Goal: Task Accomplishment & Management: Use online tool/utility

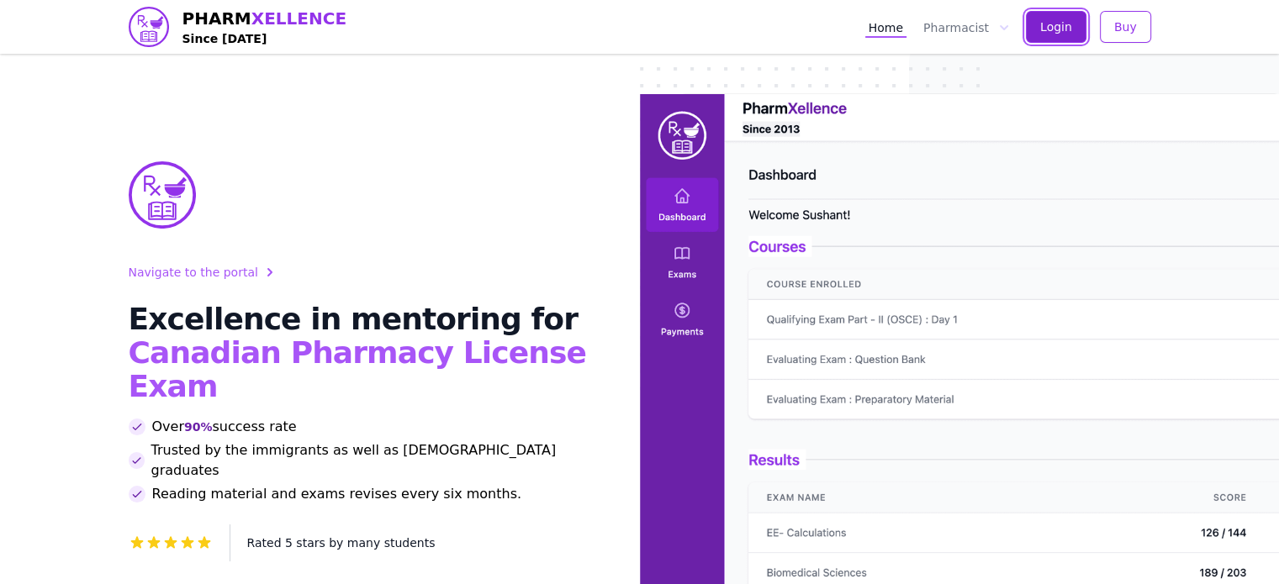
click at [1069, 33] on span "Login" at bounding box center [1056, 26] width 32 height 17
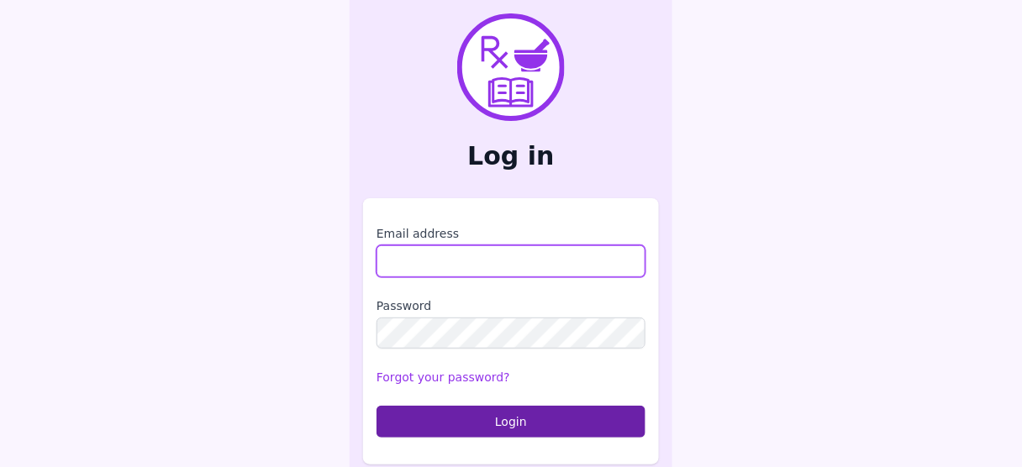
click at [492, 273] on input "Email address" at bounding box center [511, 261] width 269 height 32
type input "**********"
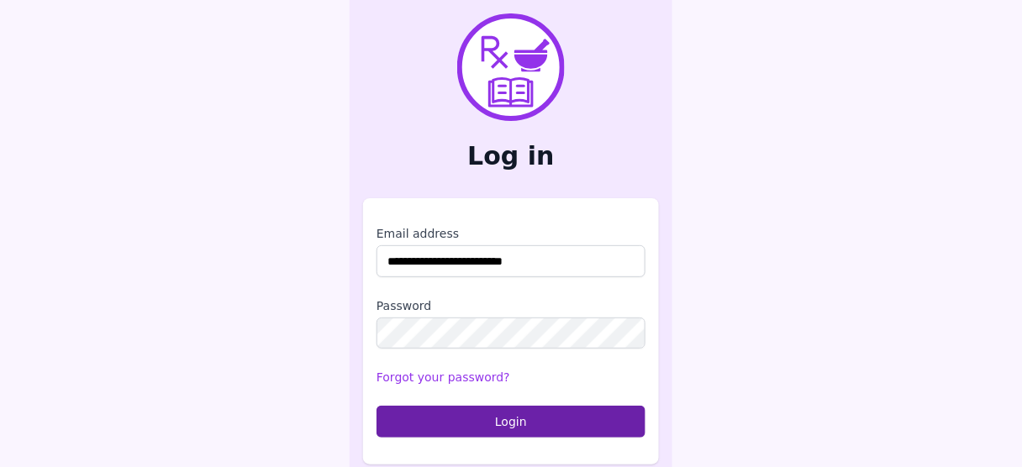
scroll to position [9, 0]
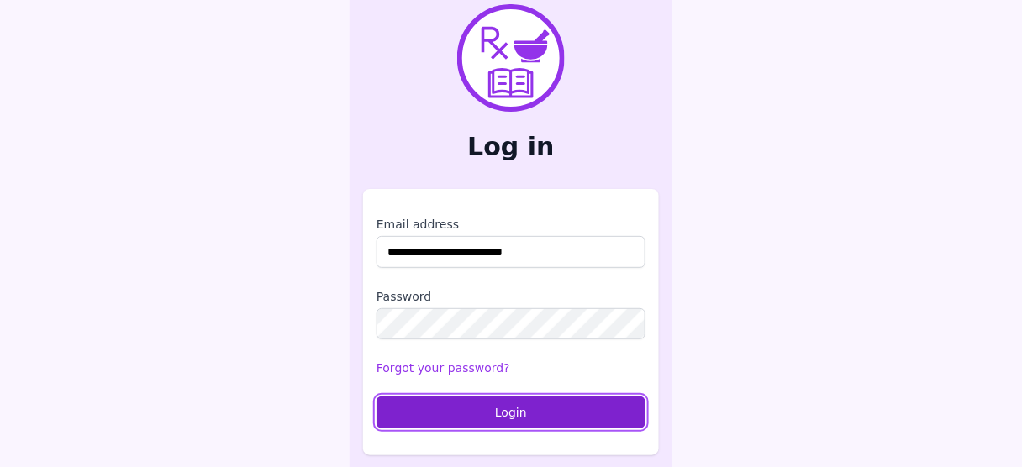
click at [555, 412] on button "Login" at bounding box center [511, 413] width 269 height 32
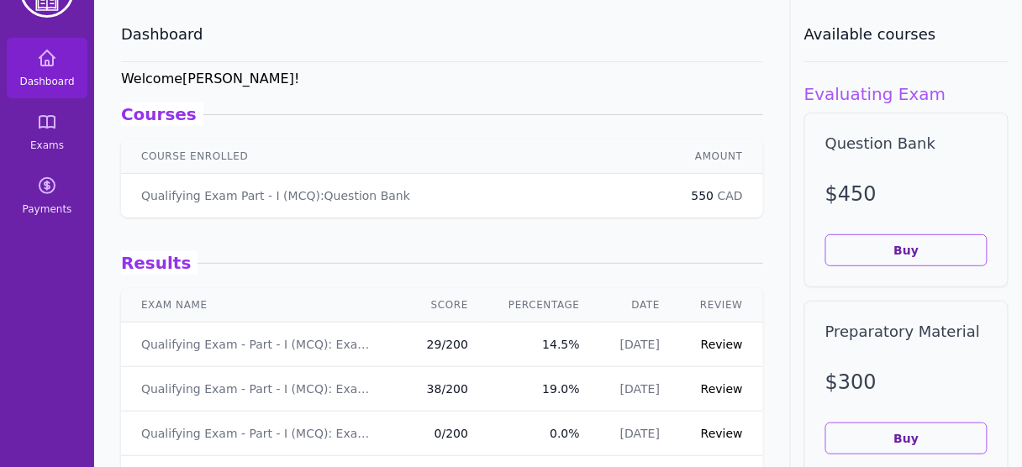
scroll to position [135, 0]
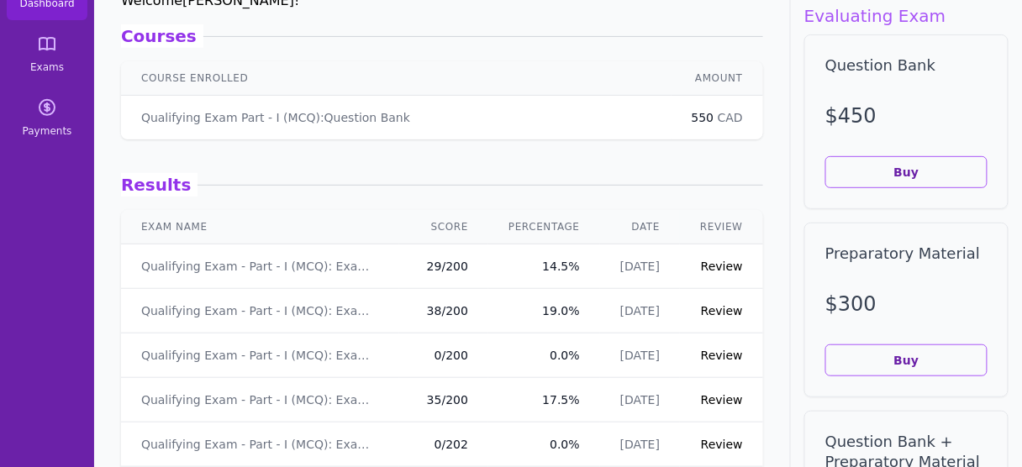
drag, startPoint x: 562, startPoint y: 261, endPoint x: 504, endPoint y: 262, distance: 58.0
click at [725, 264] on link "Review" at bounding box center [722, 266] width 42 height 13
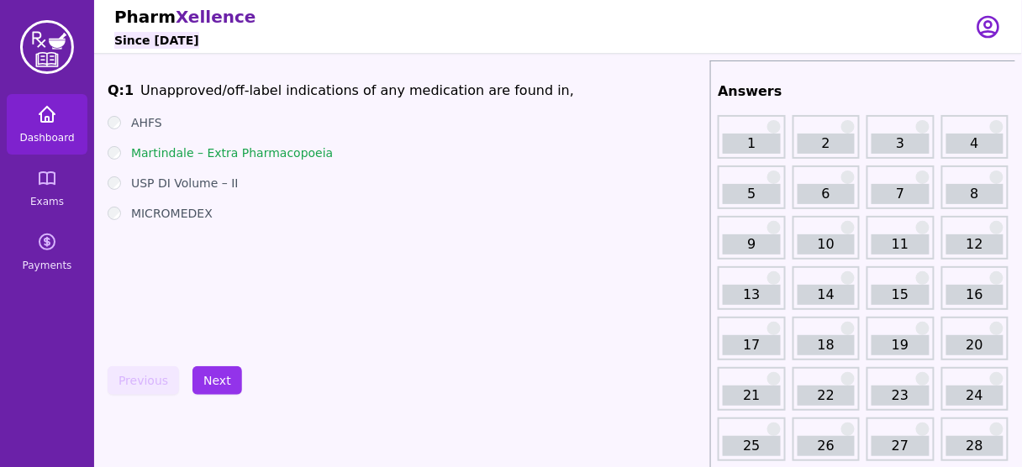
click at [54, 116] on icon at bounding box center [47, 114] width 20 height 20
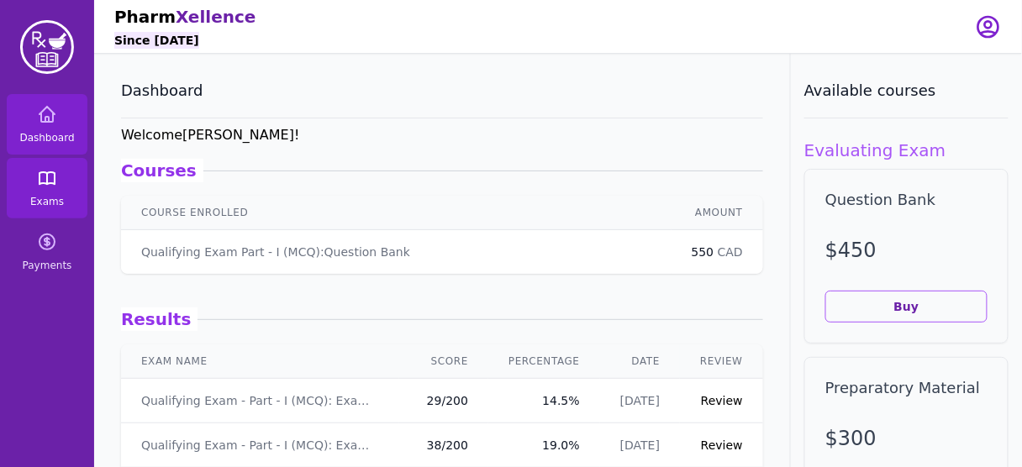
click at [41, 190] on link "Exams" at bounding box center [47, 188] width 81 height 61
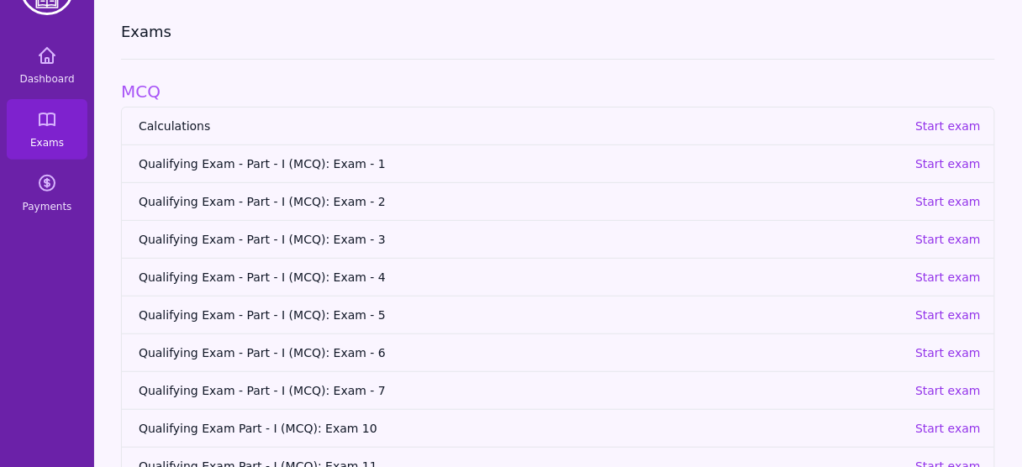
scroll to position [135, 0]
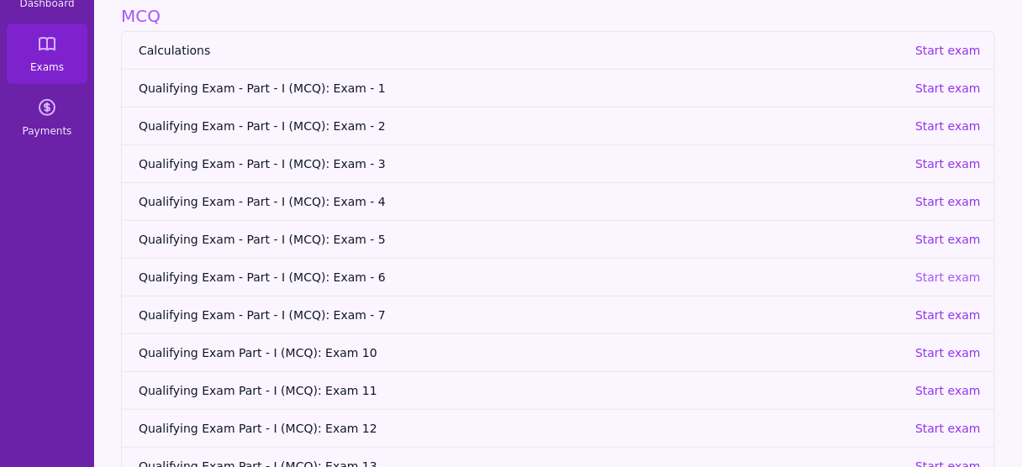
click at [946, 277] on p "Start exam" at bounding box center [948, 277] width 66 height 17
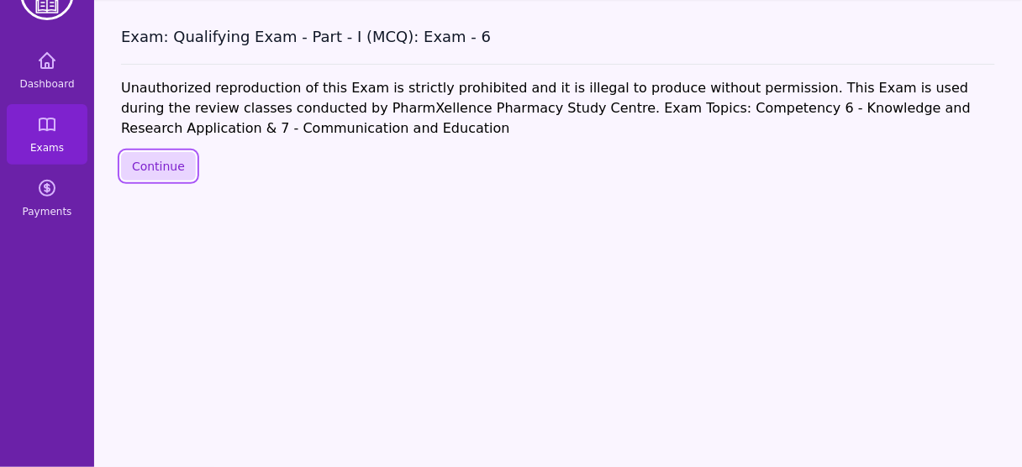
click at [150, 159] on button "Continue" at bounding box center [158, 166] width 75 height 29
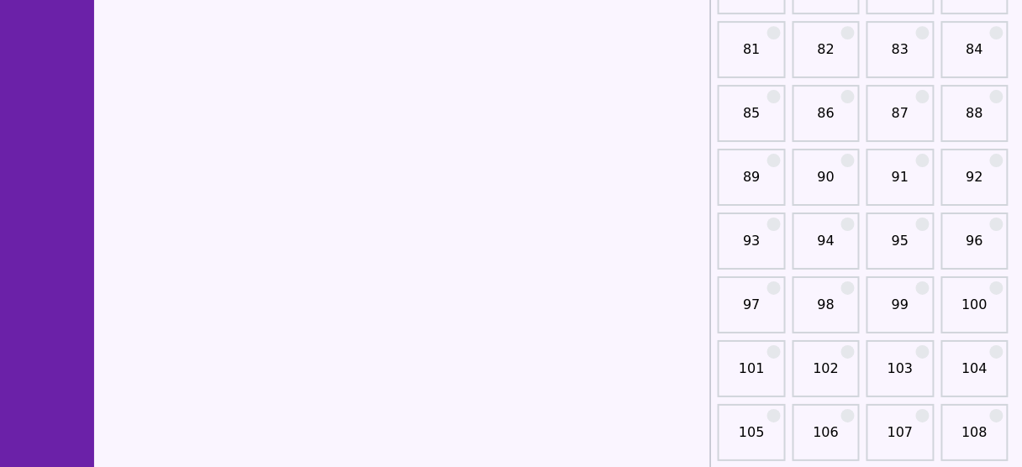
scroll to position [1533, 0]
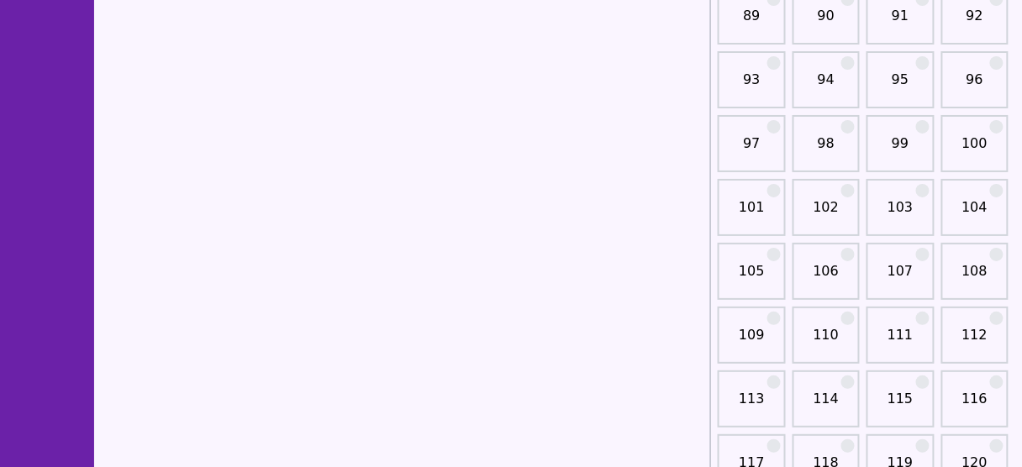
click at [746, 207] on link "101" at bounding box center [751, 215] width 57 height 34
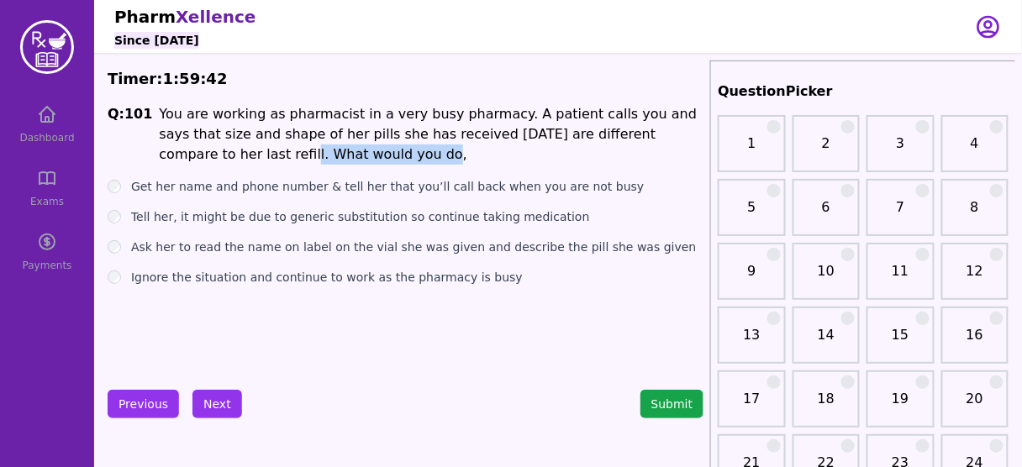
drag, startPoint x: 641, startPoint y: 142, endPoint x: 652, endPoint y: 149, distance: 12.8
click at [652, 149] on li "You are working as pharmacist in a very busy pharmacy. A patient calls you and …" at bounding box center [431, 134] width 545 height 61
click at [418, 187] on label "Get her name and phone number & tell her that you’ll call back when you are not…" at bounding box center [388, 186] width 514 height 17
click at [429, 246] on label "Ask her to read the name on label on the vial she was given and describe the pi…" at bounding box center [414, 247] width 566 height 17
drag, startPoint x: 308, startPoint y: 280, endPoint x: 308, endPoint y: 309, distance: 28.6
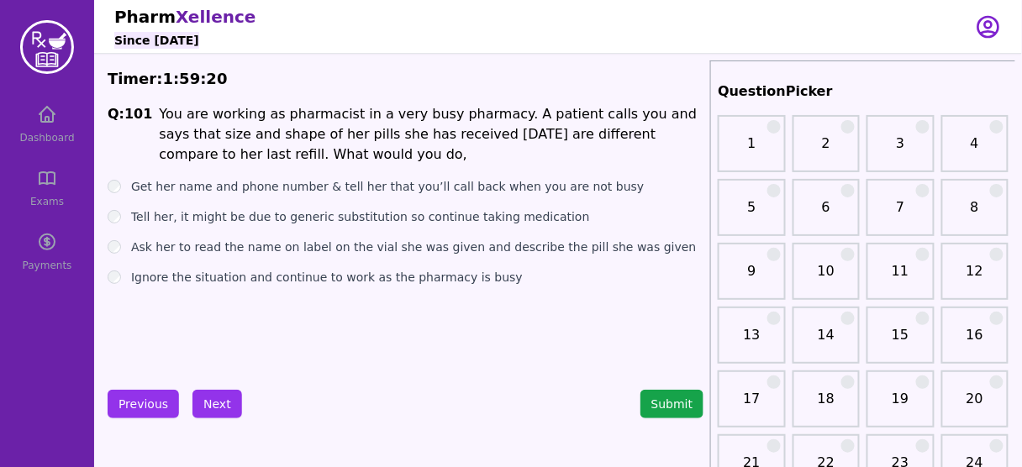
click at [308, 309] on div "Q: 101 You are working as pharmacist in a very busy pharmacy. A patient calls y…" at bounding box center [406, 230] width 596 height 252
click at [219, 401] on button "Next" at bounding box center [218, 404] width 50 height 29
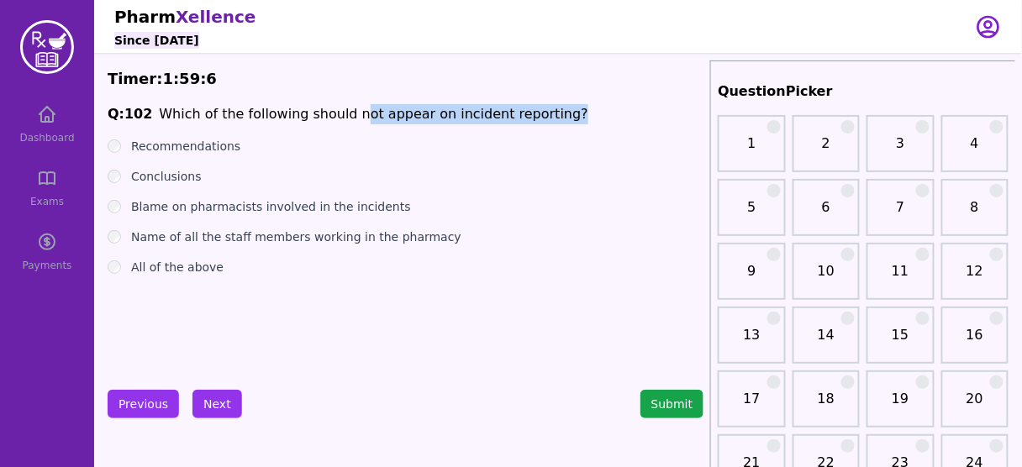
drag, startPoint x: 340, startPoint y: 119, endPoint x: 539, endPoint y: 112, distance: 198.5
click at [539, 112] on span "Q: 102 Which of the following should not appear on incident reporting?" at bounding box center [406, 114] width 596 height 20
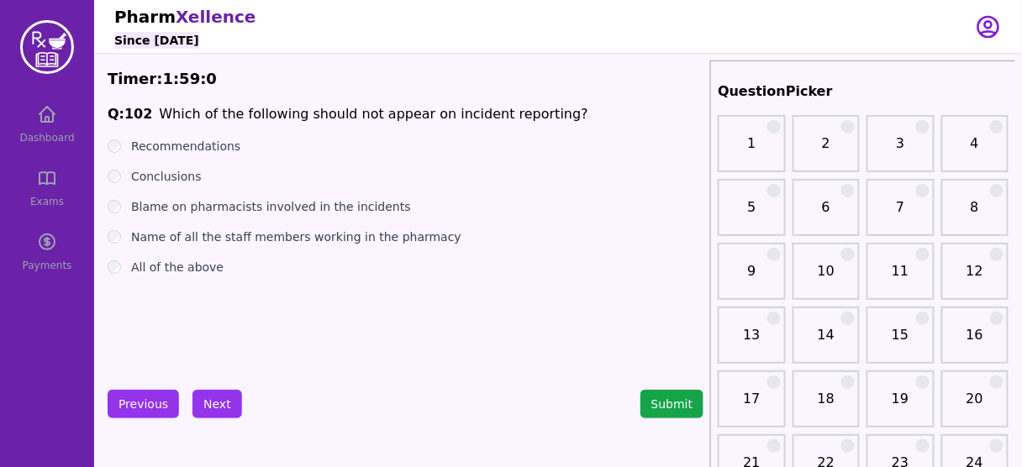
click at [260, 208] on label "Blame on pharmacists involved in the incidents" at bounding box center [271, 206] width 280 height 17
click at [337, 231] on label "Name of all the staff members working in the pharmacy" at bounding box center [296, 237] width 330 height 17
click at [301, 205] on label "Blame on pharmacists involved in the incidents" at bounding box center [271, 206] width 280 height 17
click at [305, 234] on label "Name of all the staff members working in the pharmacy" at bounding box center [296, 237] width 330 height 17
click at [280, 211] on label "Blame on pharmacists involved in the incidents" at bounding box center [271, 206] width 280 height 17
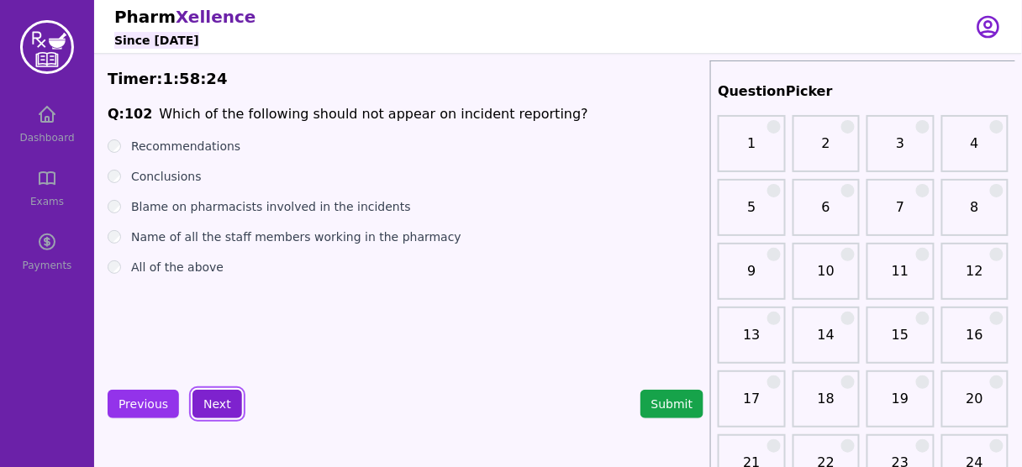
click at [221, 406] on button "Next" at bounding box center [218, 404] width 50 height 29
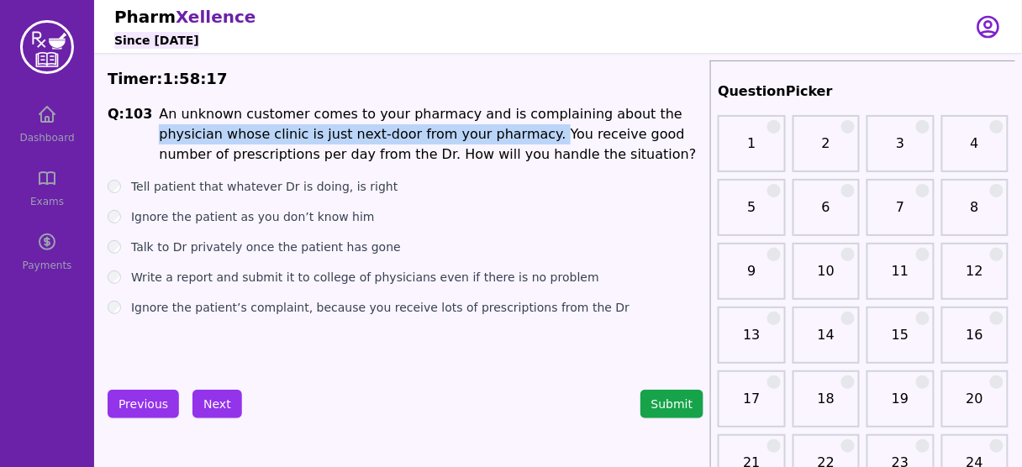
drag, startPoint x: 609, startPoint y: 111, endPoint x: 454, endPoint y: 129, distance: 156.6
click at [454, 129] on li "An unknown customer comes to your pharmacy and is complaining about the physici…" at bounding box center [431, 134] width 545 height 61
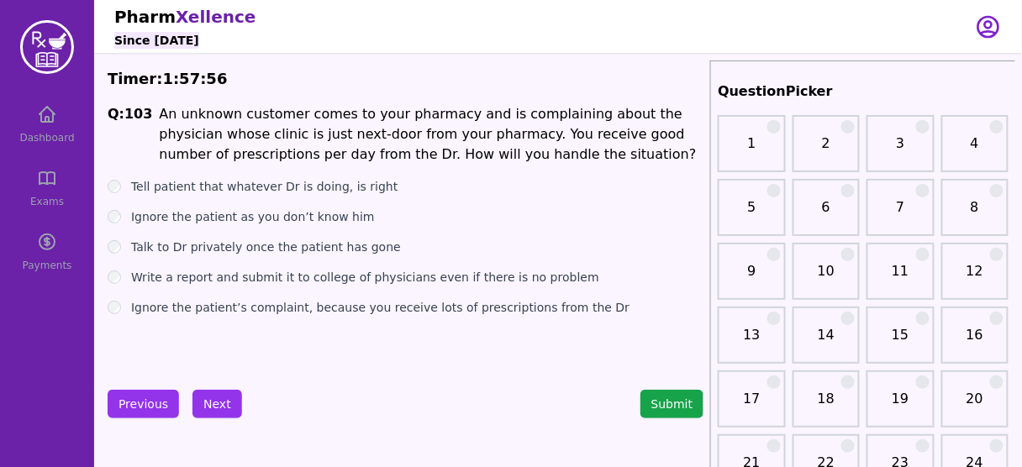
click at [275, 249] on label "Talk to Dr privately once the patient has gone" at bounding box center [266, 247] width 270 height 17
click at [276, 277] on label "Write a report and submit it to college of physicians even if there is no probl…" at bounding box center [365, 277] width 468 height 17
click at [262, 247] on label "Talk to Dr privately once the patient has gone" at bounding box center [266, 247] width 270 height 17
click at [286, 285] on label "Write a report and submit it to college of physicians even if there is no probl…" at bounding box center [365, 277] width 468 height 17
click at [260, 247] on label "Talk to Dr privately once the patient has gone" at bounding box center [266, 247] width 270 height 17
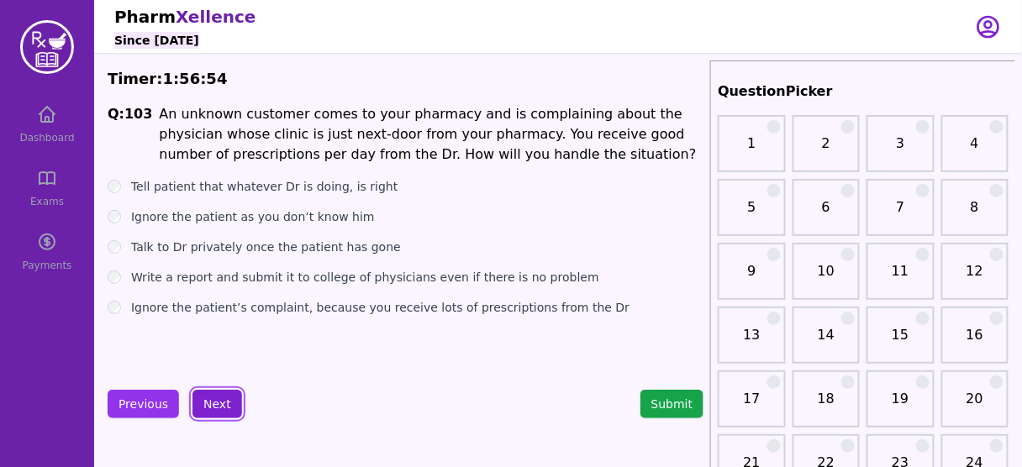
click at [204, 405] on button "Next" at bounding box center [218, 404] width 50 height 29
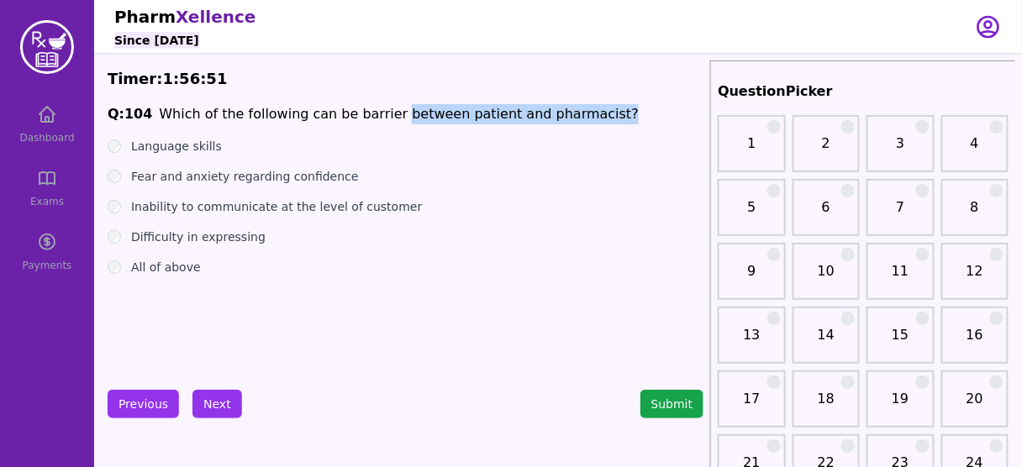
drag, startPoint x: 376, startPoint y: 114, endPoint x: 579, endPoint y: 110, distance: 203.5
click at [579, 110] on span "Q: 104 Which of the following can be barrier between patient and pharmacist?" at bounding box center [406, 114] width 596 height 20
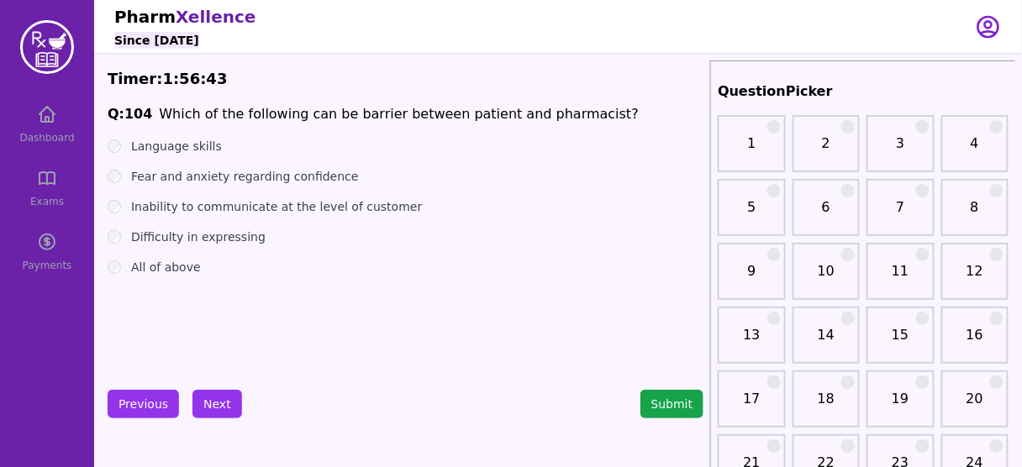
click at [176, 266] on label "All of above" at bounding box center [166, 267] width 70 height 17
click at [224, 397] on button "Next" at bounding box center [218, 404] width 50 height 29
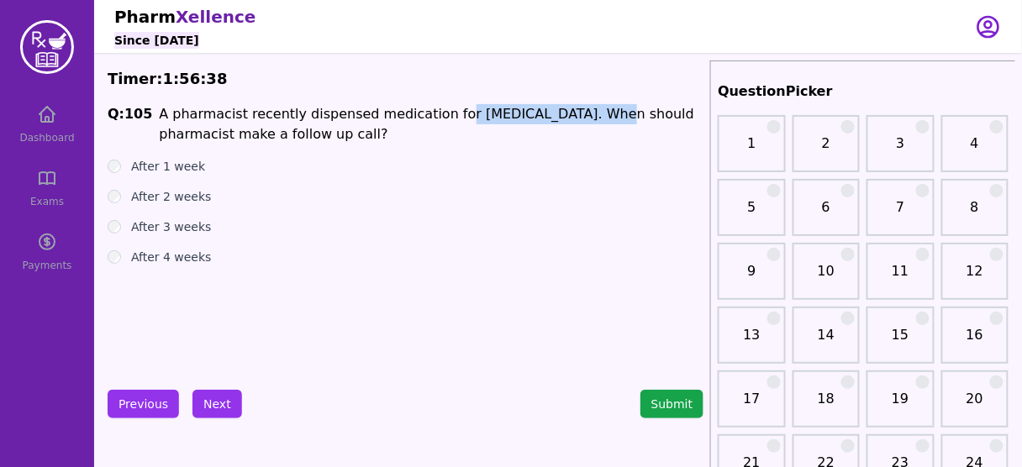
drag, startPoint x: 430, startPoint y: 116, endPoint x: 554, endPoint y: 113, distance: 123.6
click at [554, 113] on p "A pharmacist recently dispensed medication for [MEDICAL_DATA]. When should phar…" at bounding box center [431, 124] width 545 height 40
click at [173, 166] on label "After 1 week" at bounding box center [168, 166] width 74 height 17
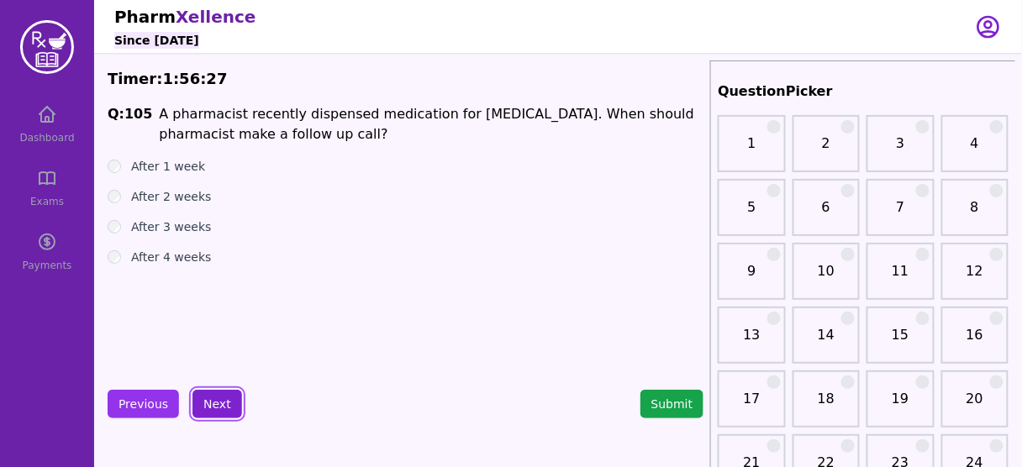
click at [225, 407] on button "Next" at bounding box center [218, 404] width 50 height 29
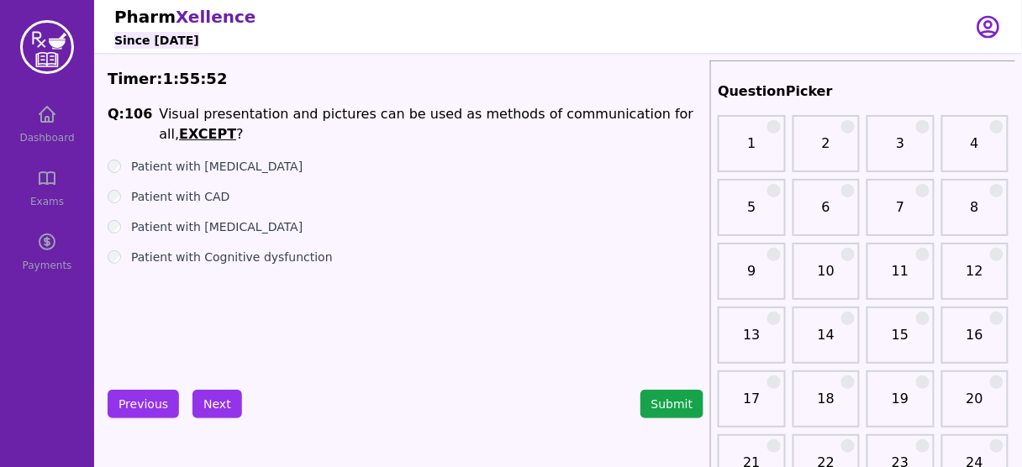
click at [206, 219] on label "Patient with [MEDICAL_DATA]" at bounding box center [216, 227] width 171 height 17
click at [211, 404] on button "Next" at bounding box center [218, 404] width 50 height 29
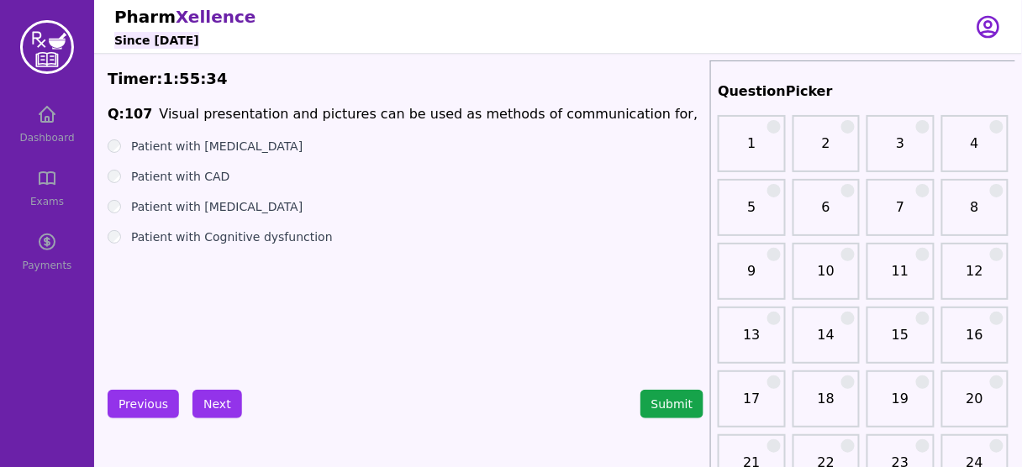
click at [204, 150] on label "Patient with [MEDICAL_DATA]" at bounding box center [216, 146] width 171 height 17
click at [154, 399] on button "Previous" at bounding box center [143, 404] width 71 height 29
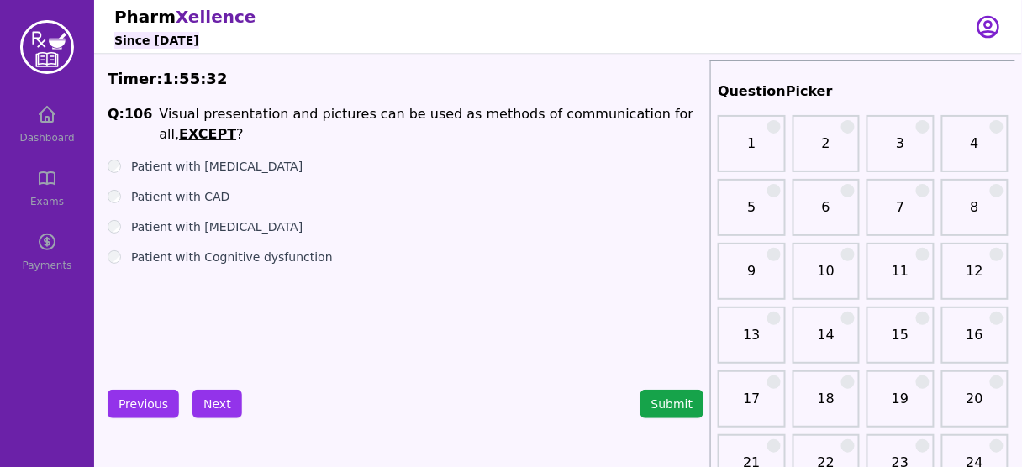
click at [206, 158] on label "Patient with [MEDICAL_DATA]" at bounding box center [216, 166] width 171 height 17
click at [203, 399] on button "Next" at bounding box center [218, 404] width 50 height 29
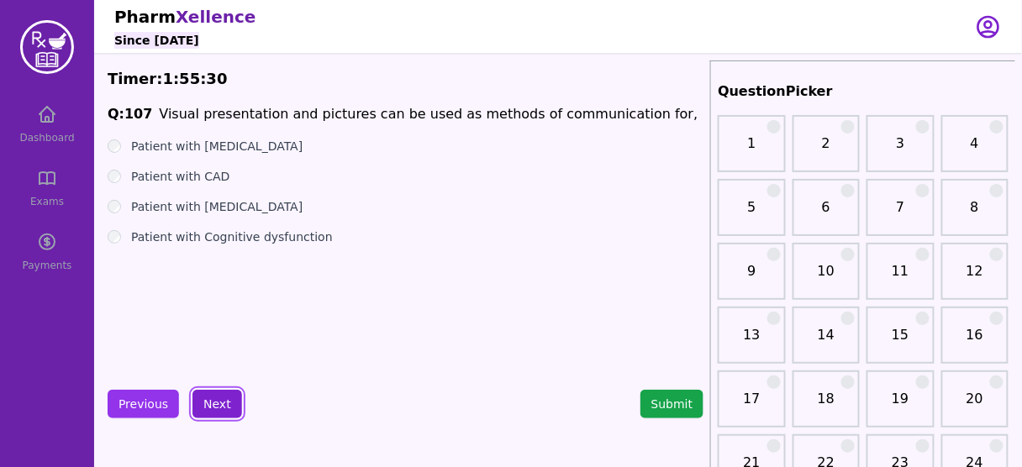
click at [204, 397] on button "Next" at bounding box center [218, 404] width 50 height 29
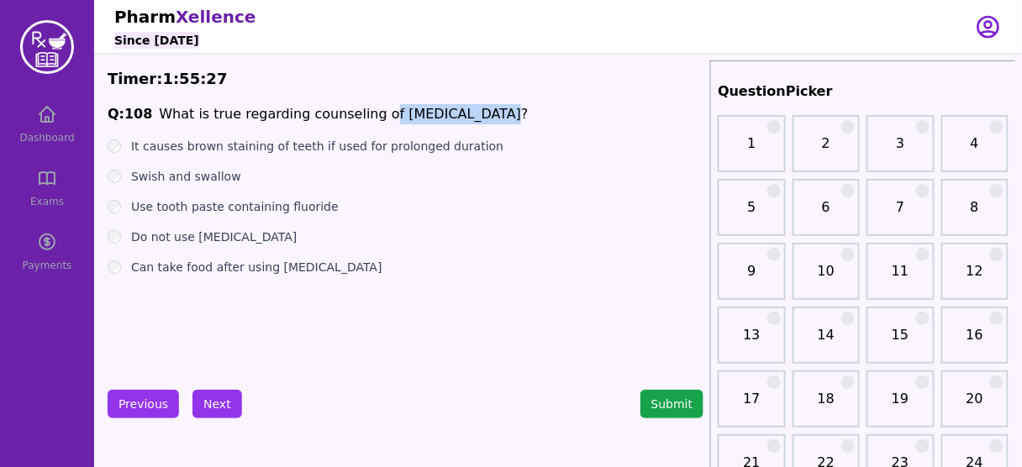
drag, startPoint x: 402, startPoint y: 113, endPoint x: 462, endPoint y: 113, distance: 60.5
click at [462, 113] on span "Q: 108 What is true regarding counseling of [MEDICAL_DATA]?" at bounding box center [406, 114] width 596 height 20
click at [203, 147] on label "It causes brown staining of teeth if used for prolonged duration" at bounding box center [317, 146] width 372 height 17
click at [214, 401] on button "Next" at bounding box center [218, 404] width 50 height 29
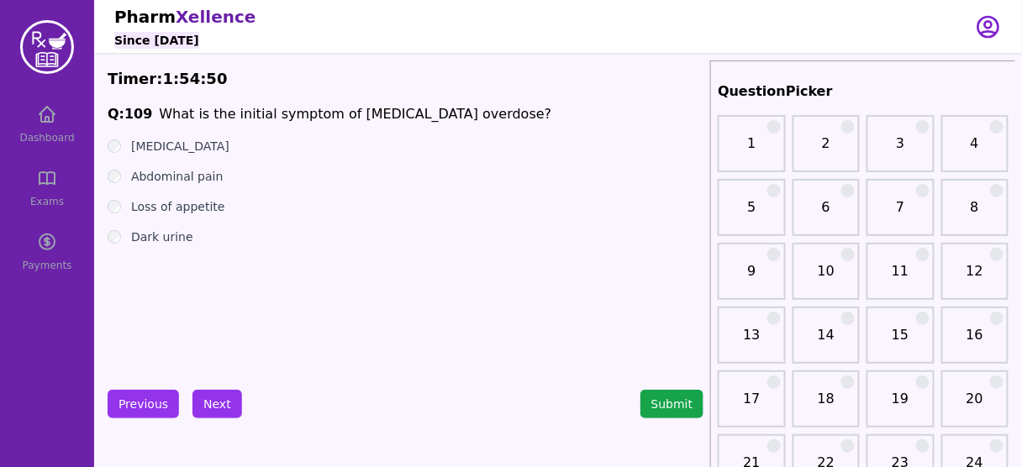
click at [169, 237] on label "Dark urine" at bounding box center [162, 237] width 62 height 17
click at [193, 176] on label "Abdominal pain" at bounding box center [177, 176] width 92 height 17
click at [215, 148] on label "[MEDICAL_DATA]" at bounding box center [180, 146] width 98 height 17
click at [170, 237] on label "Dark urine" at bounding box center [162, 237] width 62 height 17
click at [208, 399] on button "Next" at bounding box center [218, 404] width 50 height 29
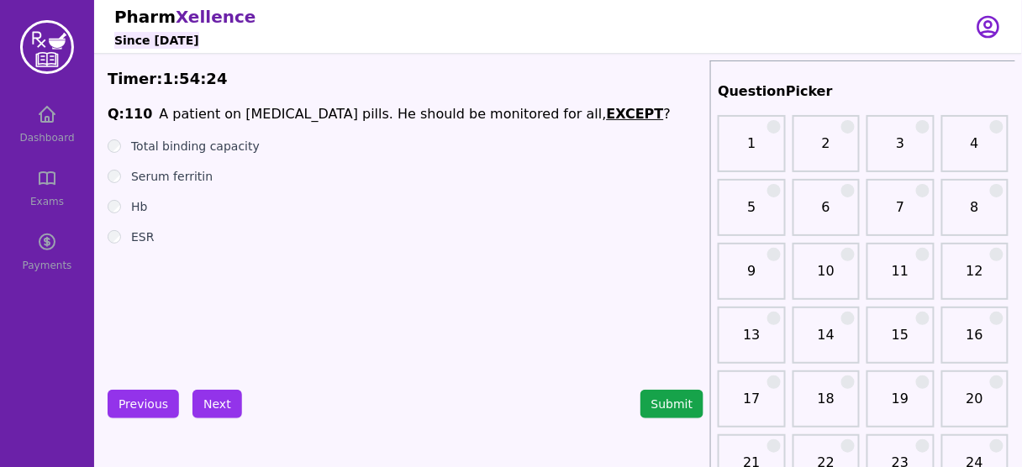
click at [224, 145] on label "Total binding capacity" at bounding box center [195, 146] width 129 height 17
click at [140, 231] on label "ESR" at bounding box center [142, 237] width 23 height 17
click at [209, 393] on button "Next" at bounding box center [218, 404] width 50 height 29
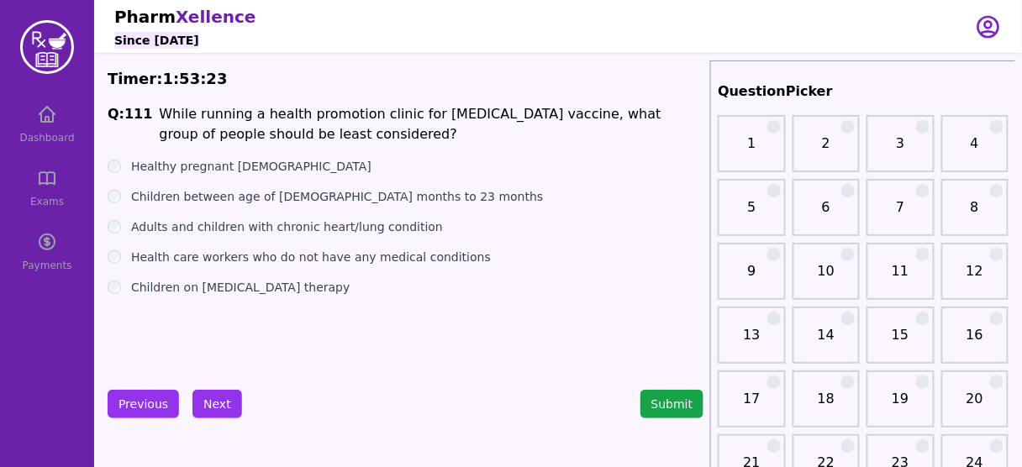
click at [333, 202] on label "Children between age of [DEMOGRAPHIC_DATA] months to 23 months" at bounding box center [337, 196] width 412 height 17
click at [218, 404] on button "Next" at bounding box center [218, 404] width 50 height 29
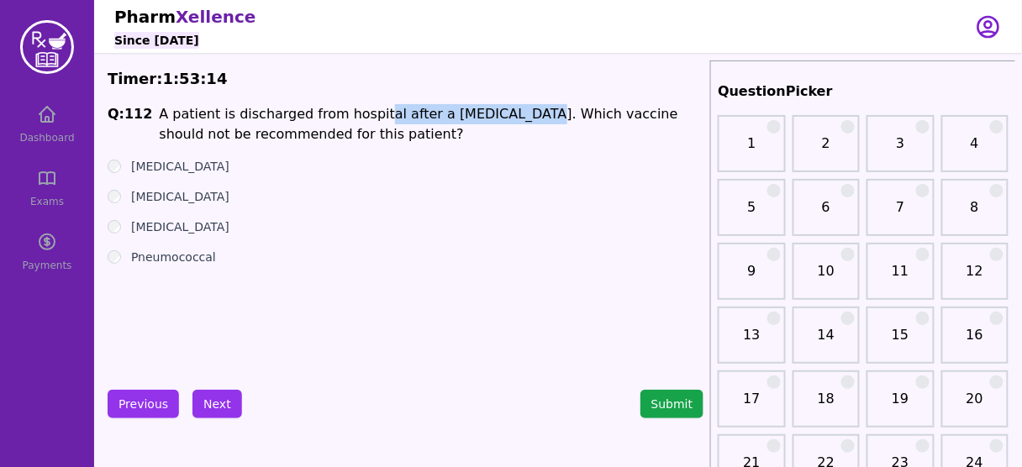
drag, startPoint x: 358, startPoint y: 113, endPoint x: 493, endPoint y: 108, distance: 135.4
click at [493, 108] on li "A patient is discharged from hospital after a [MEDICAL_DATA]. Which vaccine sho…" at bounding box center [431, 124] width 545 height 40
click at [162, 229] on label "[MEDICAL_DATA]" at bounding box center [180, 227] width 98 height 17
click at [168, 171] on label "[MEDICAL_DATA]" at bounding box center [180, 166] width 98 height 17
click at [212, 198] on label "[MEDICAL_DATA]" at bounding box center [180, 196] width 98 height 17
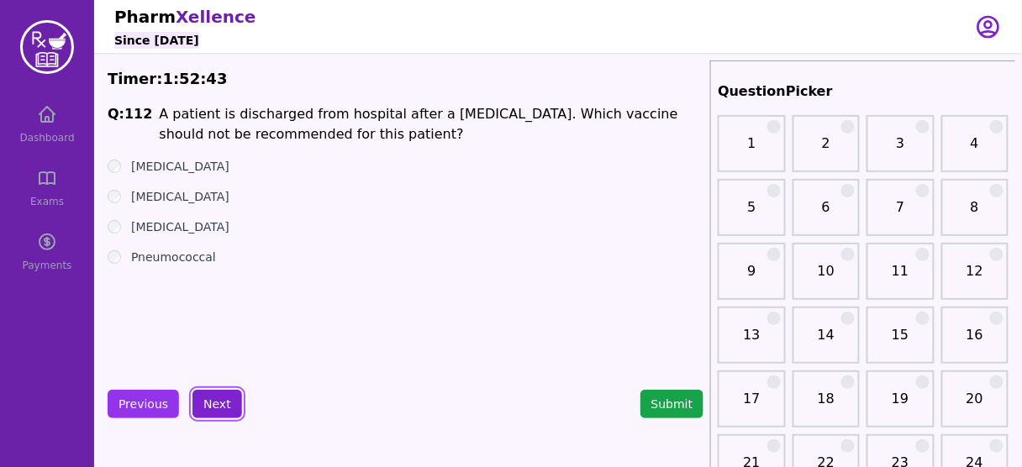
click at [218, 393] on button "Next" at bounding box center [218, 404] width 50 height 29
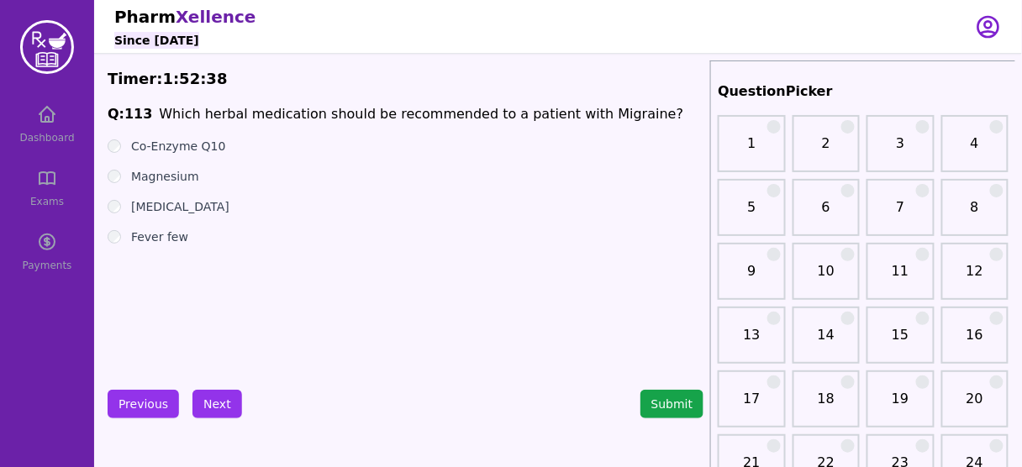
click at [198, 148] on label "Co-Enzyme Q10" at bounding box center [178, 146] width 95 height 17
click at [171, 179] on label "Magnesium" at bounding box center [165, 176] width 68 height 17
click at [167, 203] on label "[MEDICAL_DATA]" at bounding box center [180, 206] width 98 height 17
click at [184, 164] on ul "Co-Enzyme Q10 Magnesium [MEDICAL_DATA] Fever few" at bounding box center [406, 192] width 596 height 108
click at [178, 179] on label "Magnesium" at bounding box center [165, 176] width 68 height 17
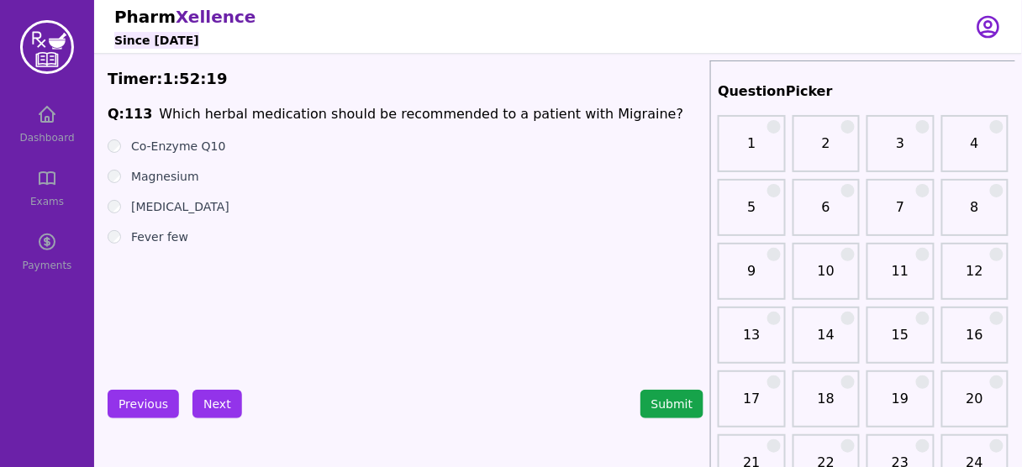
click at [192, 146] on label "Co-Enzyme Q10" at bounding box center [178, 146] width 95 height 17
click at [171, 177] on label "Magnesium" at bounding box center [165, 176] width 68 height 17
click at [212, 395] on button "Next" at bounding box center [218, 404] width 50 height 29
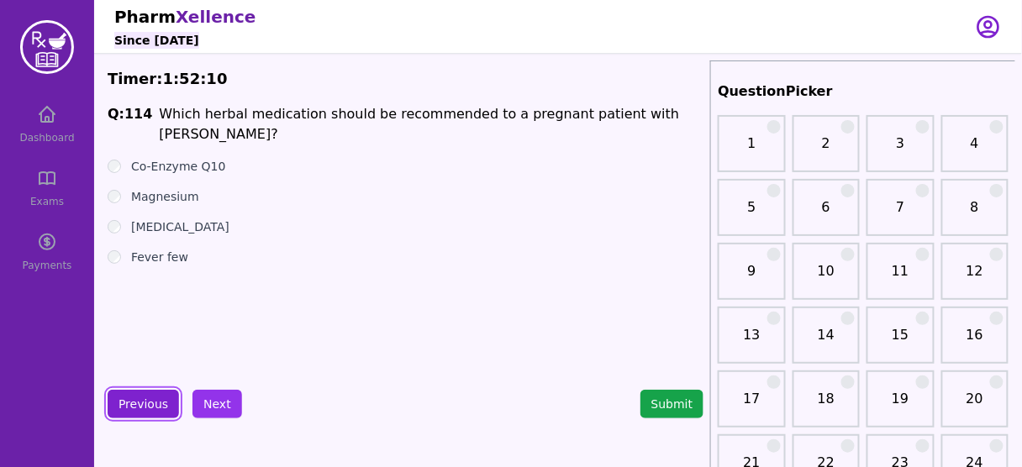
click at [143, 393] on button "Previous" at bounding box center [143, 404] width 71 height 29
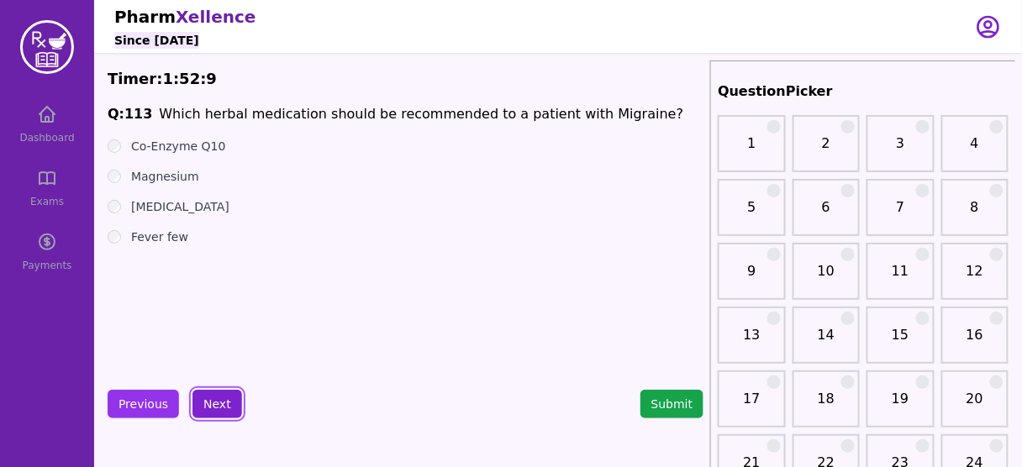
click at [216, 393] on button "Next" at bounding box center [218, 404] width 50 height 29
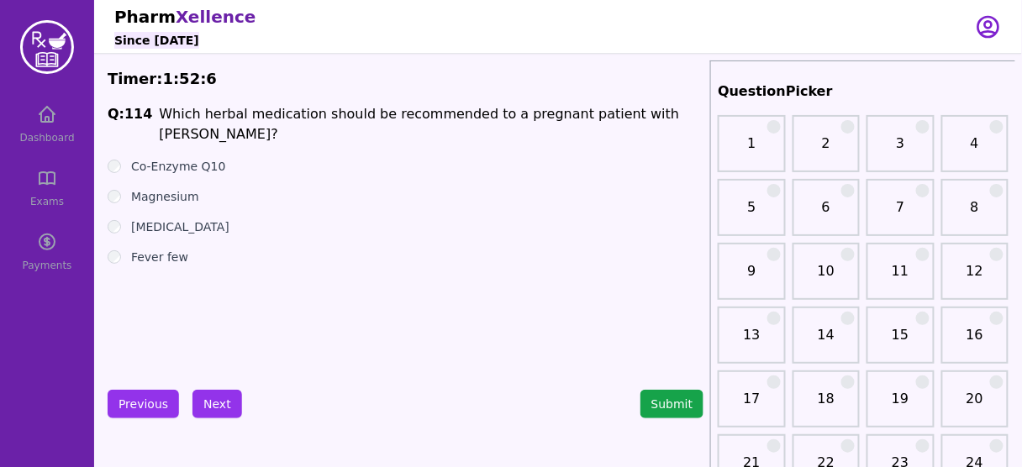
click at [144, 219] on label "[MEDICAL_DATA]" at bounding box center [180, 227] width 98 height 17
click at [164, 188] on label "Magnesium" at bounding box center [165, 196] width 68 height 17
click at [222, 397] on button "Next" at bounding box center [218, 404] width 50 height 29
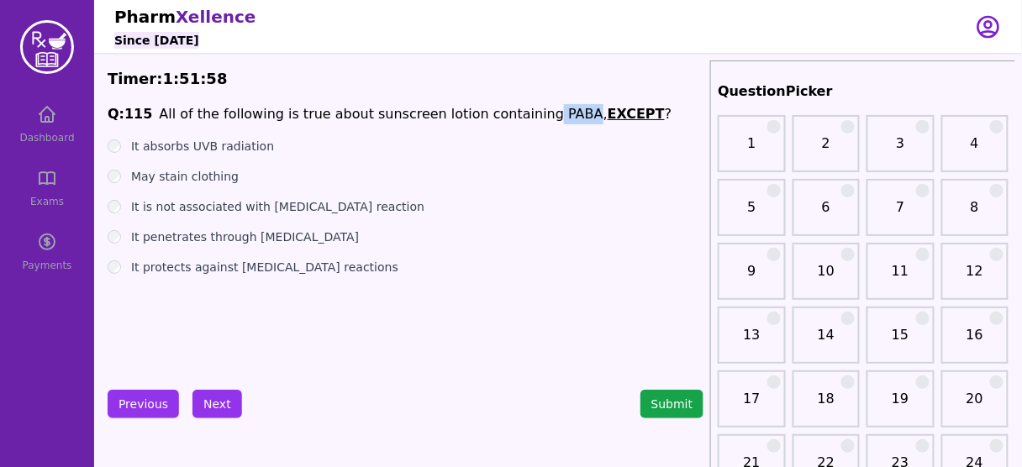
drag, startPoint x: 510, startPoint y: 112, endPoint x: 546, endPoint y: 115, distance: 35.5
click at [546, 115] on li "All of the following is true about sunscreen lotion containing PABA, EXCEPT ?" at bounding box center [415, 114] width 513 height 20
click at [316, 212] on label "It is not associated with [MEDICAL_DATA] reaction" at bounding box center [277, 206] width 293 height 17
click at [230, 398] on button "Next" at bounding box center [218, 404] width 50 height 29
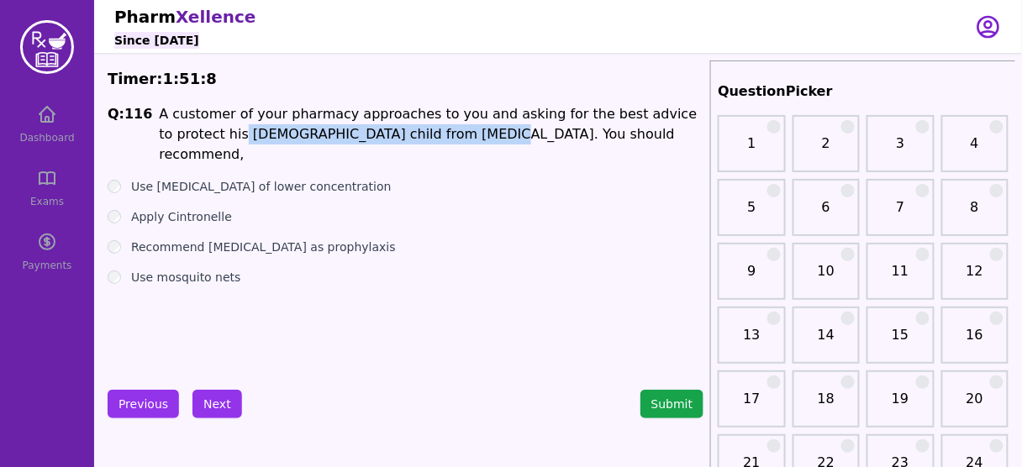
drag, startPoint x: 169, startPoint y: 135, endPoint x: 395, endPoint y: 129, distance: 226.2
click at [395, 129] on li "A customer of your pharmacy approaches to you and asking for the best advice to…" at bounding box center [431, 134] width 545 height 61
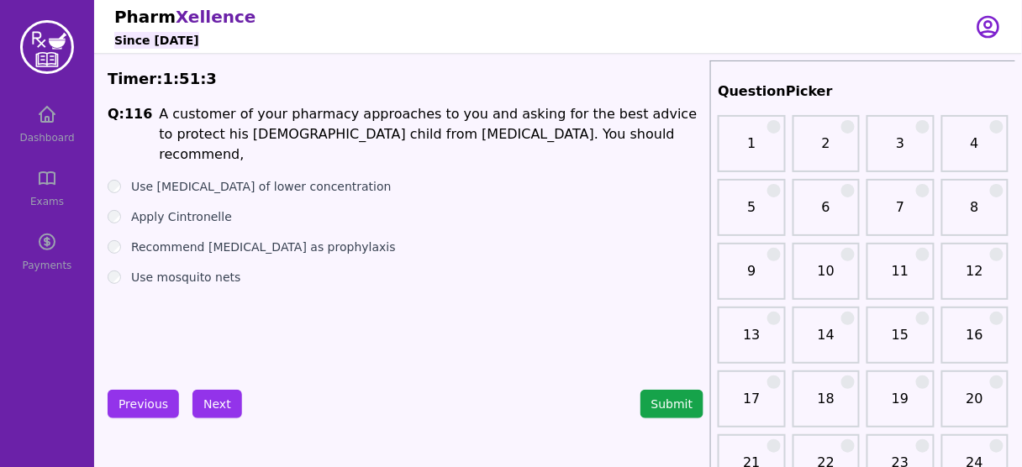
click at [211, 269] on label "Use mosquito nets" at bounding box center [186, 277] width 110 height 17
click at [215, 398] on button "Next" at bounding box center [218, 404] width 50 height 29
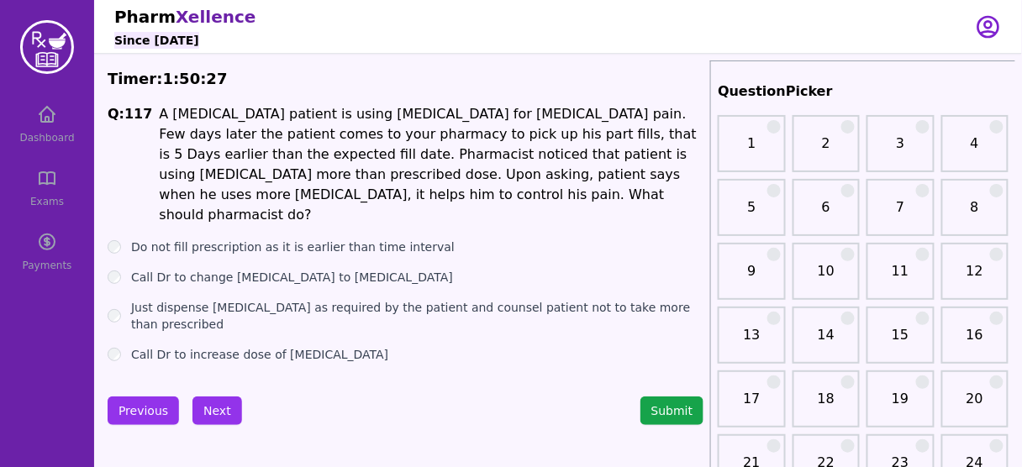
click at [339, 239] on label "Do not fill prescription as it is earlier than time interval" at bounding box center [293, 247] width 324 height 17
click at [269, 346] on label "Call Dr to increase dose of [MEDICAL_DATA]" at bounding box center [259, 354] width 257 height 17
click at [266, 239] on label "Do not fill prescription as it is earlier than time interval" at bounding box center [293, 247] width 324 height 17
click at [216, 406] on button "Next" at bounding box center [218, 411] width 50 height 29
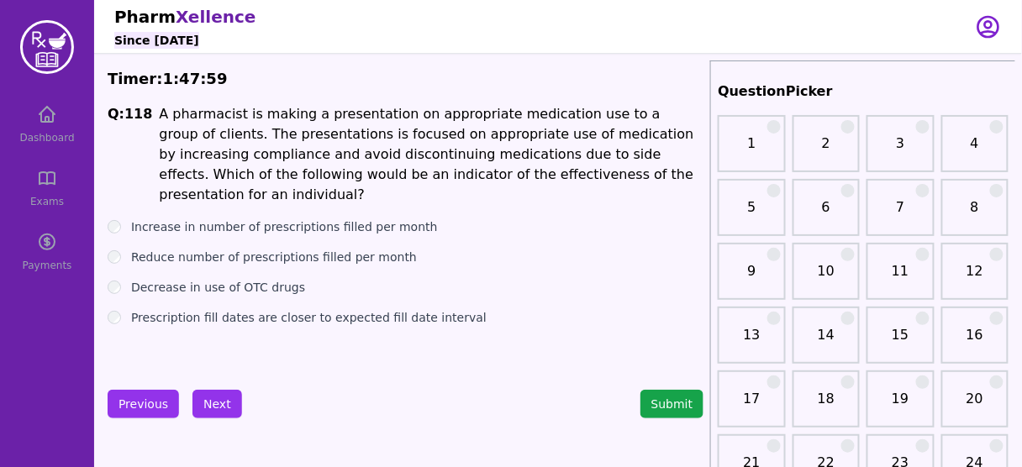
click at [327, 219] on label "Increase in number of prescriptions filled per month" at bounding box center [284, 227] width 307 height 17
click at [292, 309] on label "Prescription fill dates are closer to expected fill date interval" at bounding box center [309, 317] width 356 height 17
click at [214, 401] on button "Next" at bounding box center [218, 404] width 50 height 29
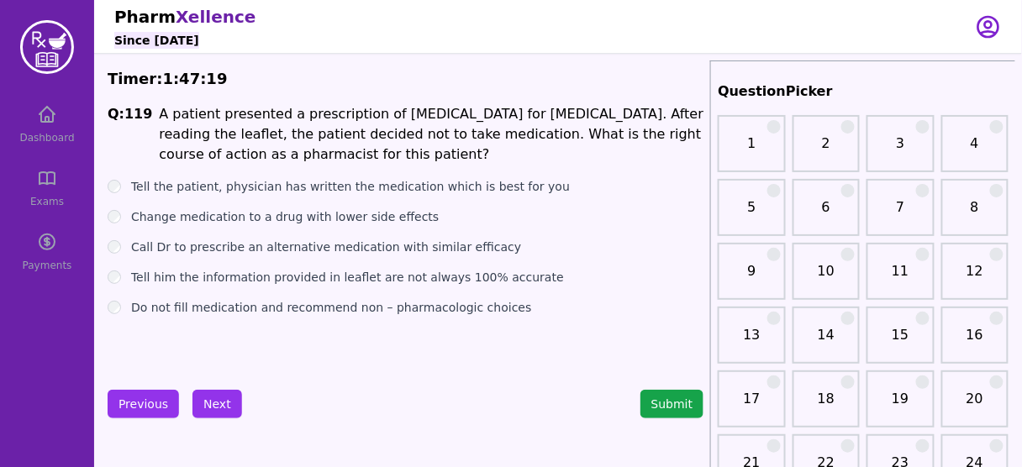
click at [388, 180] on label "Tell the patient, physician has written the medication which is best for you" at bounding box center [350, 186] width 439 height 17
click at [209, 407] on button "Next" at bounding box center [218, 404] width 50 height 29
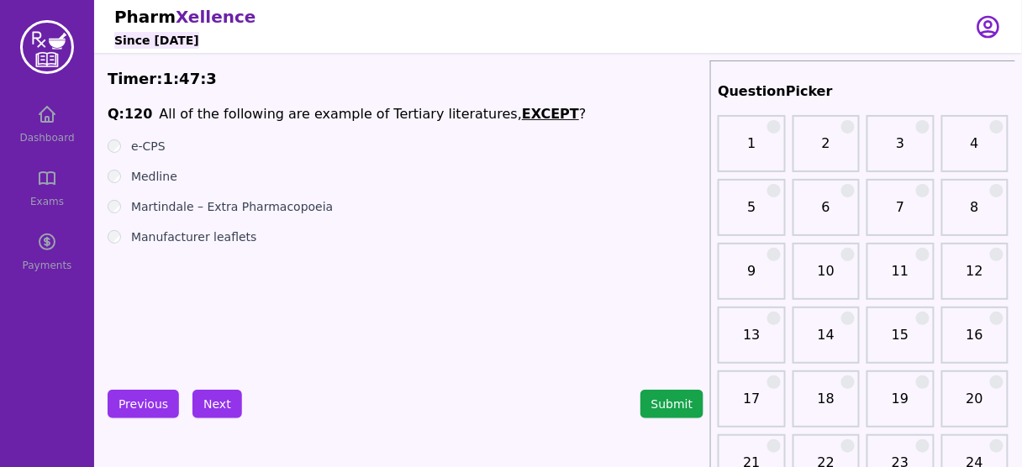
click at [522, 115] on u "EXCEPT" at bounding box center [550, 114] width 57 height 16
click at [145, 180] on label "Medline" at bounding box center [154, 176] width 46 height 17
click at [224, 393] on button "Next" at bounding box center [218, 404] width 50 height 29
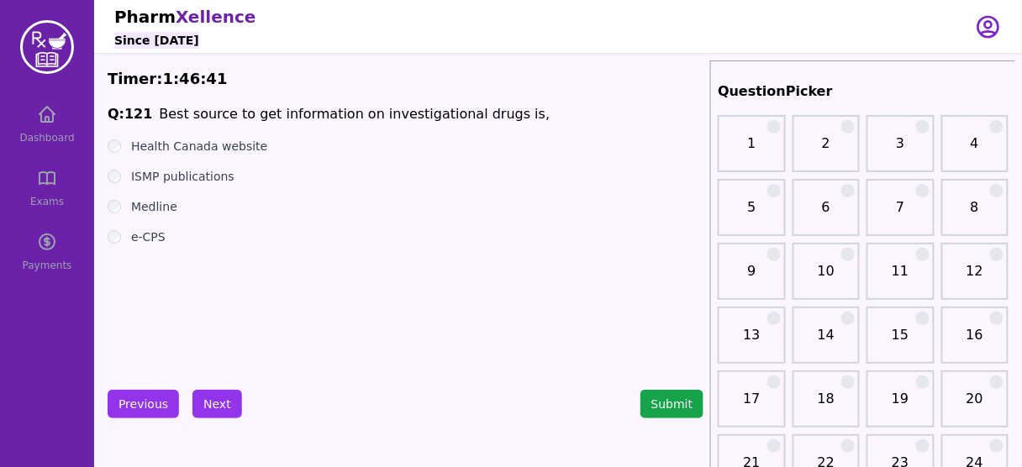
click at [156, 210] on label "Medline" at bounding box center [154, 206] width 46 height 17
click at [221, 398] on button "Next" at bounding box center [218, 404] width 50 height 29
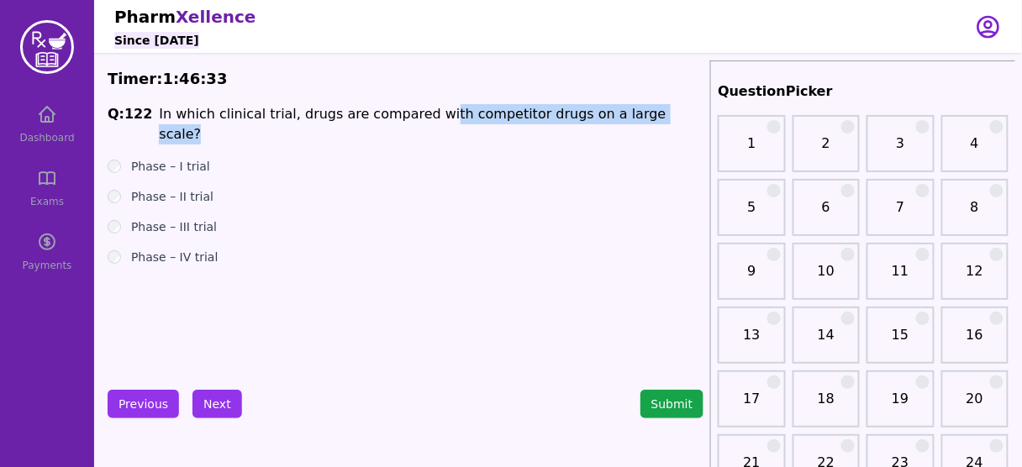
drag, startPoint x: 418, startPoint y: 118, endPoint x: 633, endPoint y: 104, distance: 215.6
click at [633, 104] on li "In which clinical trial, drugs are compared with competitor drugs on a large sc…" at bounding box center [431, 124] width 545 height 40
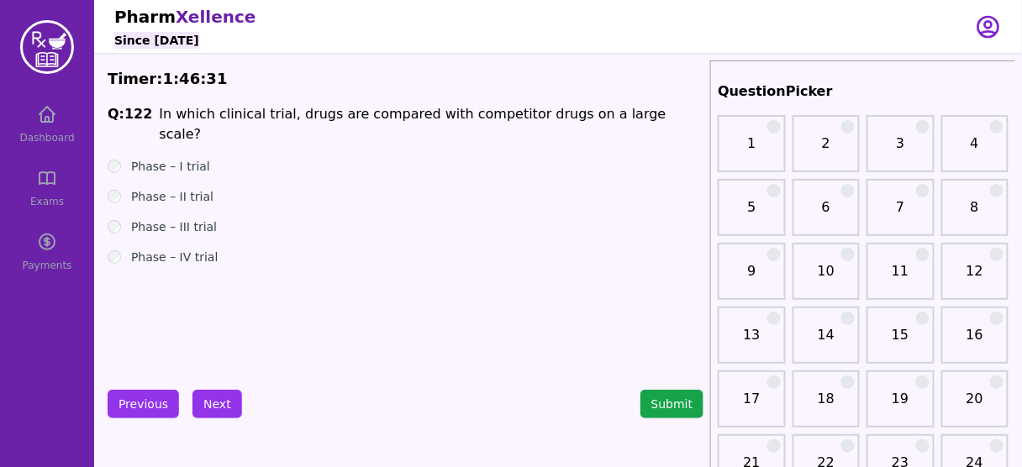
click at [151, 249] on label "Phase – IV trial" at bounding box center [174, 257] width 87 height 17
click at [188, 219] on label "Phase – III trial" at bounding box center [174, 227] width 86 height 17
click at [210, 397] on button "Next" at bounding box center [218, 404] width 50 height 29
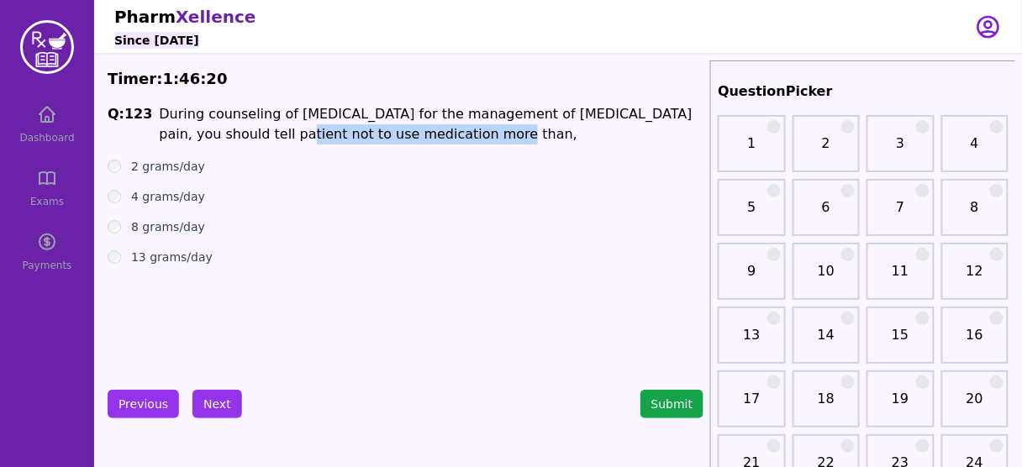
drag, startPoint x: 199, startPoint y: 135, endPoint x: 404, endPoint y: 145, distance: 204.5
click at [404, 145] on div "Q: 123 During counseling of [MEDICAL_DATA] for the management of [MEDICAL_DATA]…" at bounding box center [406, 230] width 596 height 252
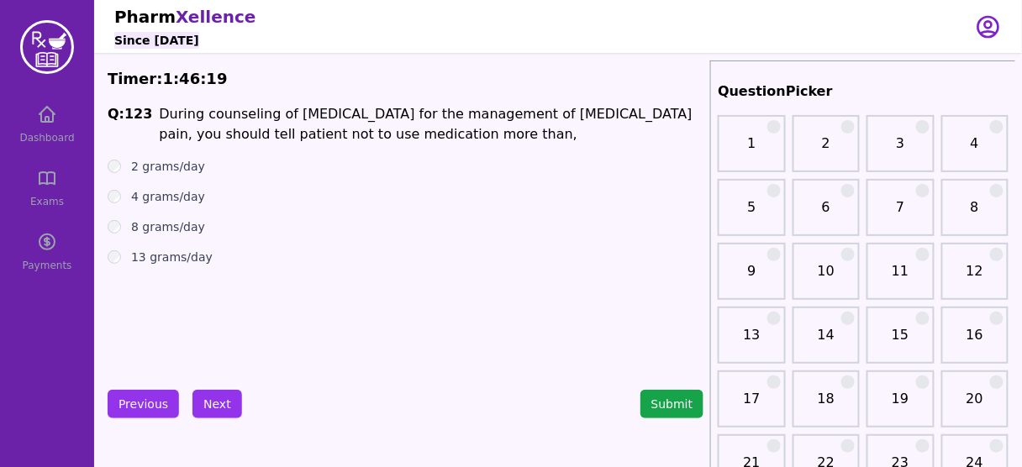
click at [171, 199] on label "4 grams/day" at bounding box center [168, 196] width 74 height 17
click at [218, 391] on button "Next" at bounding box center [218, 404] width 50 height 29
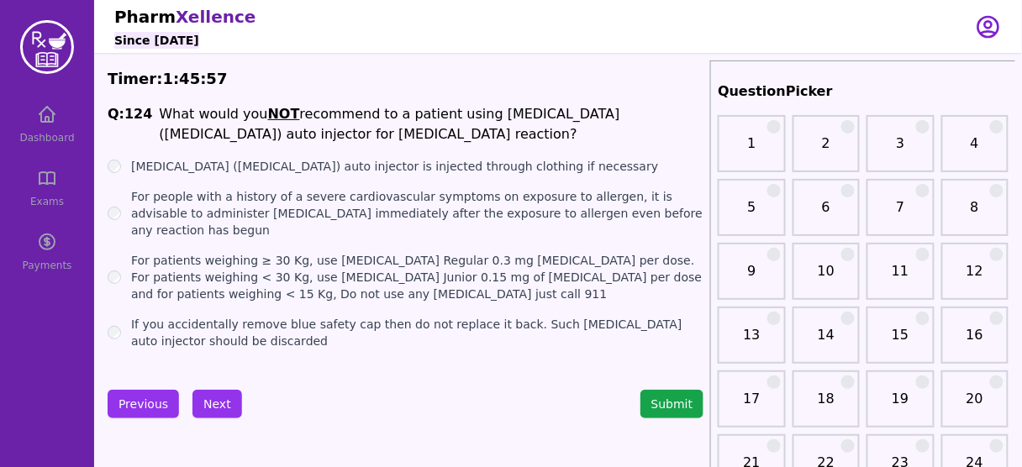
click at [342, 207] on label "For people with a history of a severe cardiovascular symptoms on exposure to al…" at bounding box center [417, 213] width 572 height 50
click at [209, 413] on button "Next" at bounding box center [218, 404] width 50 height 29
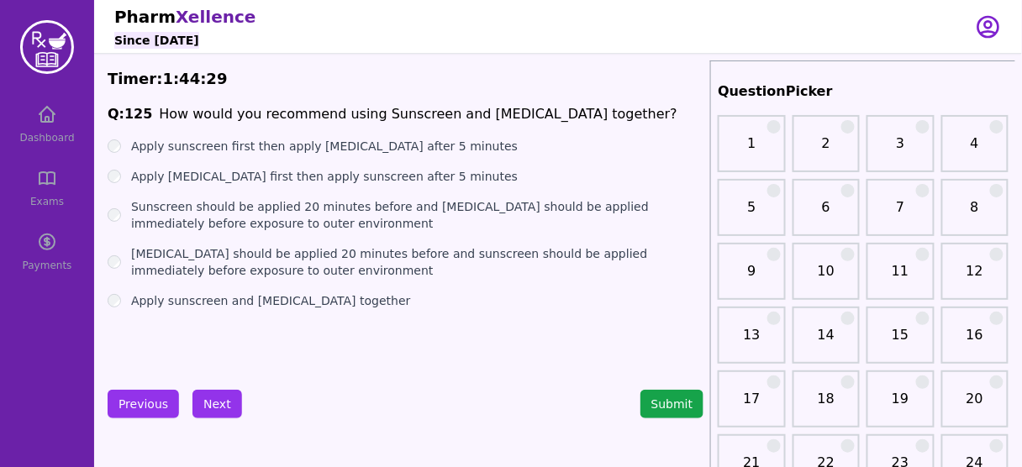
click at [377, 116] on li "How would you recommend using Sunscreen and [MEDICAL_DATA] together?" at bounding box center [418, 114] width 519 height 20
click at [255, 255] on label "[MEDICAL_DATA] should be applied 20 minutes before and sunscreen should be appl…" at bounding box center [417, 262] width 572 height 34
click at [236, 393] on div "Previous Next Submit" at bounding box center [406, 404] width 596 height 29
click at [206, 406] on button "Next" at bounding box center [218, 404] width 50 height 29
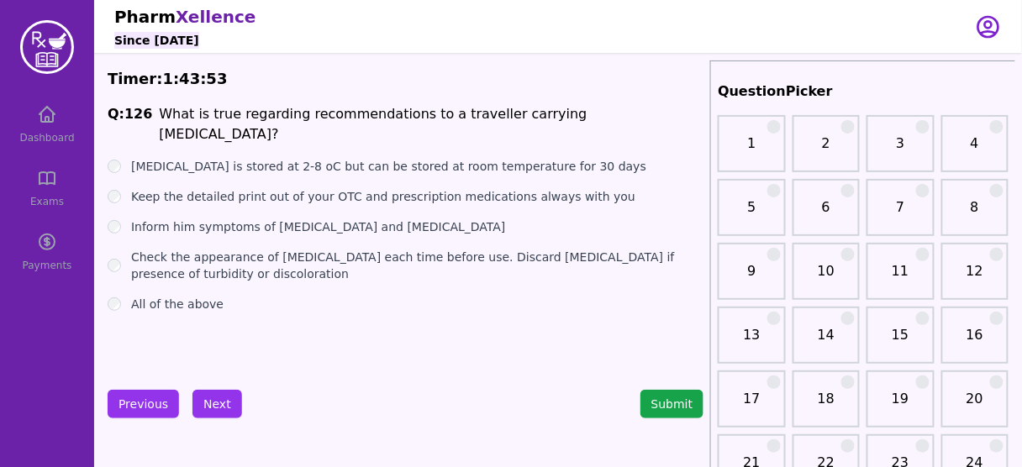
click at [187, 296] on label "All of the above" at bounding box center [177, 304] width 92 height 17
click at [215, 409] on button "Next" at bounding box center [218, 404] width 50 height 29
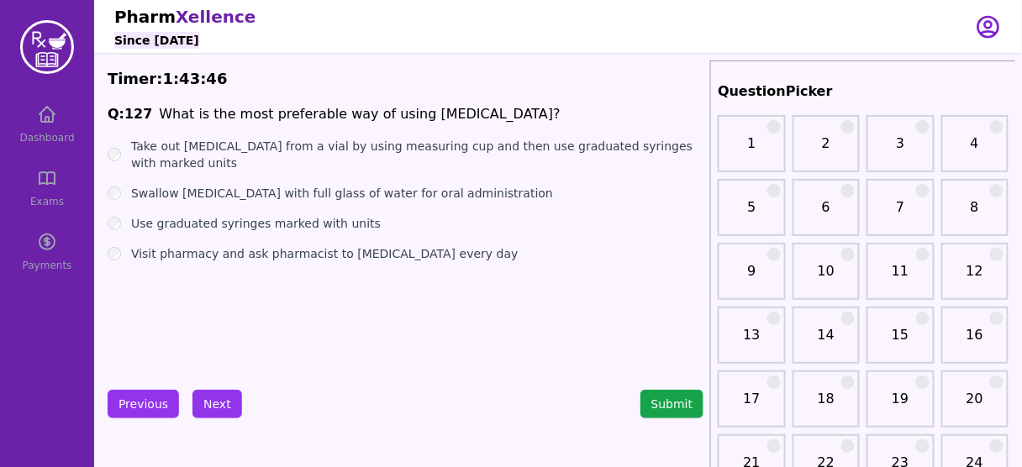
click at [375, 116] on li "What is the most preferable way of using [MEDICAL_DATA]?" at bounding box center [359, 114] width 401 height 20
click at [302, 215] on label "Use graduated syringes marked with units" at bounding box center [256, 223] width 250 height 17
click at [218, 397] on button "Next" at bounding box center [218, 404] width 50 height 29
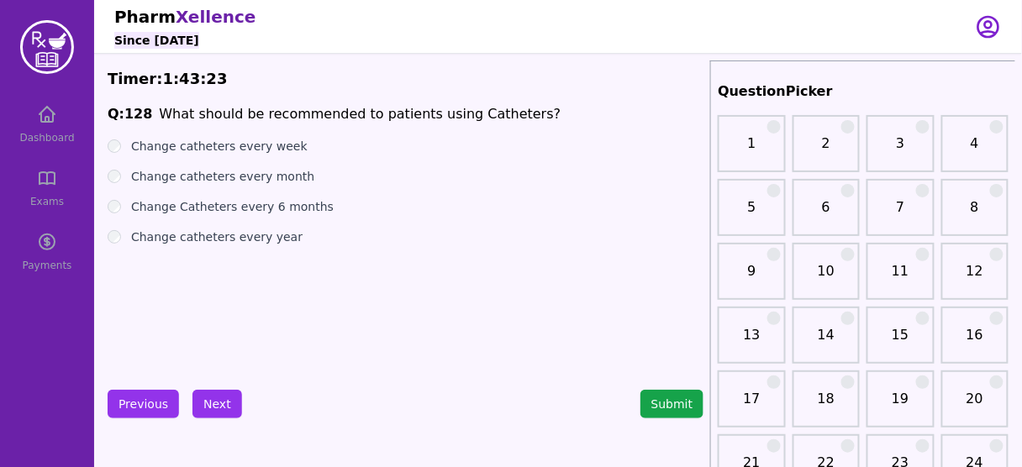
click at [250, 147] on label "Change catheters every week" at bounding box center [219, 146] width 177 height 17
click at [251, 176] on label "Change catheters every month" at bounding box center [222, 176] width 183 height 17
click at [259, 149] on label "Change catheters every week" at bounding box center [219, 146] width 177 height 17
click at [224, 404] on button "Next" at bounding box center [218, 404] width 50 height 29
click at [365, 116] on li "What is the best way to counsel [MEDICAL_DATA] patient?" at bounding box center [354, 114] width 391 height 20
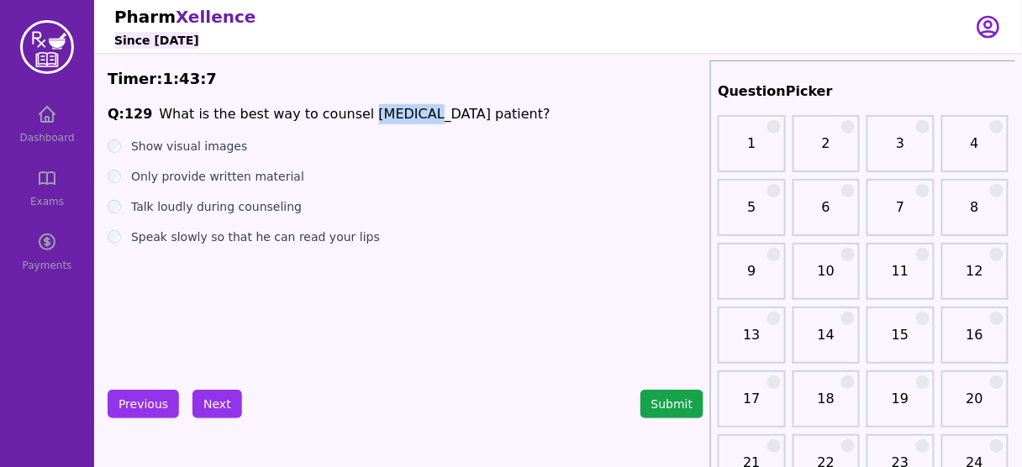
click at [365, 116] on li "What is the best way to counsel [MEDICAL_DATA] patient?" at bounding box center [354, 114] width 391 height 20
click at [166, 147] on label "Show visual images" at bounding box center [189, 146] width 116 height 17
click at [215, 395] on button "Next" at bounding box center [218, 404] width 50 height 29
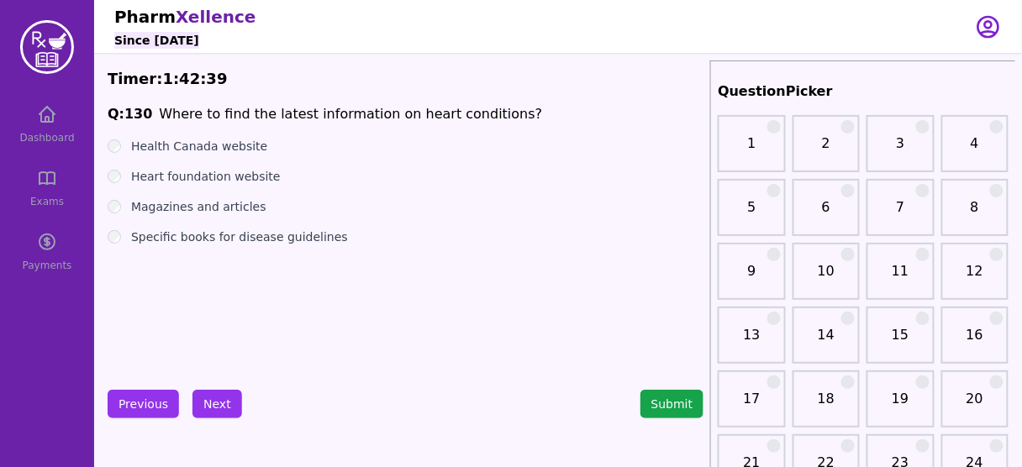
click at [450, 112] on li "Where to find the latest information on heart conditions?" at bounding box center [350, 114] width 383 height 20
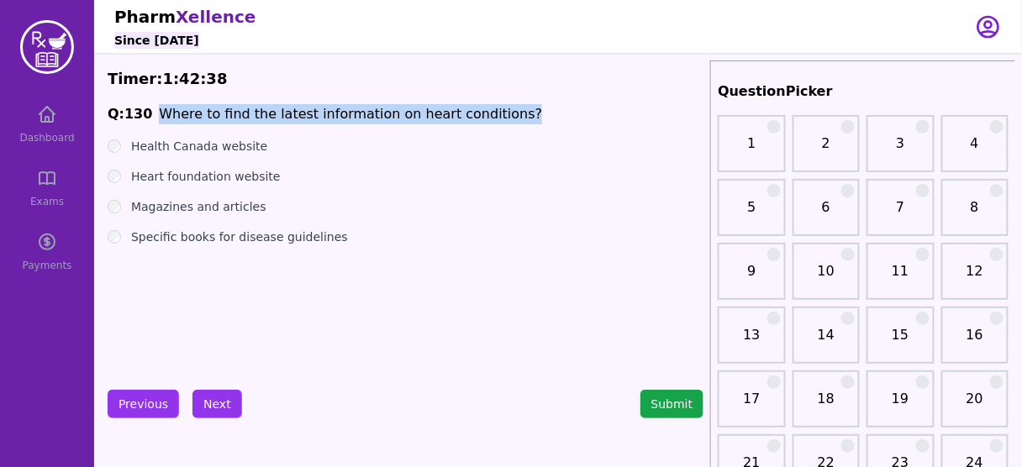
click at [450, 112] on li "Where to find the latest information on heart conditions?" at bounding box center [350, 114] width 383 height 20
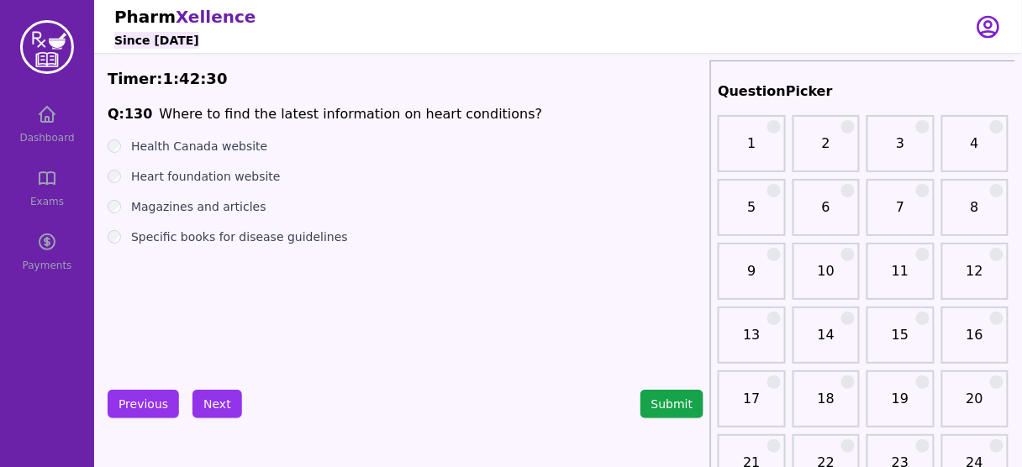
click at [201, 176] on label "Heart foundation website" at bounding box center [206, 176] width 150 height 17
click at [208, 410] on button "Next" at bounding box center [218, 404] width 50 height 29
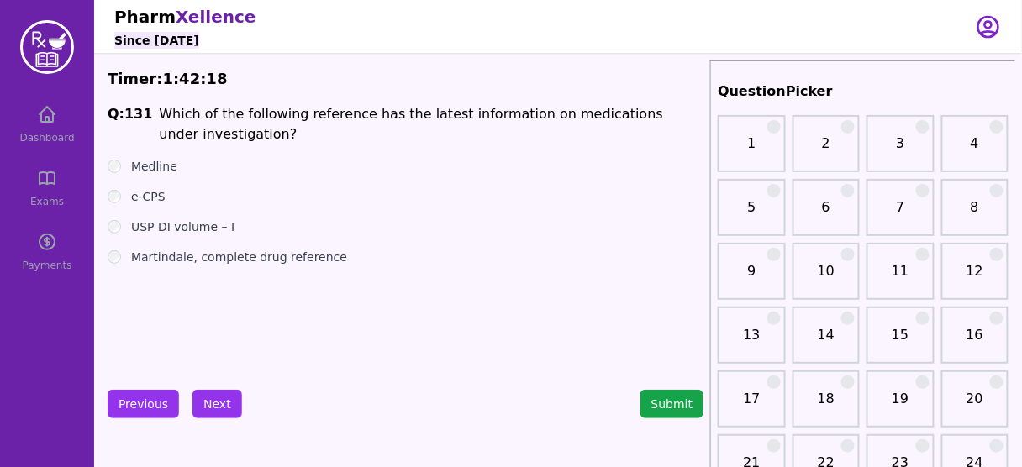
click at [153, 166] on label "Medline" at bounding box center [154, 166] width 46 height 17
click at [210, 407] on button "Next" at bounding box center [218, 404] width 50 height 29
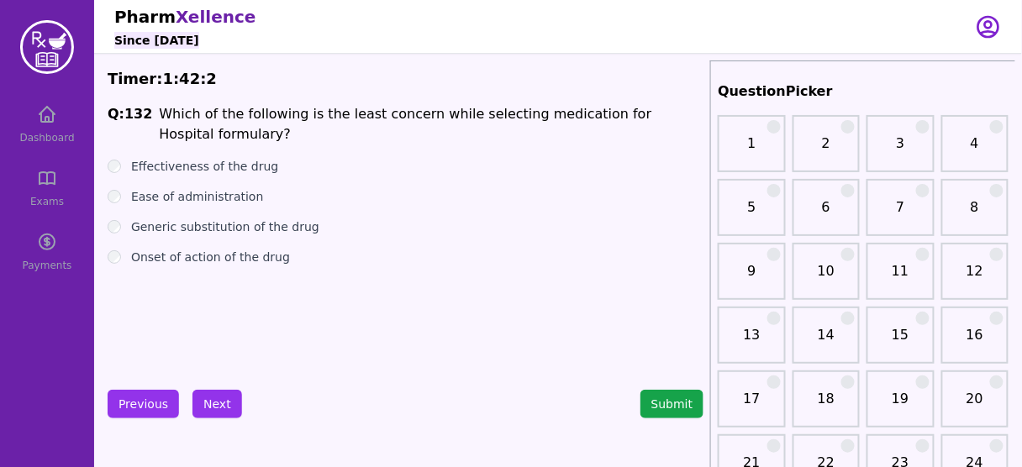
click at [251, 231] on label "Generic substitution of the drug" at bounding box center [225, 227] width 188 height 17
click at [216, 193] on label "Ease of administration" at bounding box center [197, 196] width 132 height 17
click at [211, 226] on label "Generic substitution of the drug" at bounding box center [225, 227] width 188 height 17
click at [189, 188] on label "Ease of administration" at bounding box center [197, 196] width 132 height 17
click at [214, 407] on button "Next" at bounding box center [218, 404] width 50 height 29
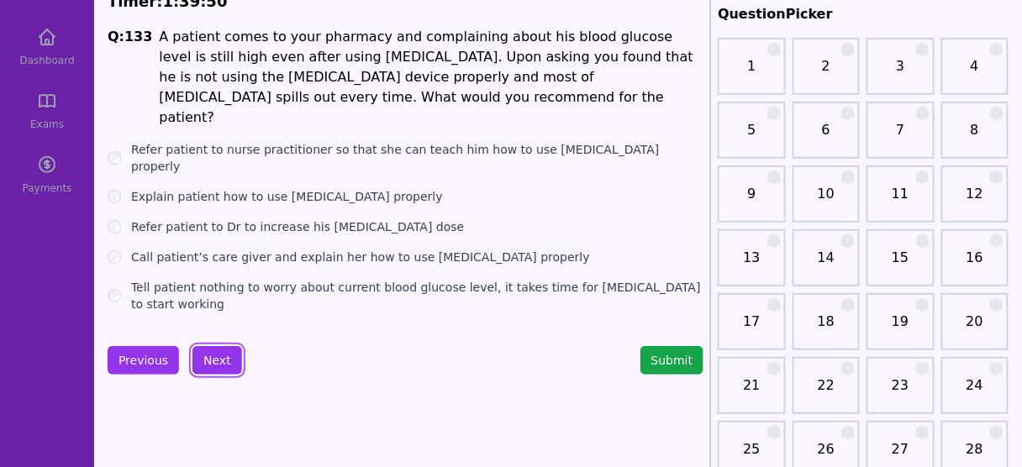
scroll to position [78, 0]
click at [299, 187] on label "Explain patient how to use [MEDICAL_DATA] properly" at bounding box center [287, 195] width 312 height 17
click at [208, 346] on button "Next" at bounding box center [218, 360] width 50 height 29
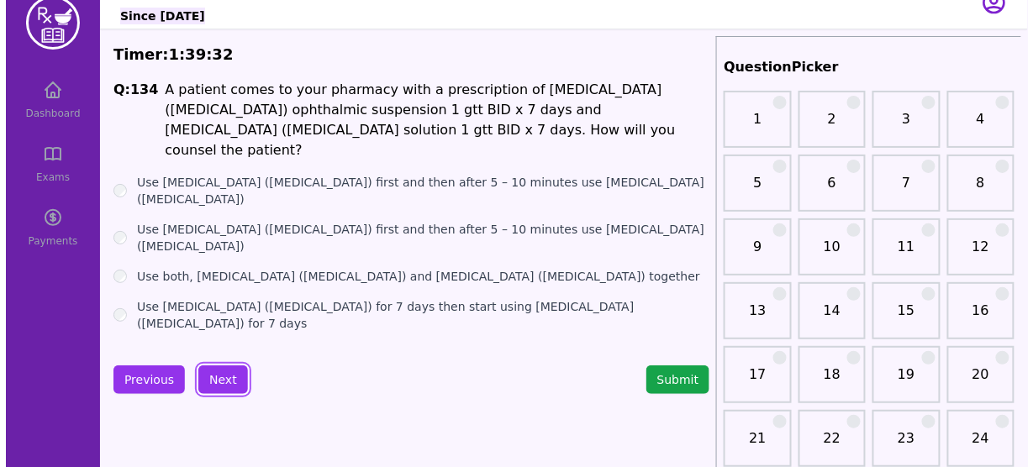
scroll to position [19, 0]
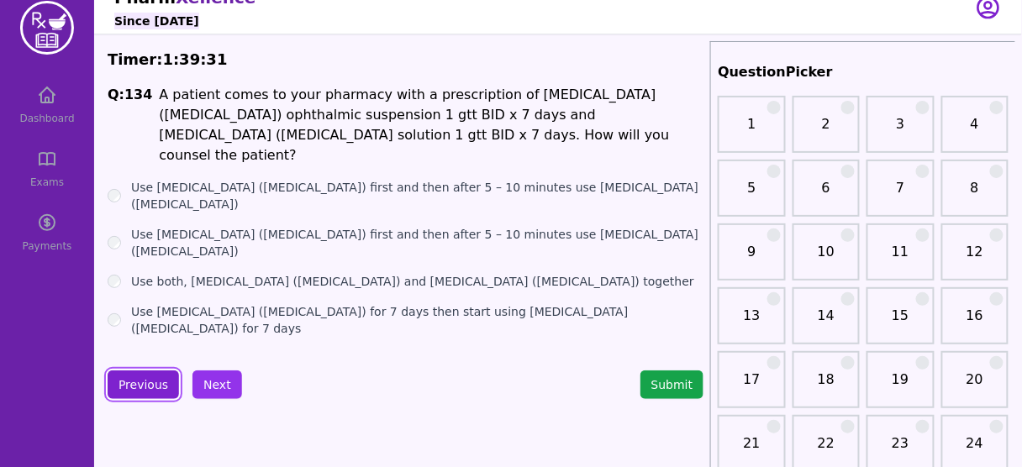
click at [154, 382] on button "Previous" at bounding box center [143, 385] width 71 height 29
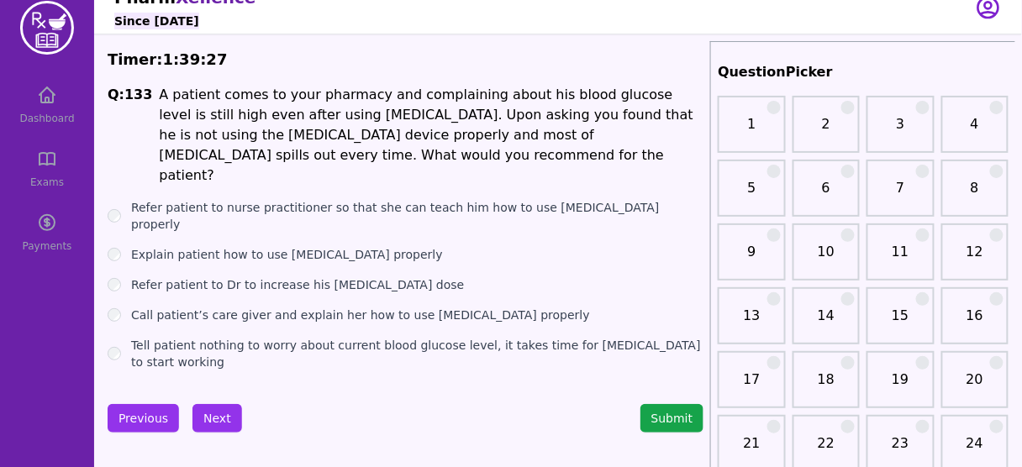
click at [335, 199] on label "Refer patient to nurse practitioner so that she can teach him how to use [MEDIC…" at bounding box center [417, 216] width 572 height 34
click at [277, 246] on label "Explain patient how to use [MEDICAL_DATA] properly" at bounding box center [287, 254] width 312 height 17
click at [216, 404] on button "Next" at bounding box center [218, 418] width 50 height 29
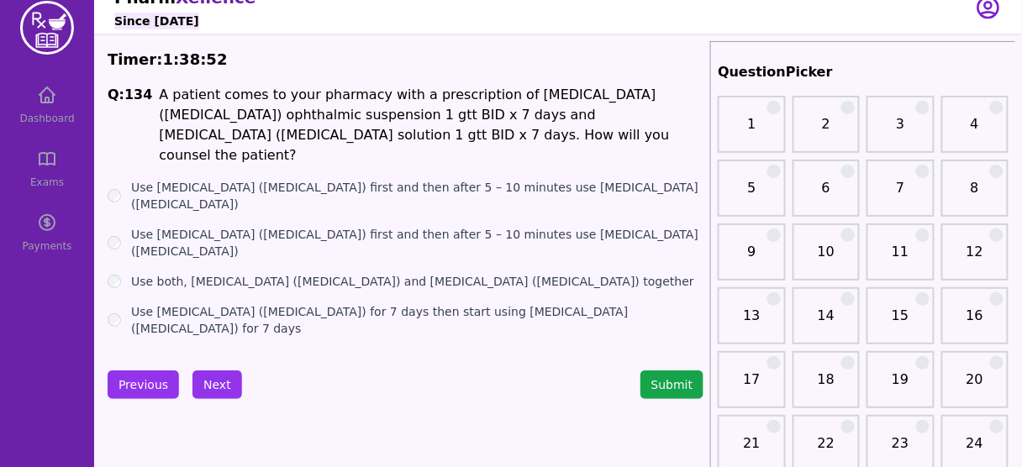
click at [387, 179] on label "Use [MEDICAL_DATA] ([MEDICAL_DATA]) first and then after 5 – 10 minutes use [ME…" at bounding box center [417, 196] width 572 height 34
click at [210, 376] on button "Next" at bounding box center [218, 385] width 50 height 29
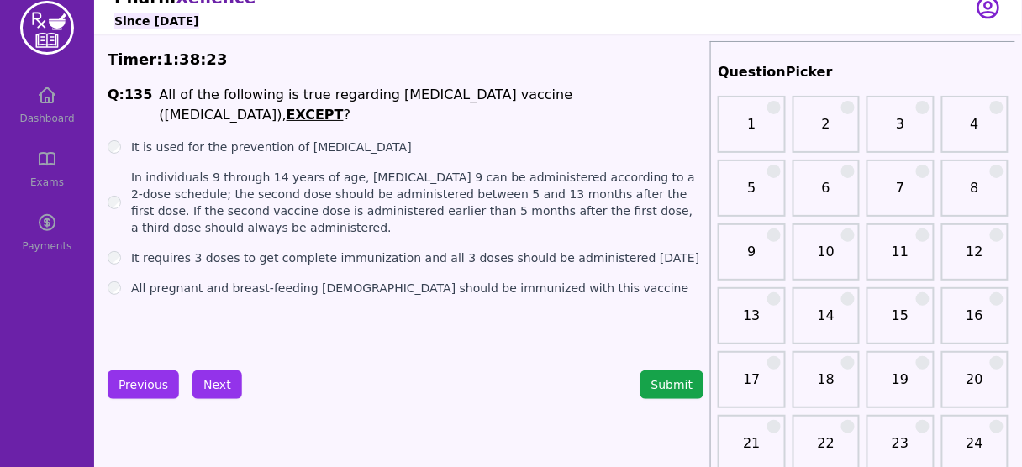
click at [366, 250] on label "It requires 3 doses to get complete immunization and all 3 doses should be admi…" at bounding box center [415, 258] width 569 height 17
click at [203, 382] on button "Next" at bounding box center [218, 385] width 50 height 29
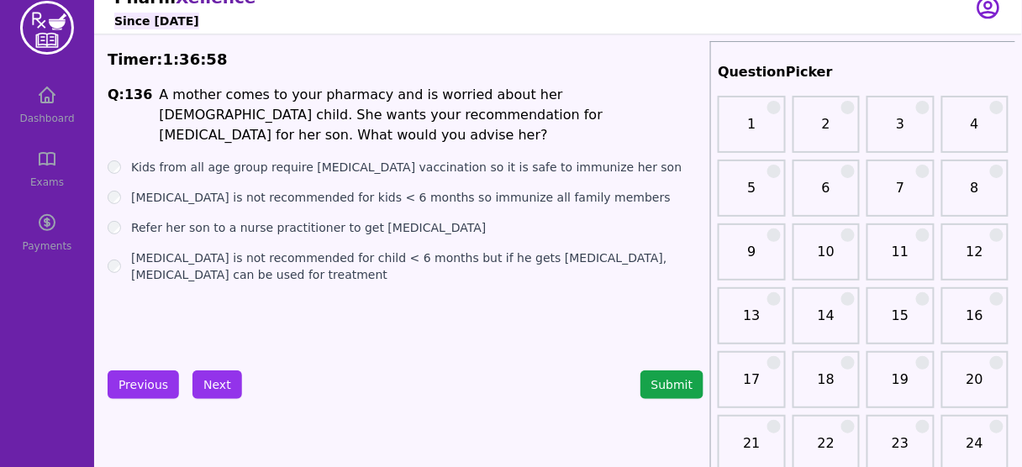
click at [330, 219] on label "Refer her son to a nurse practitioner to get [MEDICAL_DATA]" at bounding box center [309, 227] width 356 height 17
click at [215, 380] on button "Next" at bounding box center [218, 385] width 50 height 29
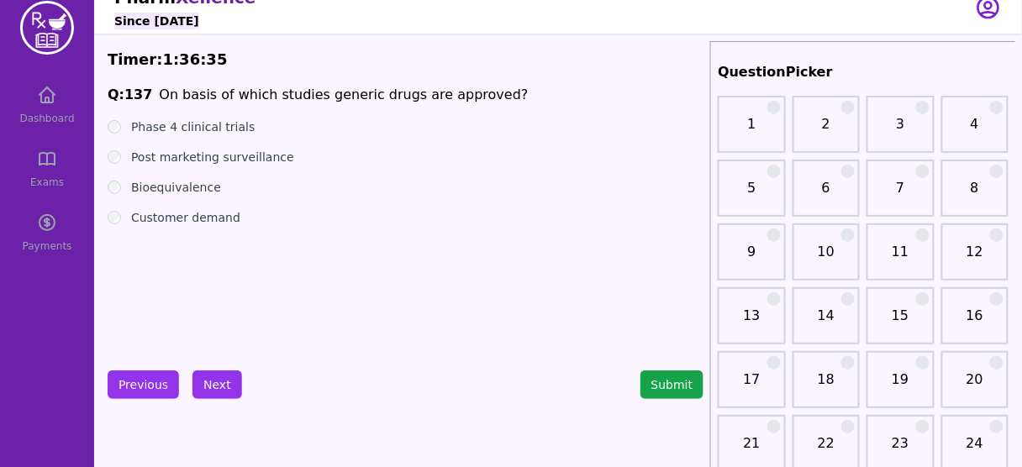
click at [188, 193] on label "Bioequivalence" at bounding box center [176, 187] width 90 height 17
click at [204, 375] on button "Next" at bounding box center [218, 385] width 50 height 29
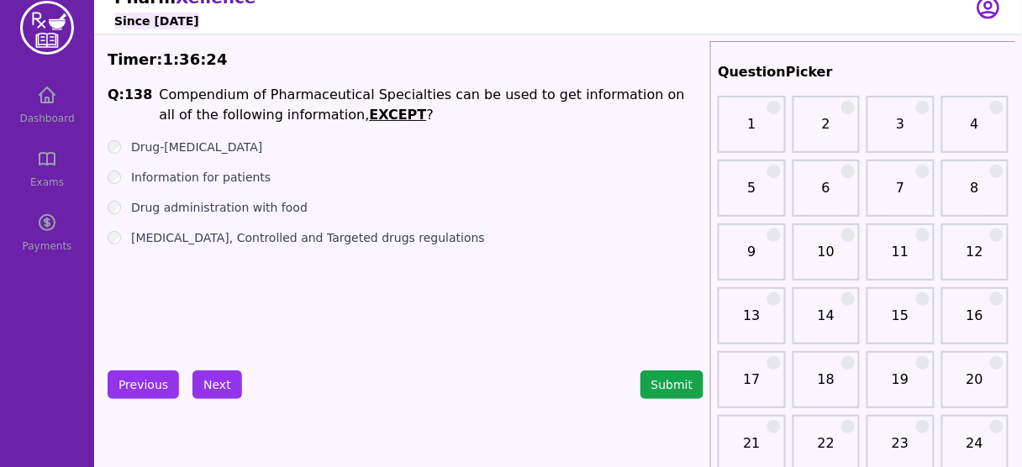
click at [225, 177] on label "Information for patients" at bounding box center [201, 177] width 140 height 17
click at [235, 235] on label "[MEDICAL_DATA], Controlled and Targeted drugs regulations" at bounding box center [308, 237] width 354 height 17
click at [218, 375] on button "Next" at bounding box center [218, 385] width 50 height 29
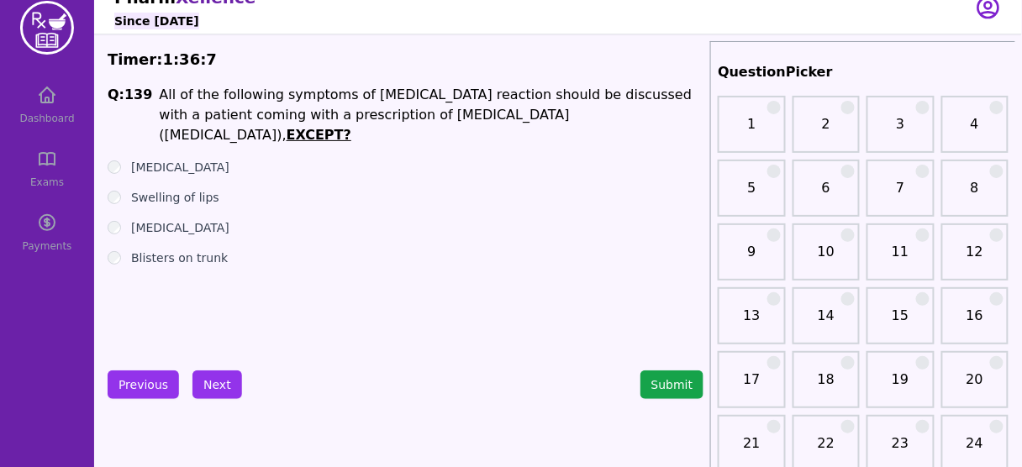
click at [195, 250] on label "Blisters on trunk" at bounding box center [179, 258] width 97 height 17
click at [166, 159] on label "[MEDICAL_DATA]" at bounding box center [180, 167] width 98 height 17
click at [164, 189] on label "Swelling of lips" at bounding box center [175, 197] width 88 height 17
click at [155, 219] on label "[MEDICAL_DATA]" at bounding box center [180, 227] width 98 height 17
click at [198, 250] on label "Blisters on trunk" at bounding box center [179, 258] width 97 height 17
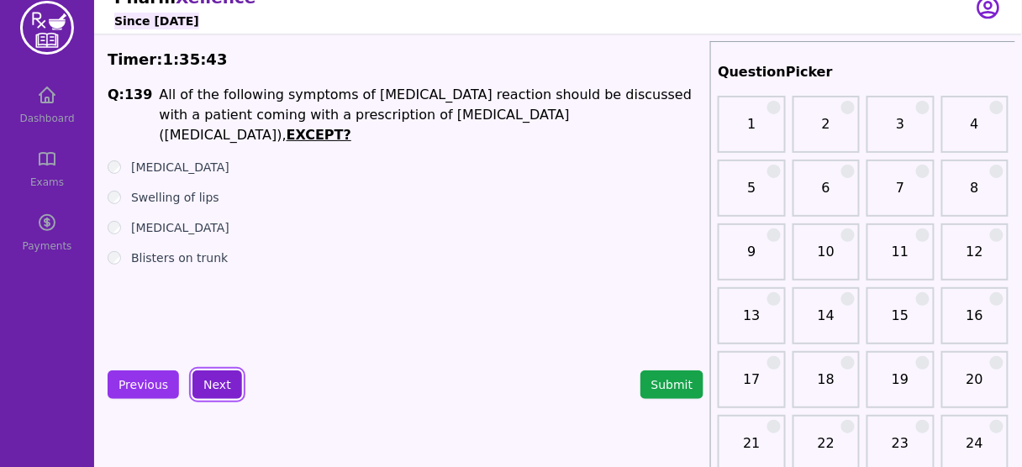
click at [203, 371] on button "Next" at bounding box center [218, 385] width 50 height 29
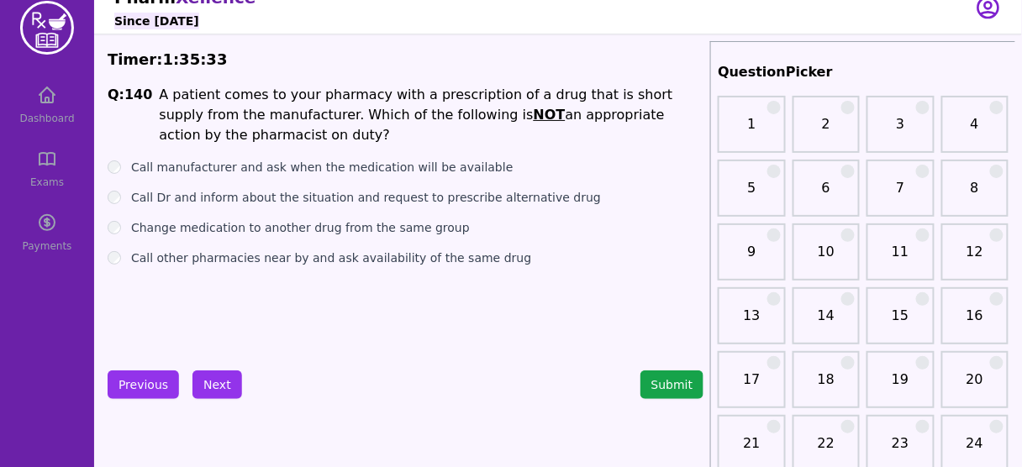
click at [534, 119] on u "NOT" at bounding box center [550, 115] width 32 height 16
click at [355, 227] on label "Change medication to another drug from the same group" at bounding box center [300, 227] width 339 height 17
click at [214, 380] on button "Next" at bounding box center [218, 385] width 50 height 29
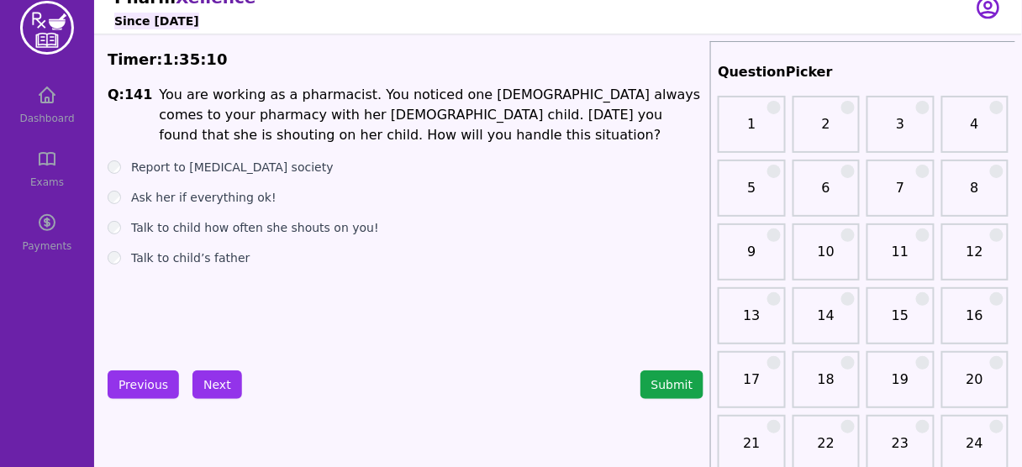
click at [211, 201] on label "Ask her if everything ok!" at bounding box center [203, 197] width 145 height 17
click at [210, 385] on button "Next" at bounding box center [218, 385] width 50 height 29
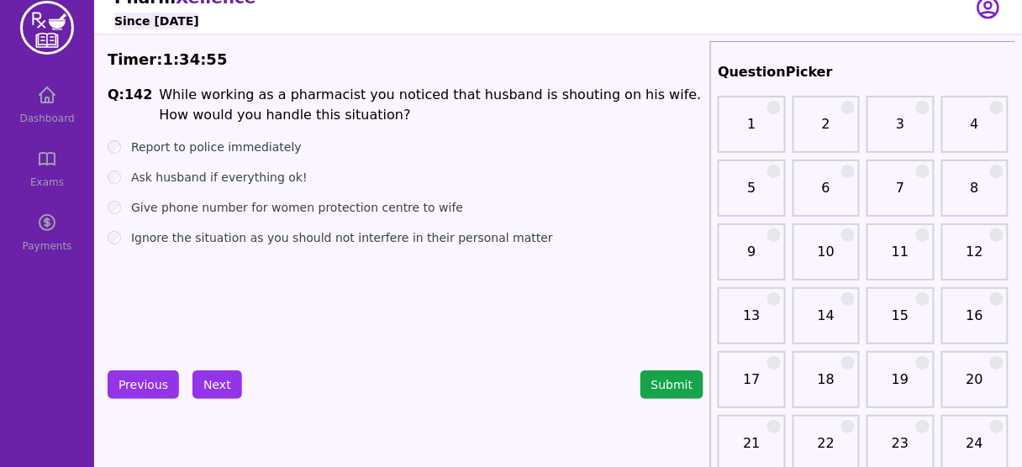
click at [260, 179] on label "Ask husband if everything ok!" at bounding box center [219, 177] width 177 height 17
click at [325, 241] on label "Ignore the situation as you should not interfere in their personal matter" at bounding box center [342, 237] width 422 height 17
click at [133, 380] on button "Previous" at bounding box center [143, 385] width 71 height 29
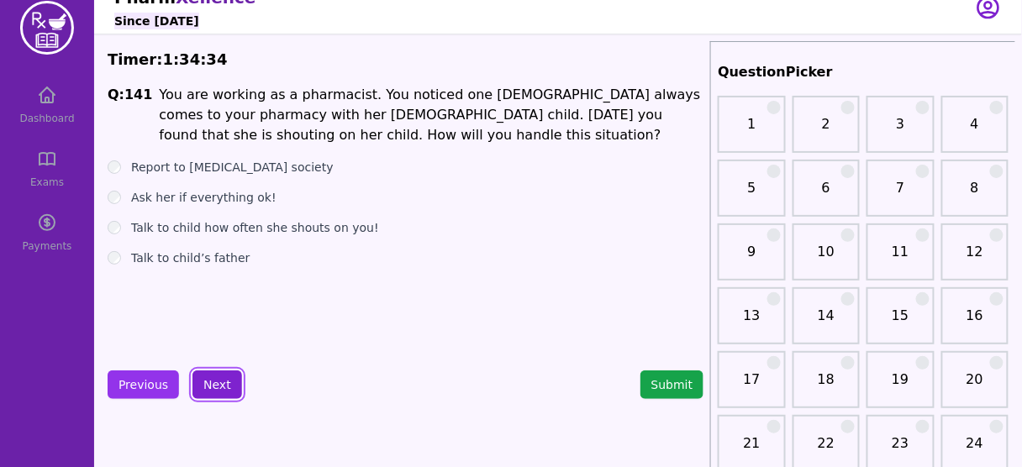
click at [212, 382] on button "Next" at bounding box center [218, 385] width 50 height 29
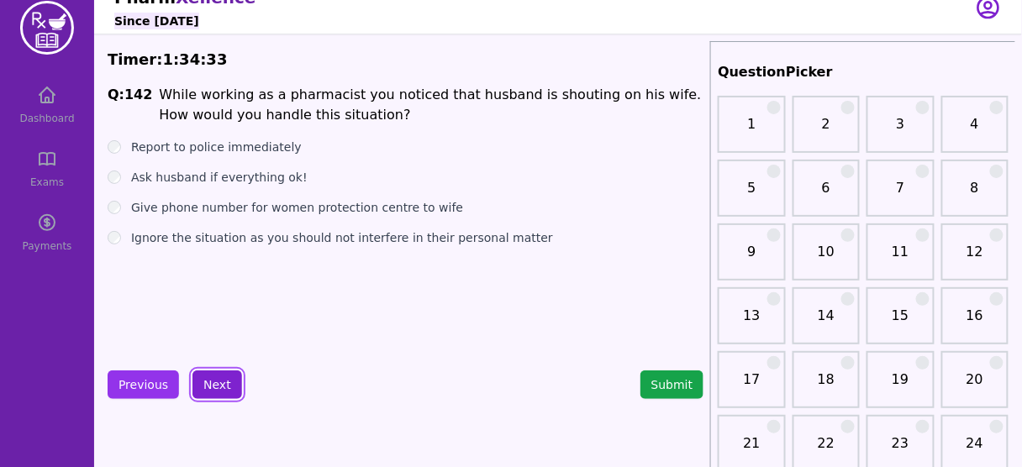
click at [212, 382] on button "Next" at bounding box center [218, 385] width 50 height 29
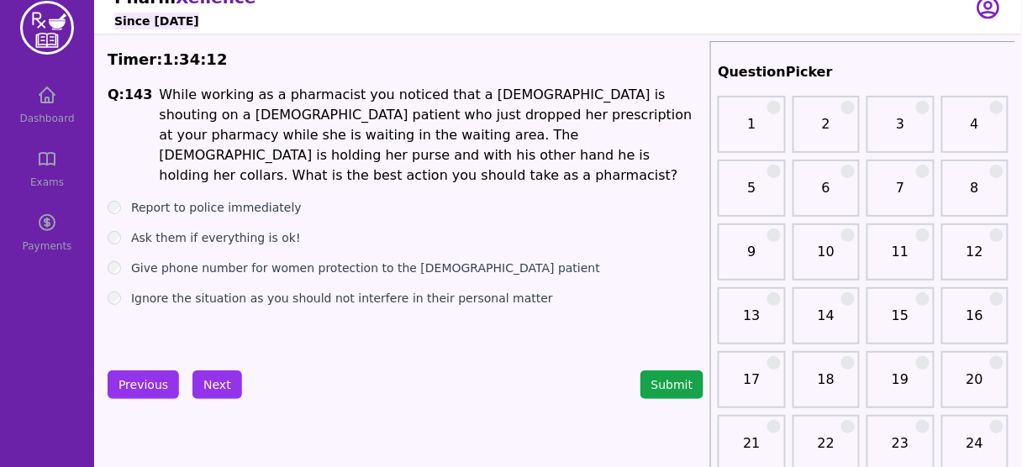
click at [222, 199] on label "Report to police immediately" at bounding box center [216, 207] width 171 height 17
click at [209, 379] on button "Next" at bounding box center [218, 385] width 50 height 29
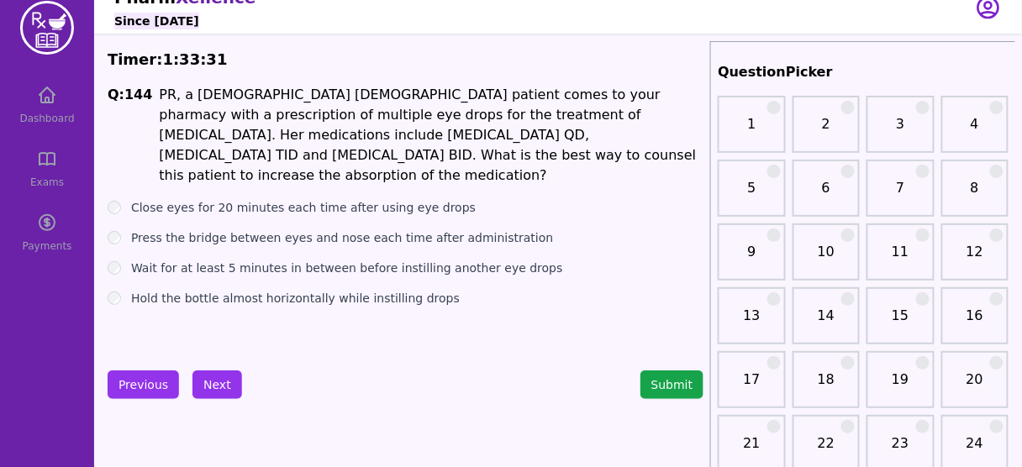
click at [356, 260] on label "Wait for at least 5 minutes in between before instilling another eye drops" at bounding box center [347, 268] width 432 height 17
click at [222, 378] on button "Next" at bounding box center [218, 385] width 50 height 29
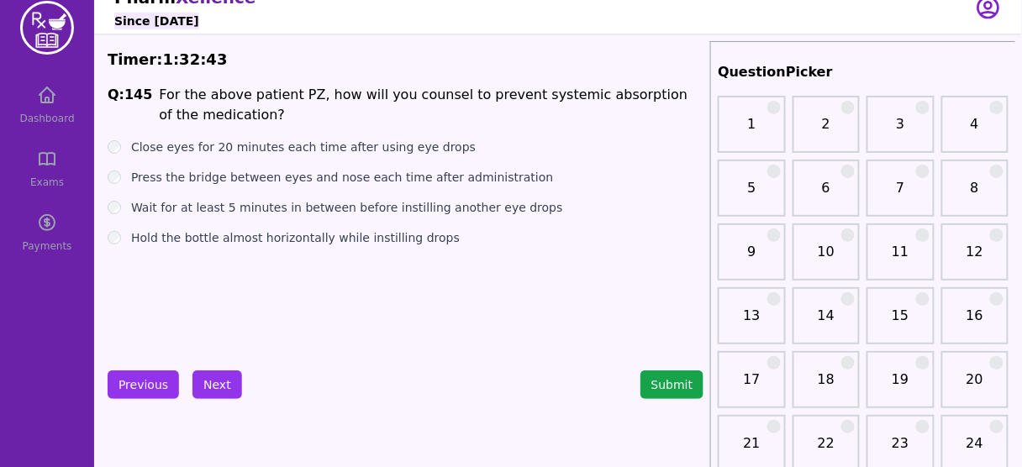
click at [377, 177] on label "Press the bridge between eyes and nose each time after administration" at bounding box center [342, 177] width 422 height 17
click at [214, 383] on button "Next" at bounding box center [218, 385] width 50 height 29
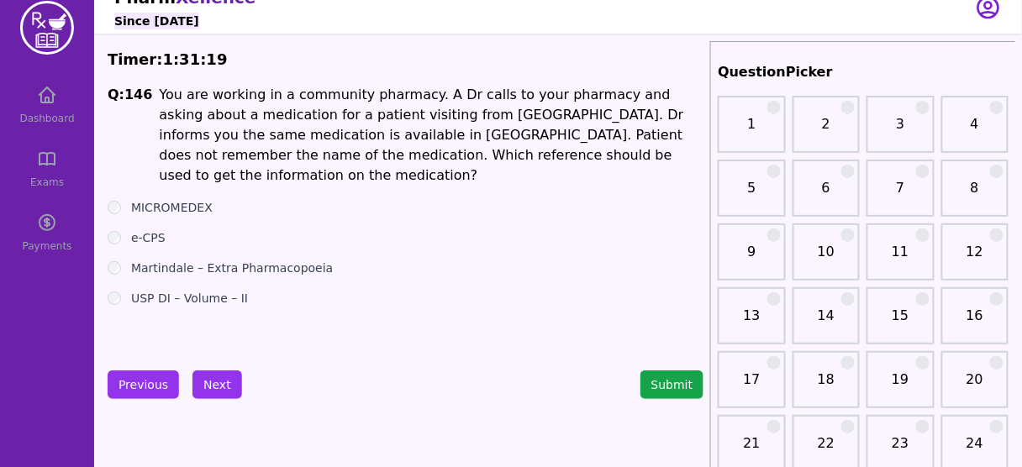
click at [406, 114] on li "You are working in a community pharmacy. A Dr calls to your pharmacy and asking…" at bounding box center [431, 135] width 545 height 101
click at [214, 260] on label "Martindale – Extra Pharmacopoeia" at bounding box center [232, 268] width 202 height 17
click at [211, 373] on button "Next" at bounding box center [218, 385] width 50 height 29
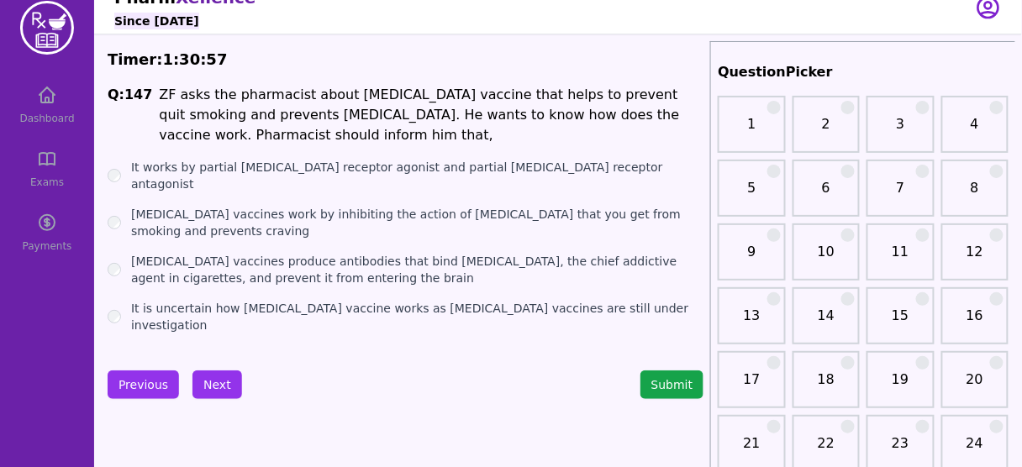
click at [309, 300] on label "It is uncertain how [MEDICAL_DATA] vaccine works as [MEDICAL_DATA] vaccines are…" at bounding box center [417, 317] width 572 height 34
click at [214, 376] on button "Next" at bounding box center [218, 385] width 50 height 29
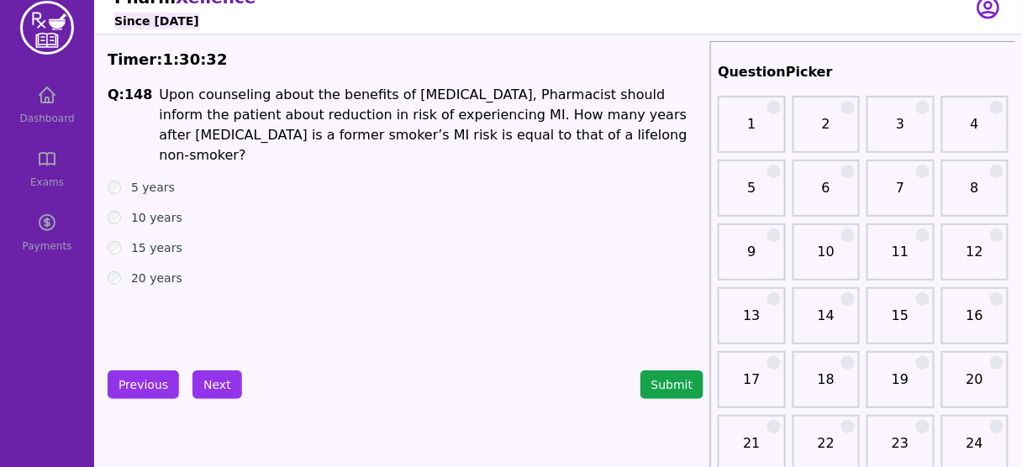
click at [235, 141] on li "Upon counseling about the benefits of [MEDICAL_DATA], Pharmacist should inform …" at bounding box center [431, 125] width 545 height 81
click at [143, 179] on label "5 years" at bounding box center [153, 187] width 44 height 17
click at [219, 382] on button "Next" at bounding box center [218, 385] width 50 height 29
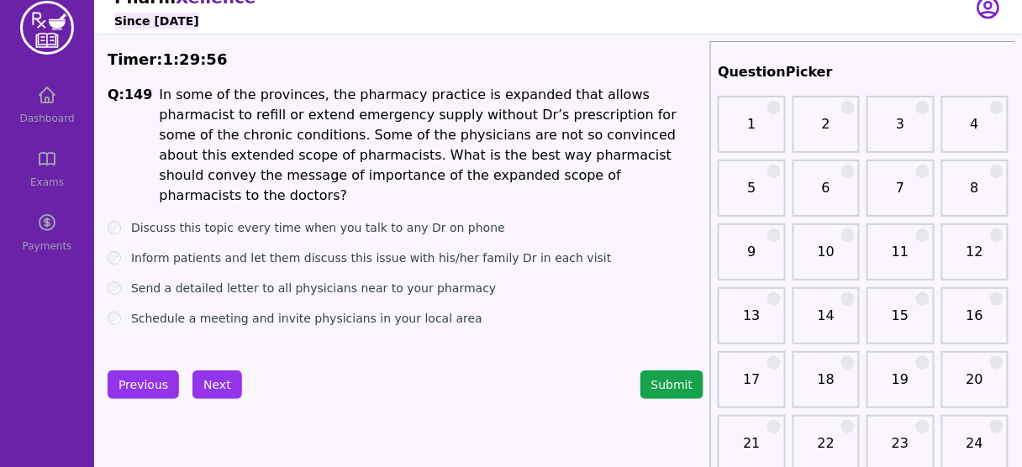
click at [233, 310] on label "Schedule a meeting and invite physicians in your local area" at bounding box center [306, 318] width 351 height 17
click at [214, 388] on button "Next" at bounding box center [218, 385] width 50 height 29
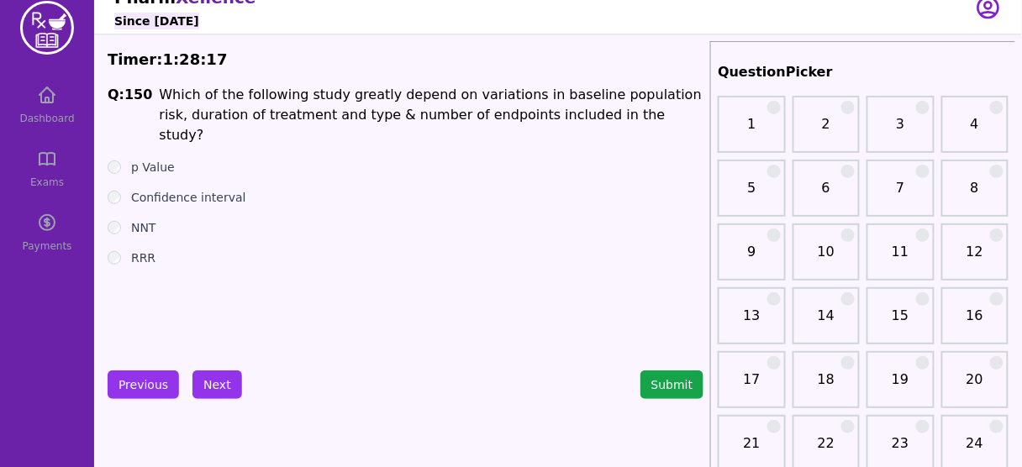
click at [139, 159] on label "p Value" at bounding box center [153, 167] width 44 height 17
click at [147, 219] on label "NNT" at bounding box center [143, 227] width 25 height 17
click at [141, 250] on label "RRR" at bounding box center [143, 258] width 24 height 17
click at [678, 388] on button "Submit" at bounding box center [673, 385] width 64 height 29
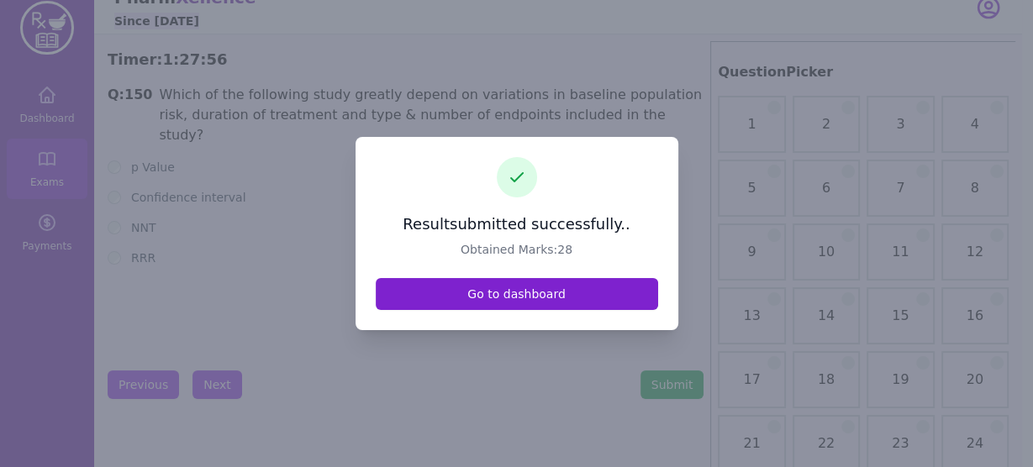
click at [535, 293] on link "Go to dashboard" at bounding box center [517, 294] width 282 height 32
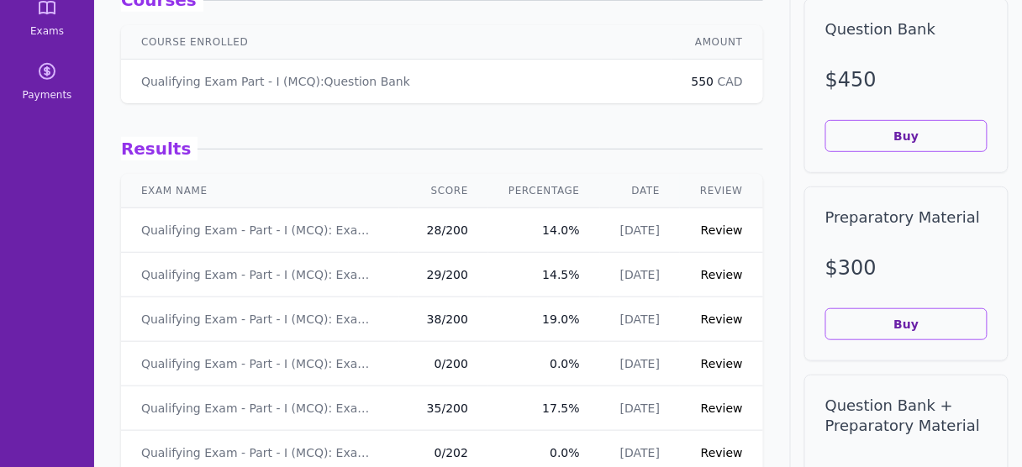
scroll to position [193, 0]
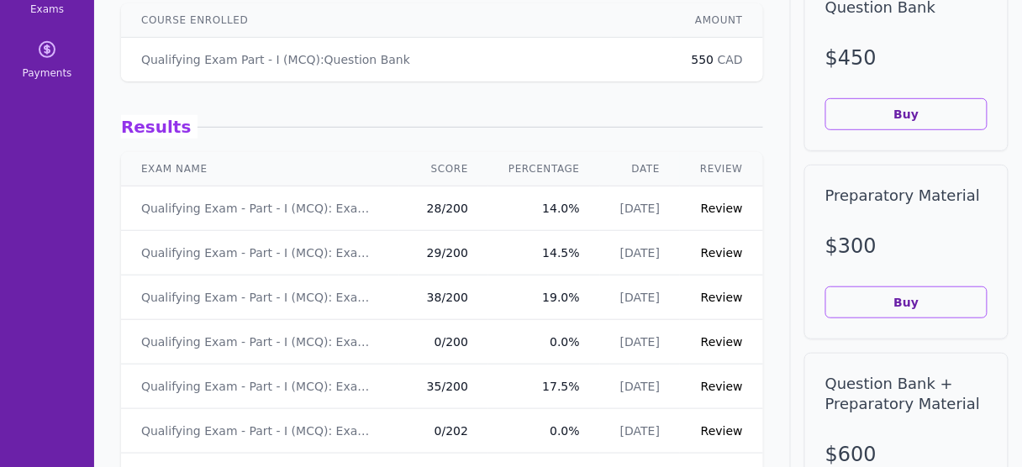
click at [725, 207] on link "Review" at bounding box center [722, 208] width 42 height 13
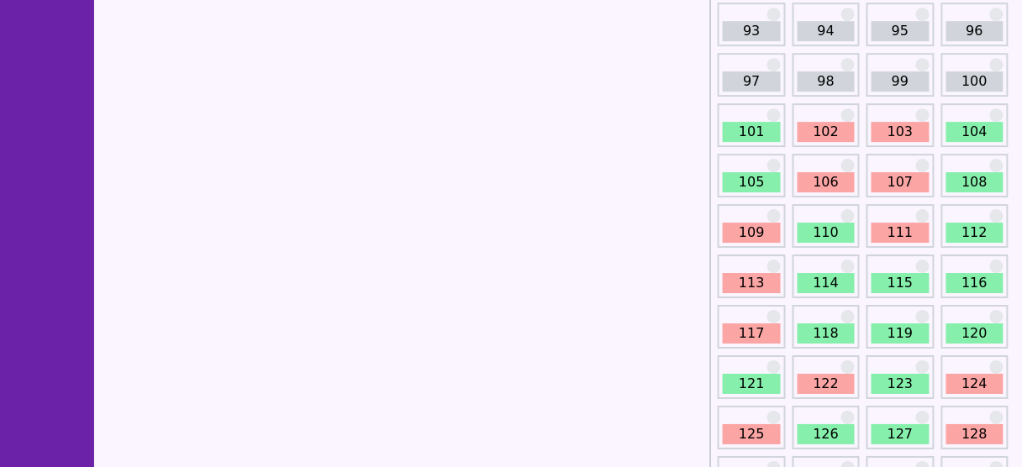
scroll to position [1274, 0]
click at [738, 126] on link "101" at bounding box center [751, 131] width 57 height 20
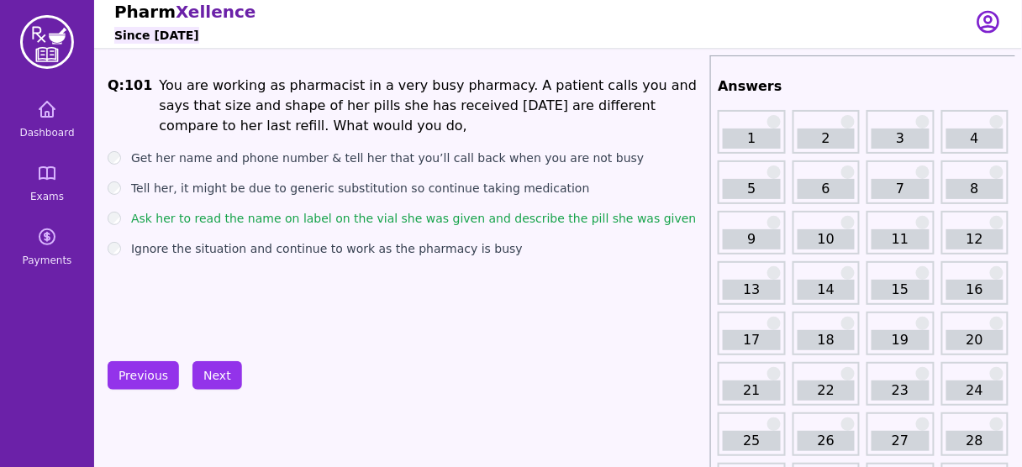
scroll to position [6, 0]
click at [208, 372] on button "Next" at bounding box center [218, 375] width 50 height 29
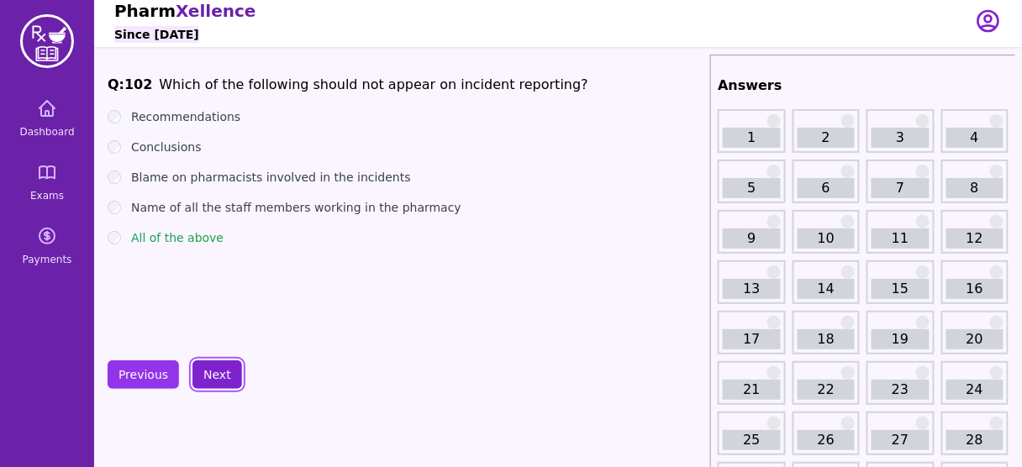
click at [208, 372] on button "Next" at bounding box center [218, 375] width 50 height 29
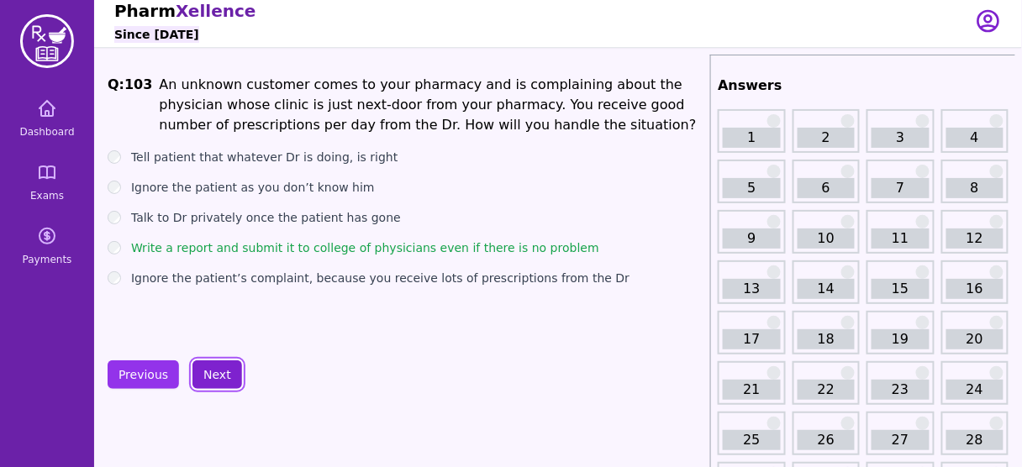
click at [208, 372] on button "Next" at bounding box center [218, 375] width 50 height 29
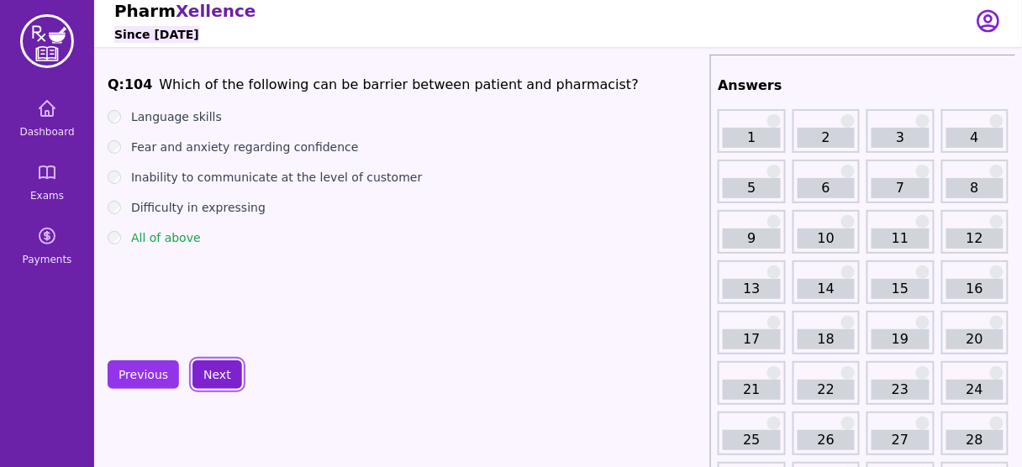
click at [208, 372] on button "Next" at bounding box center [218, 375] width 50 height 29
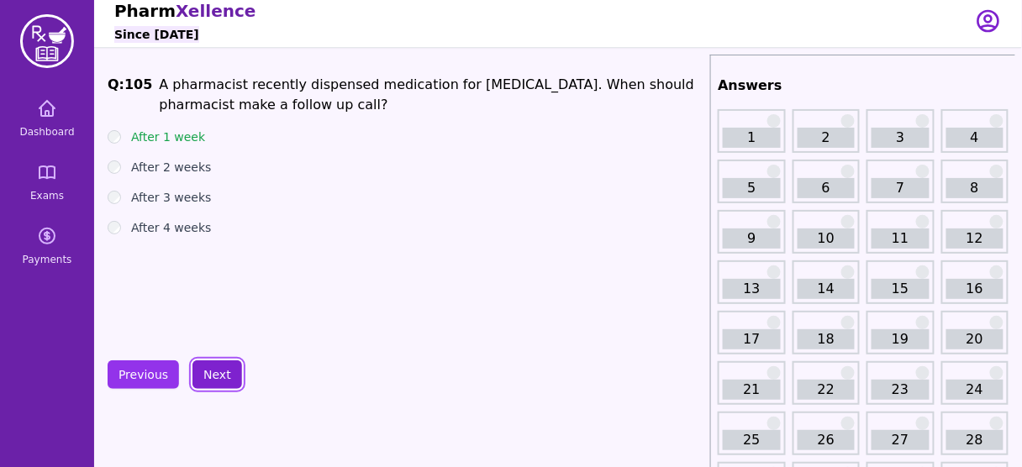
click at [208, 372] on button "Next" at bounding box center [218, 375] width 50 height 29
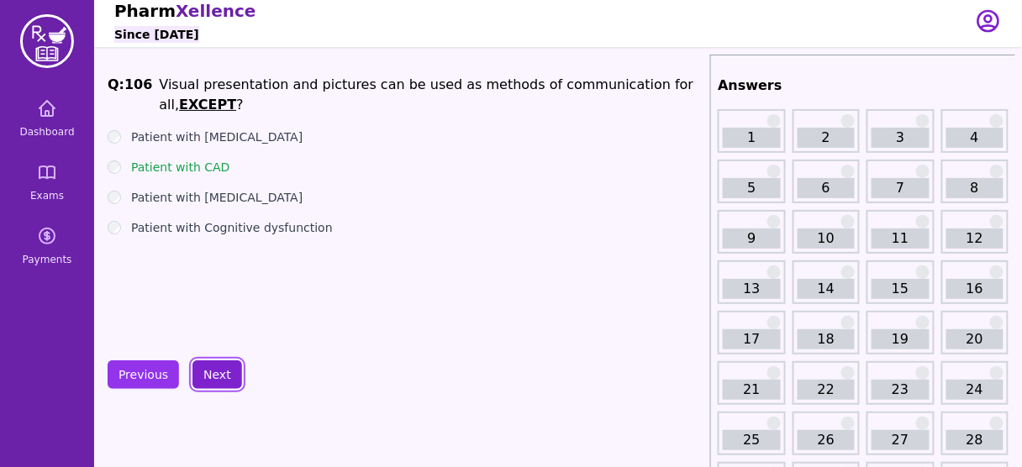
click at [208, 372] on button "Next" at bounding box center [218, 375] width 50 height 29
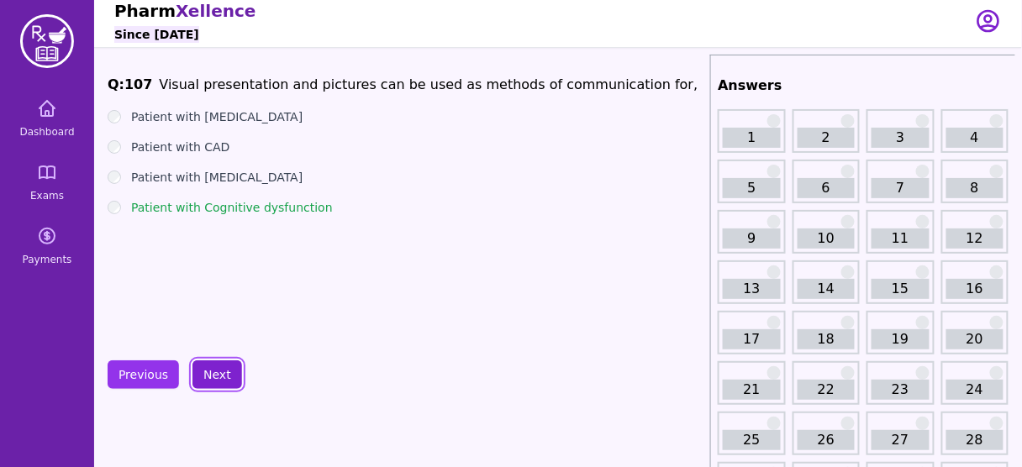
click at [208, 372] on button "Next" at bounding box center [218, 375] width 50 height 29
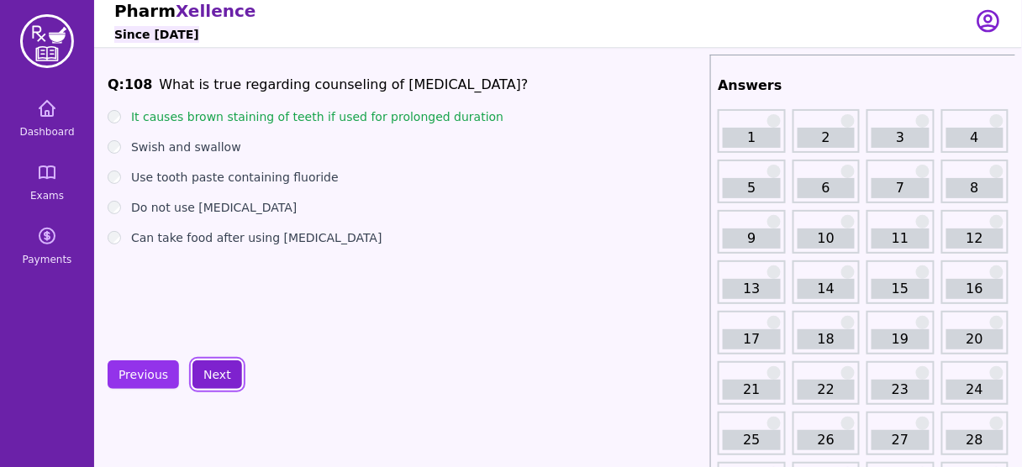
click at [208, 372] on button "Next" at bounding box center [218, 375] width 50 height 29
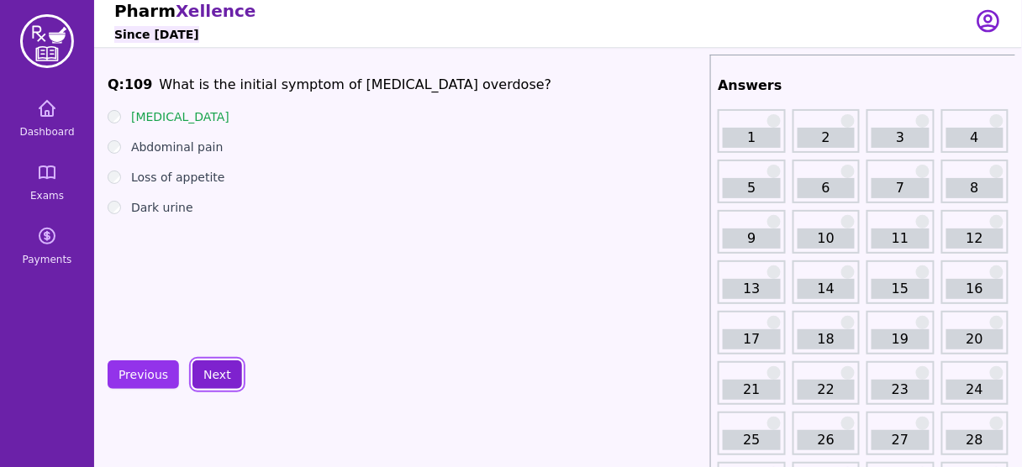
click at [208, 372] on button "Next" at bounding box center [218, 375] width 50 height 29
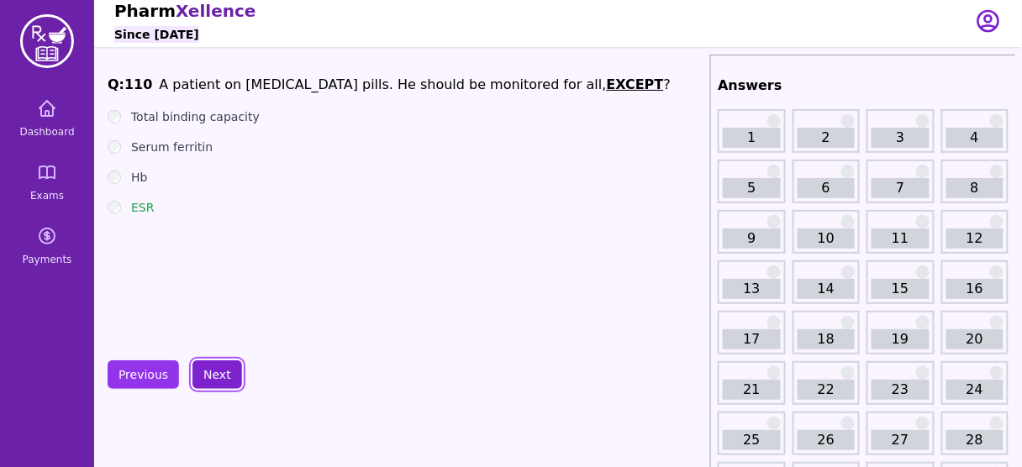
click at [208, 372] on button "Next" at bounding box center [218, 375] width 50 height 29
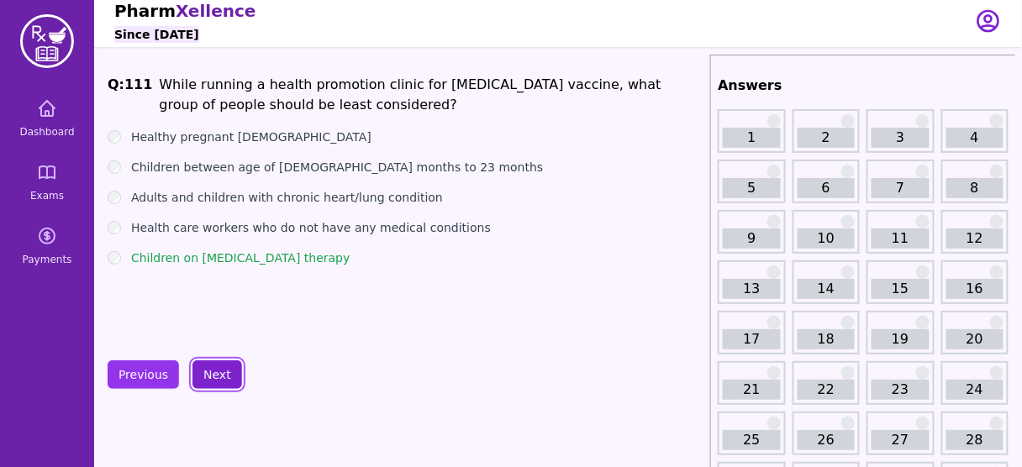
click at [208, 372] on button "Next" at bounding box center [218, 375] width 50 height 29
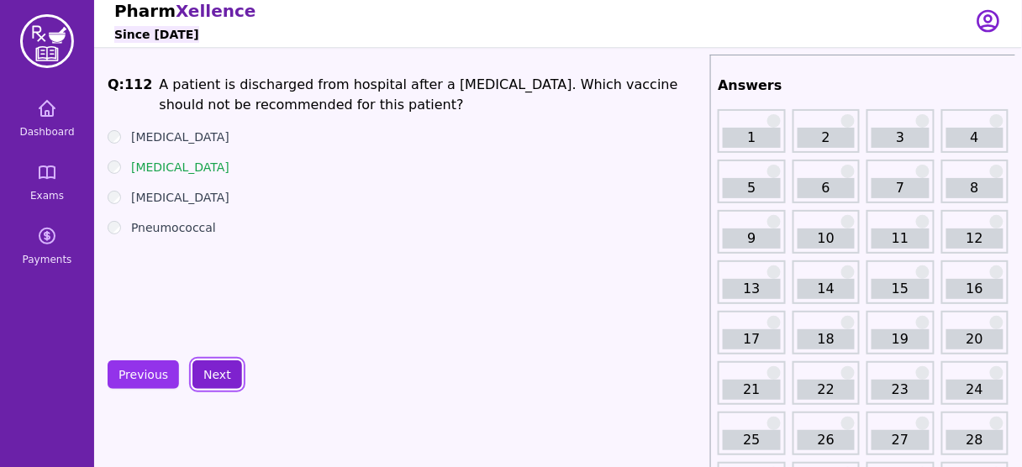
click at [208, 372] on button "Next" at bounding box center [218, 375] width 50 height 29
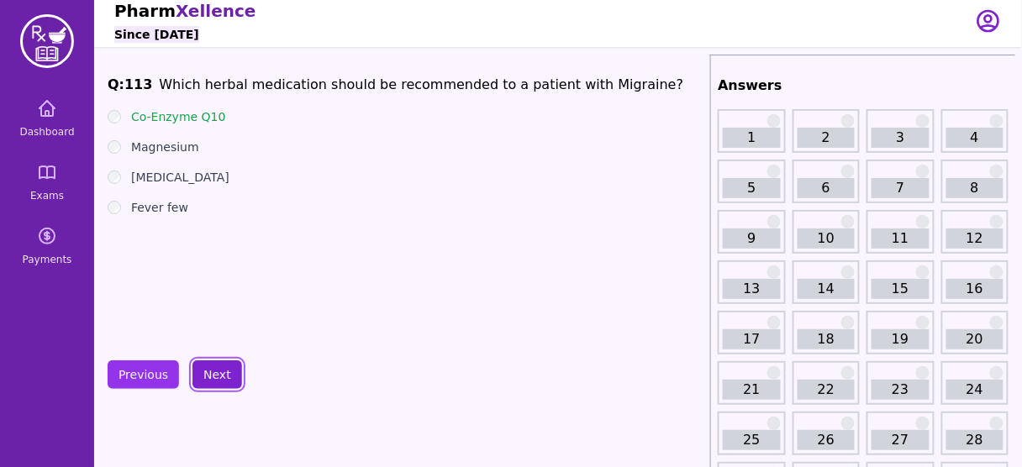
click at [208, 372] on button "Next" at bounding box center [218, 375] width 50 height 29
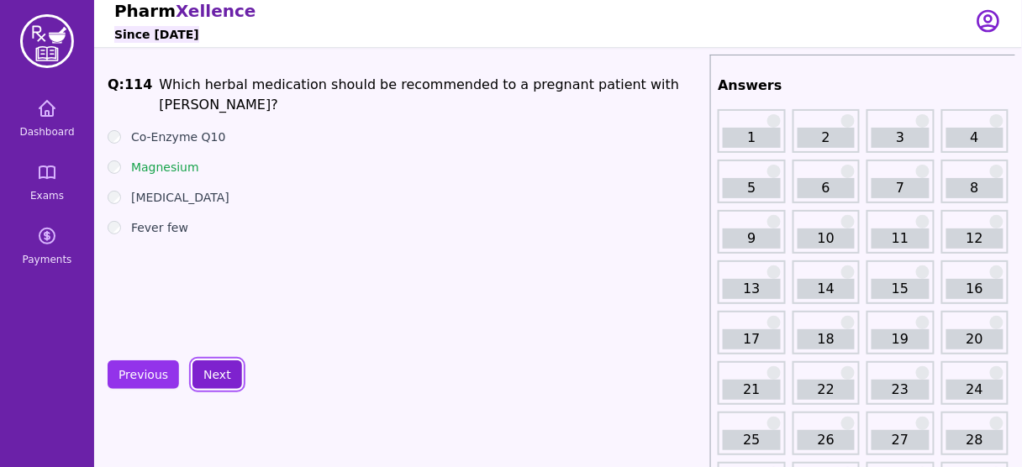
click at [208, 372] on button "Next" at bounding box center [218, 375] width 50 height 29
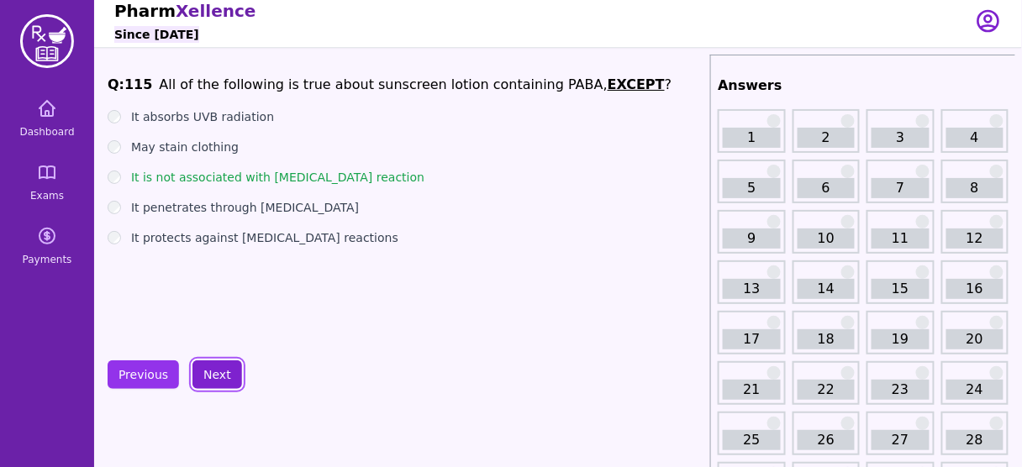
click at [208, 372] on button "Next" at bounding box center [218, 375] width 50 height 29
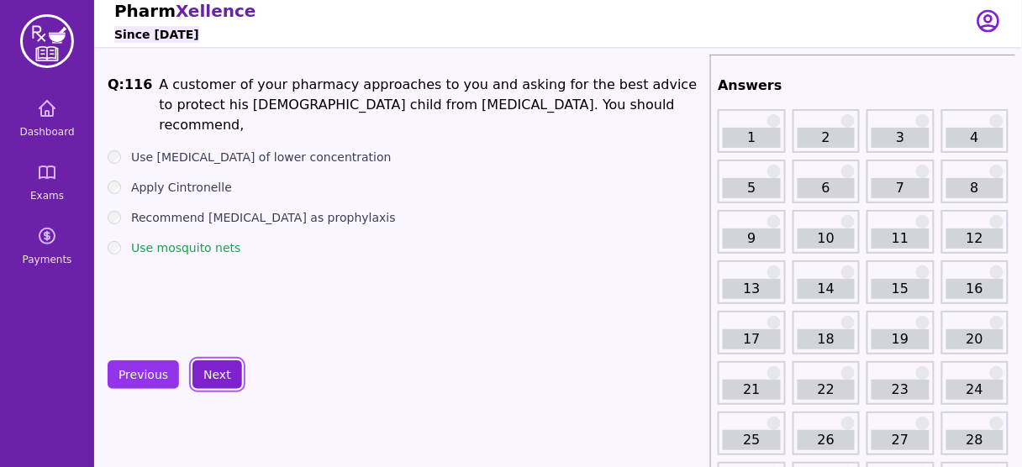
click at [208, 372] on button "Next" at bounding box center [218, 375] width 50 height 29
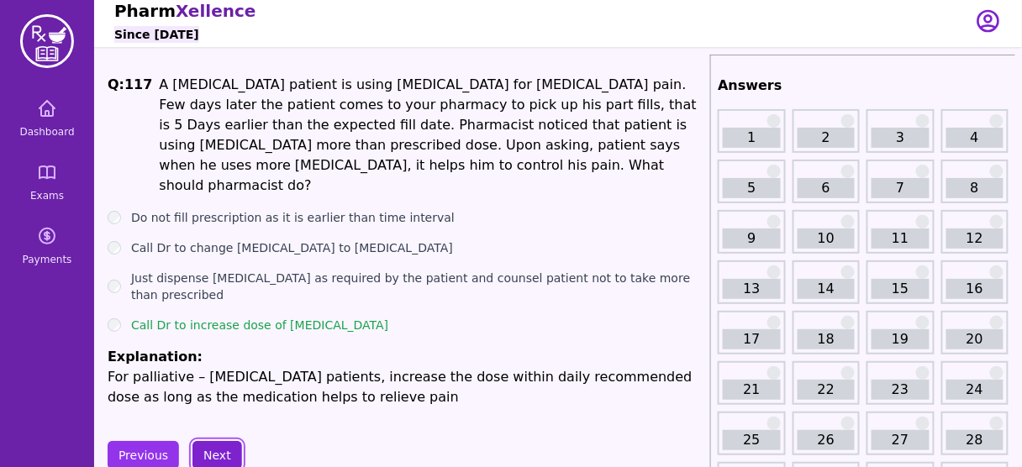
click at [214, 441] on button "Next" at bounding box center [218, 455] width 50 height 29
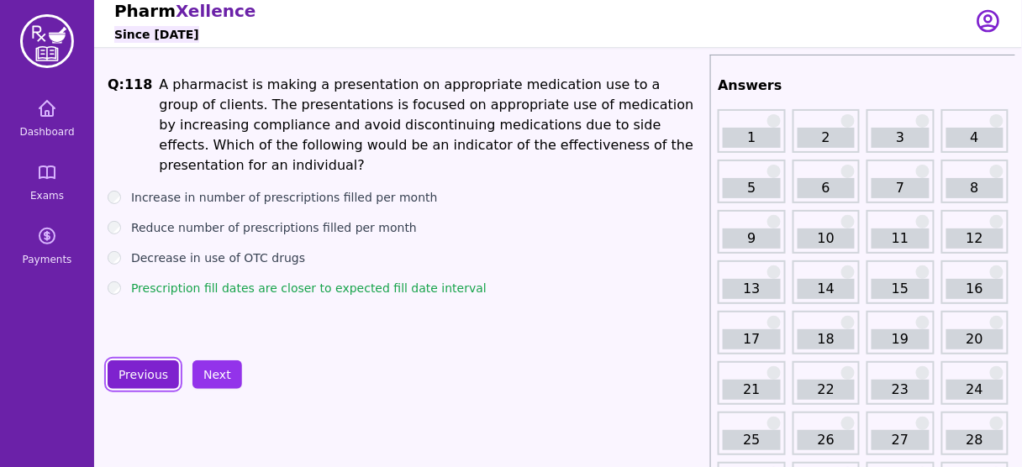
click at [153, 366] on button "Previous" at bounding box center [143, 375] width 71 height 29
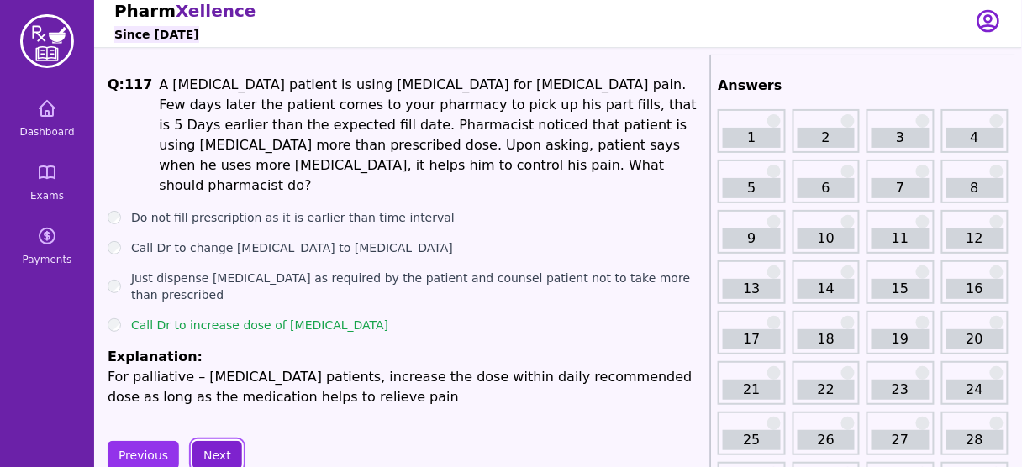
click at [206, 441] on button "Next" at bounding box center [218, 455] width 50 height 29
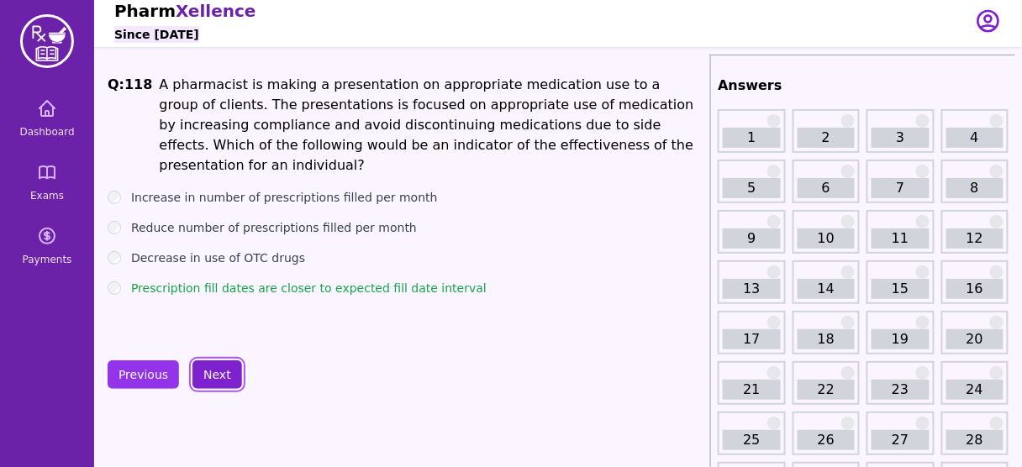
click at [214, 371] on button "Next" at bounding box center [218, 375] width 50 height 29
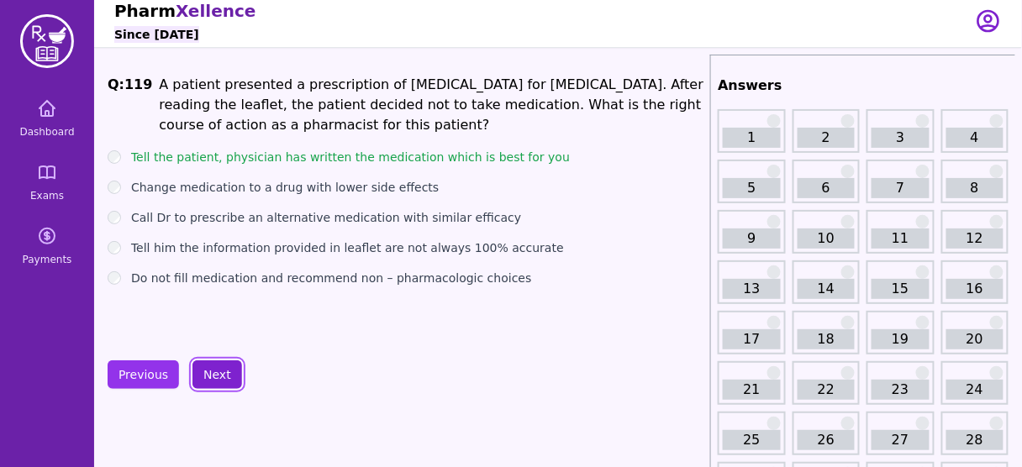
click at [214, 371] on button "Next" at bounding box center [218, 375] width 50 height 29
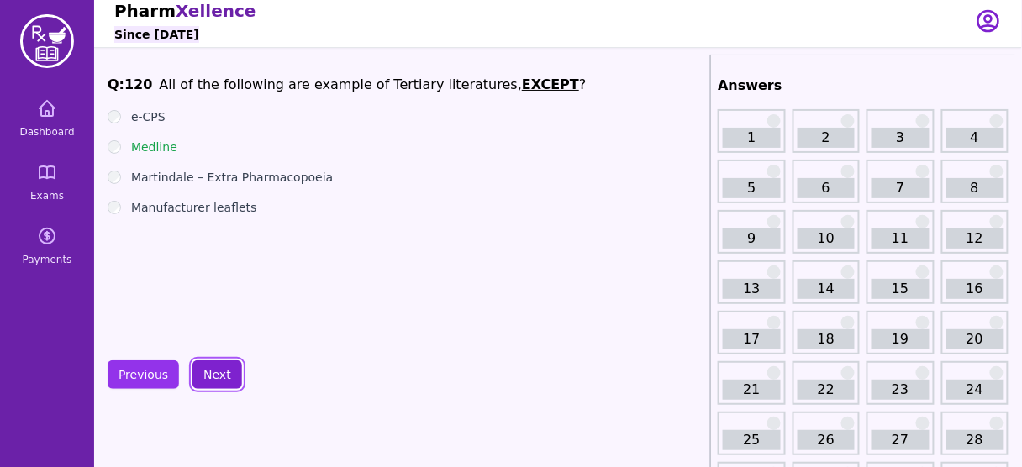
click at [214, 371] on button "Next" at bounding box center [218, 375] width 50 height 29
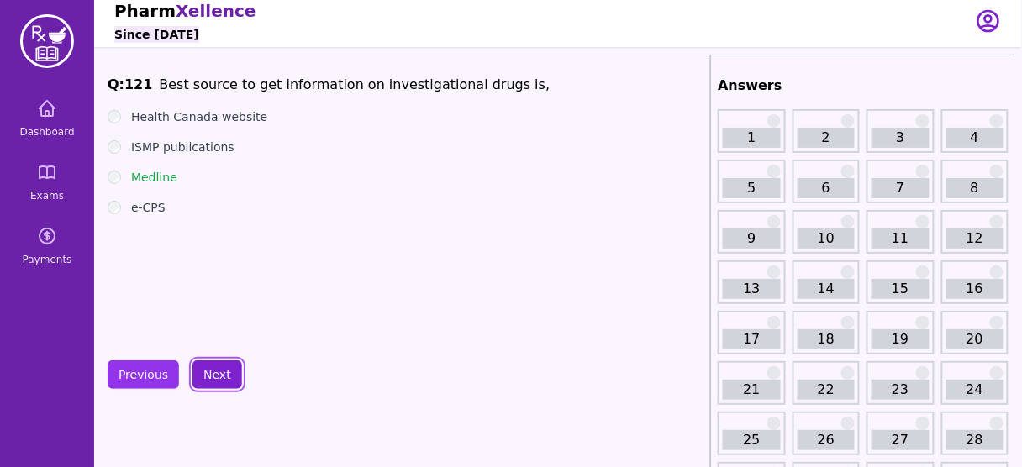
click at [214, 371] on button "Next" at bounding box center [218, 375] width 50 height 29
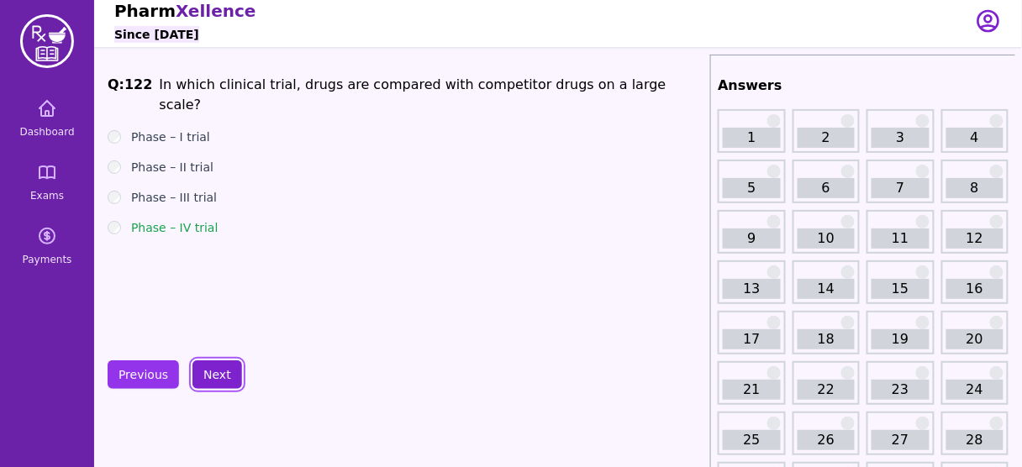
click at [214, 371] on button "Next" at bounding box center [218, 375] width 50 height 29
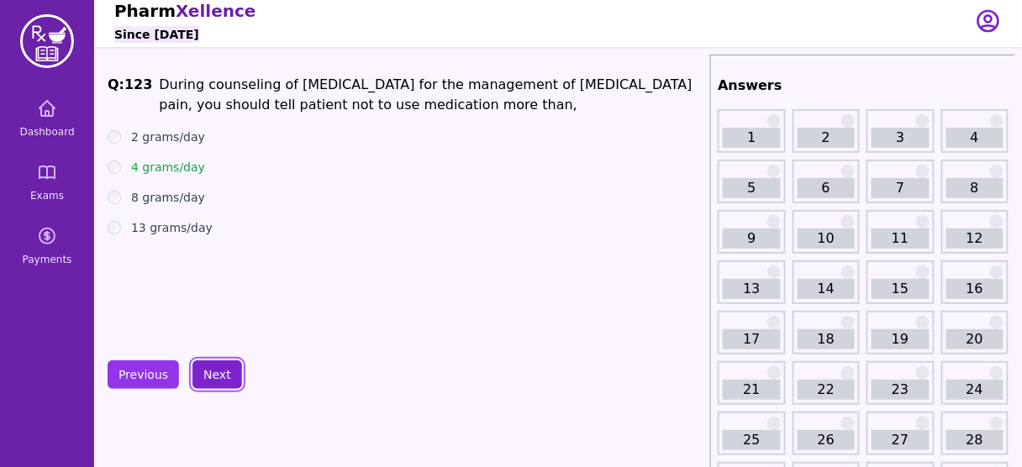
click at [214, 371] on button "Next" at bounding box center [218, 375] width 50 height 29
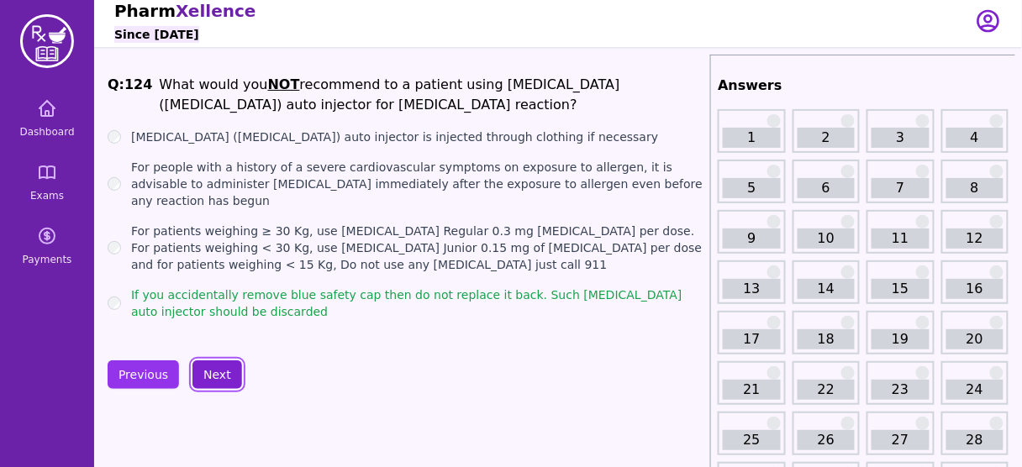
click at [214, 371] on button "Next" at bounding box center [218, 375] width 50 height 29
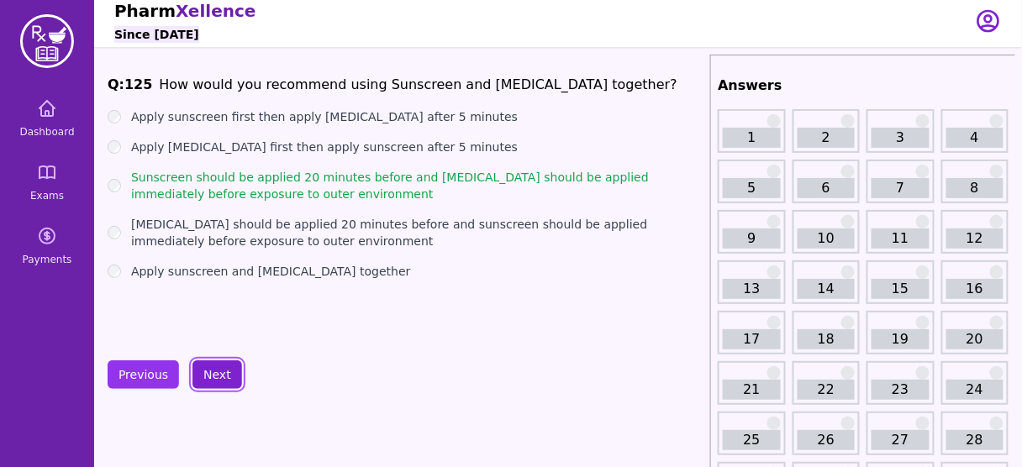
click at [214, 371] on button "Next" at bounding box center [218, 375] width 50 height 29
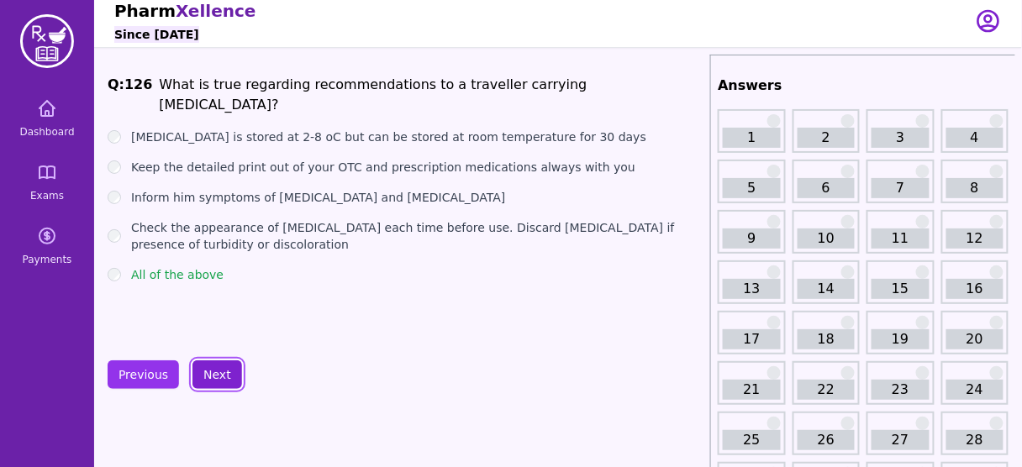
click at [214, 371] on button "Next" at bounding box center [218, 375] width 50 height 29
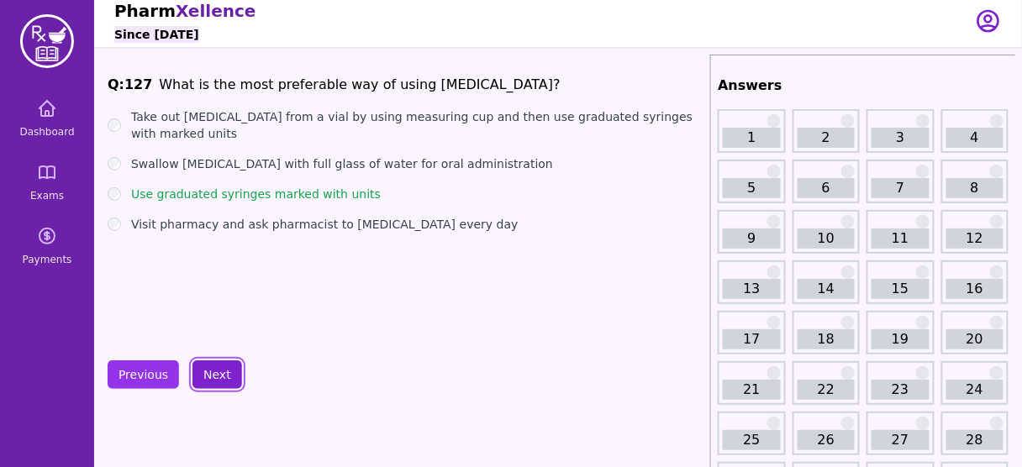
click at [214, 371] on button "Next" at bounding box center [218, 375] width 50 height 29
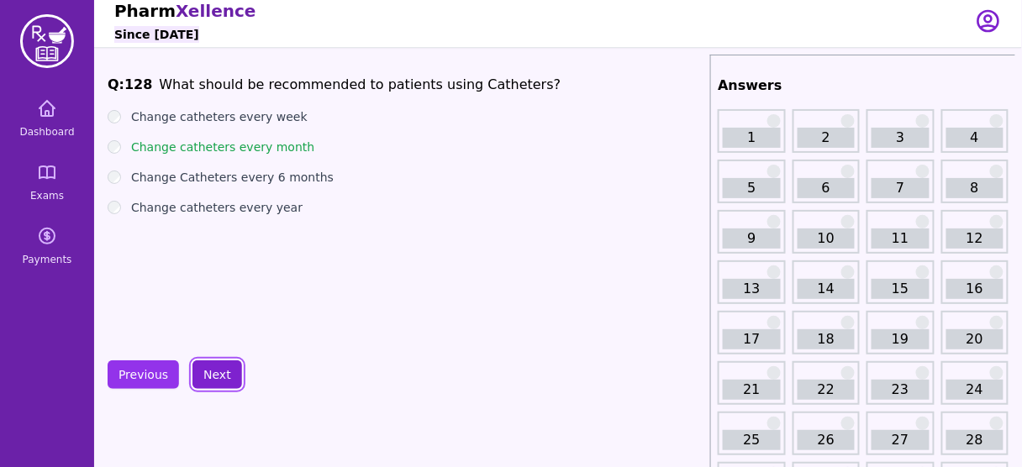
click at [214, 371] on button "Next" at bounding box center [218, 375] width 50 height 29
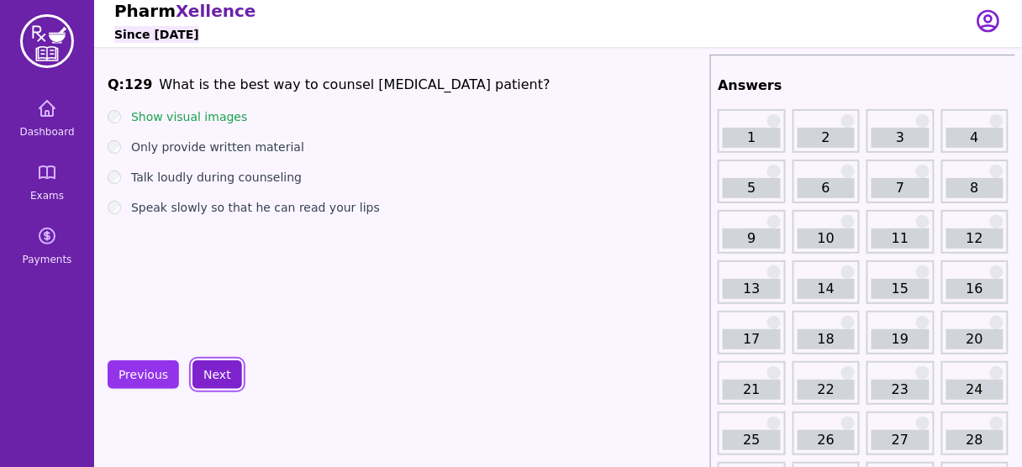
click at [214, 371] on button "Next" at bounding box center [218, 375] width 50 height 29
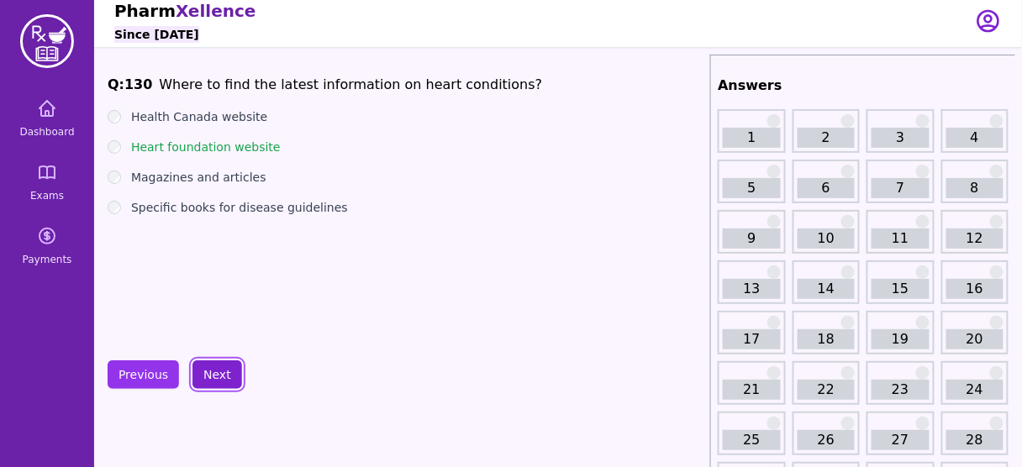
click at [214, 371] on button "Next" at bounding box center [218, 375] width 50 height 29
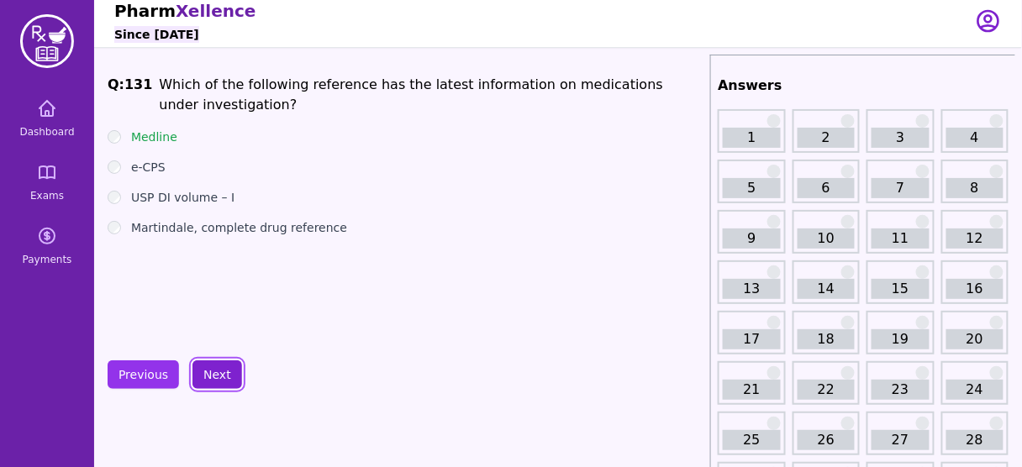
click at [214, 371] on button "Next" at bounding box center [218, 375] width 50 height 29
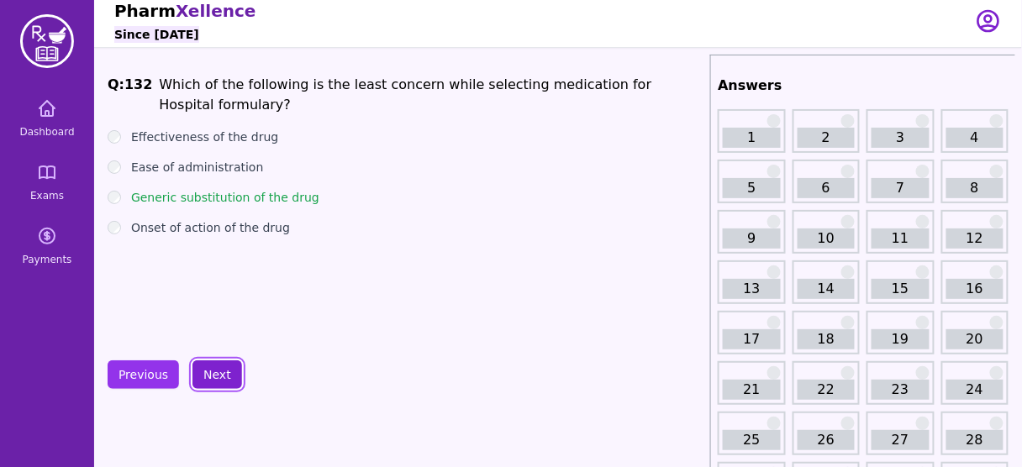
click at [214, 371] on button "Next" at bounding box center [218, 375] width 50 height 29
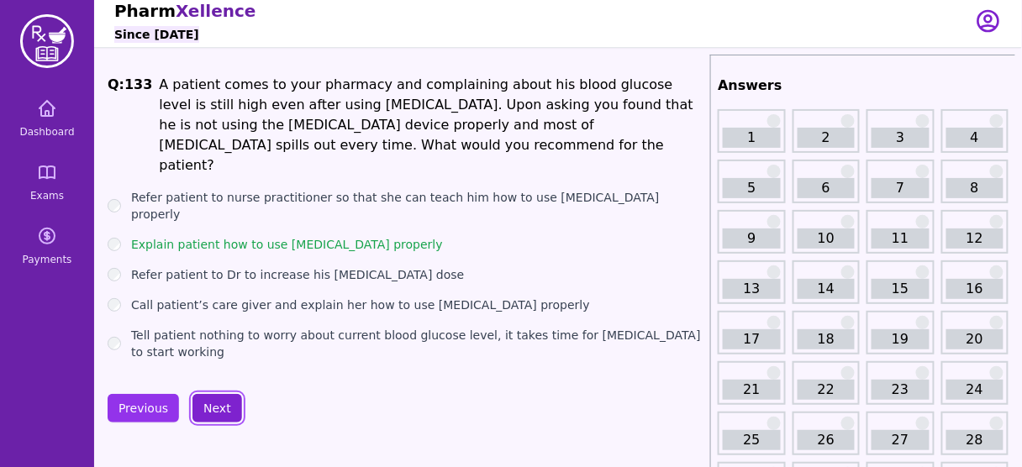
click at [214, 394] on button "Next" at bounding box center [218, 408] width 50 height 29
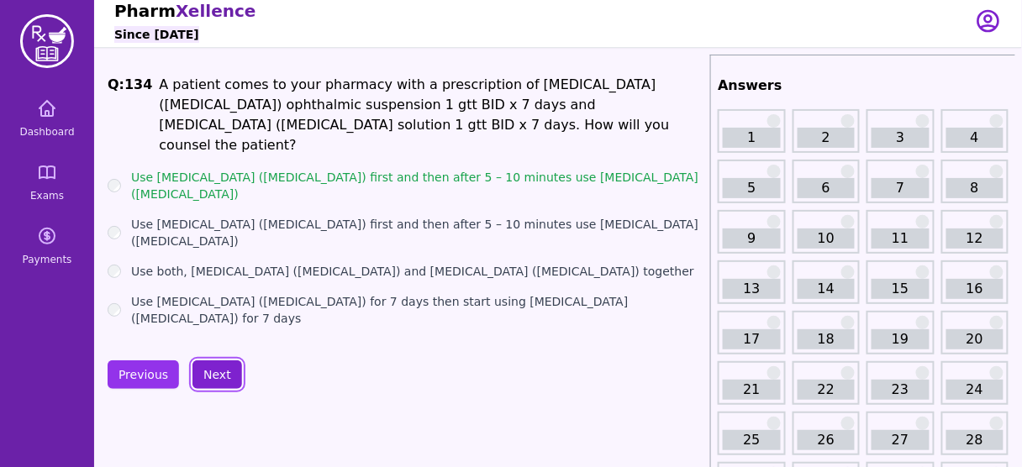
click at [214, 371] on button "Next" at bounding box center [218, 375] width 50 height 29
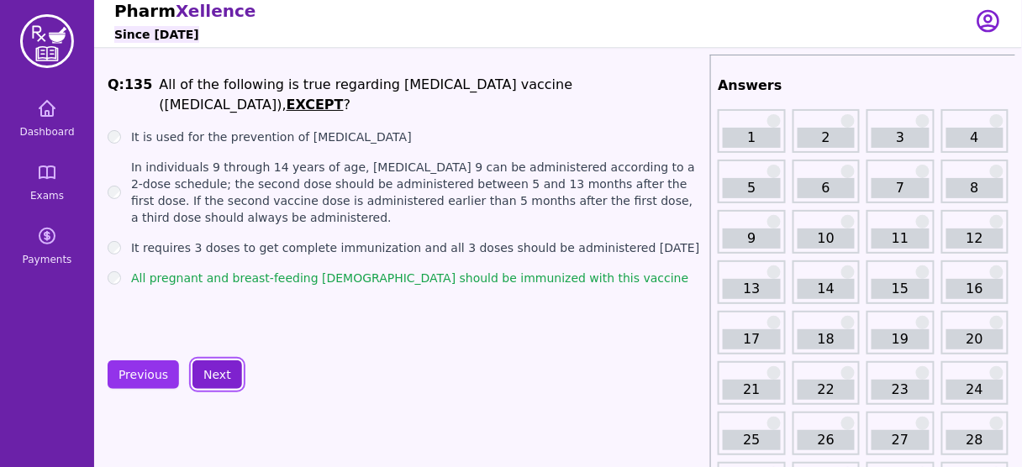
click at [214, 371] on button "Next" at bounding box center [218, 375] width 50 height 29
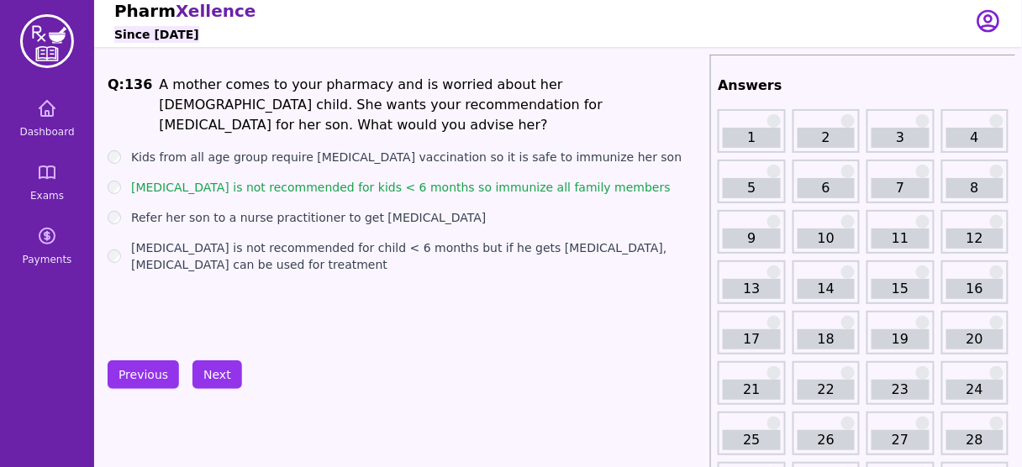
click at [145, 362] on button "Previous" at bounding box center [143, 375] width 71 height 29
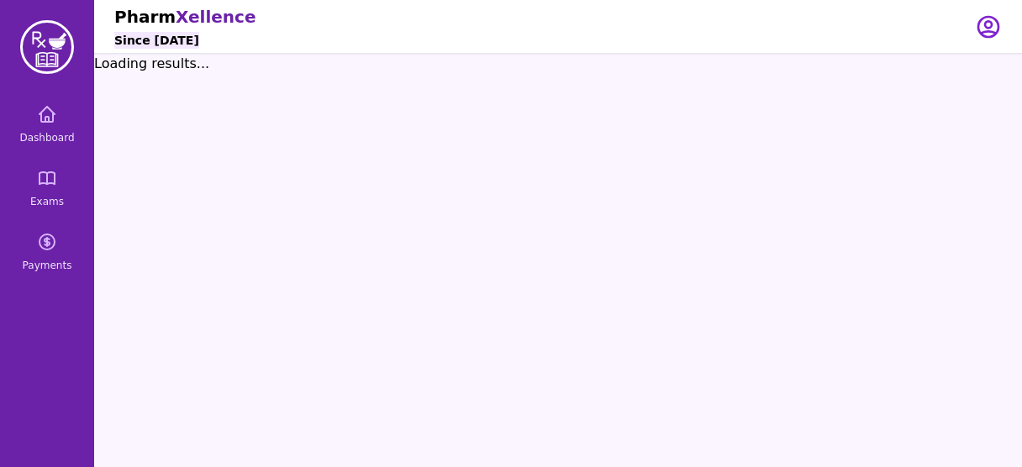
scroll to position [6, 0]
